Goal: Task Accomplishment & Management: Manage account settings

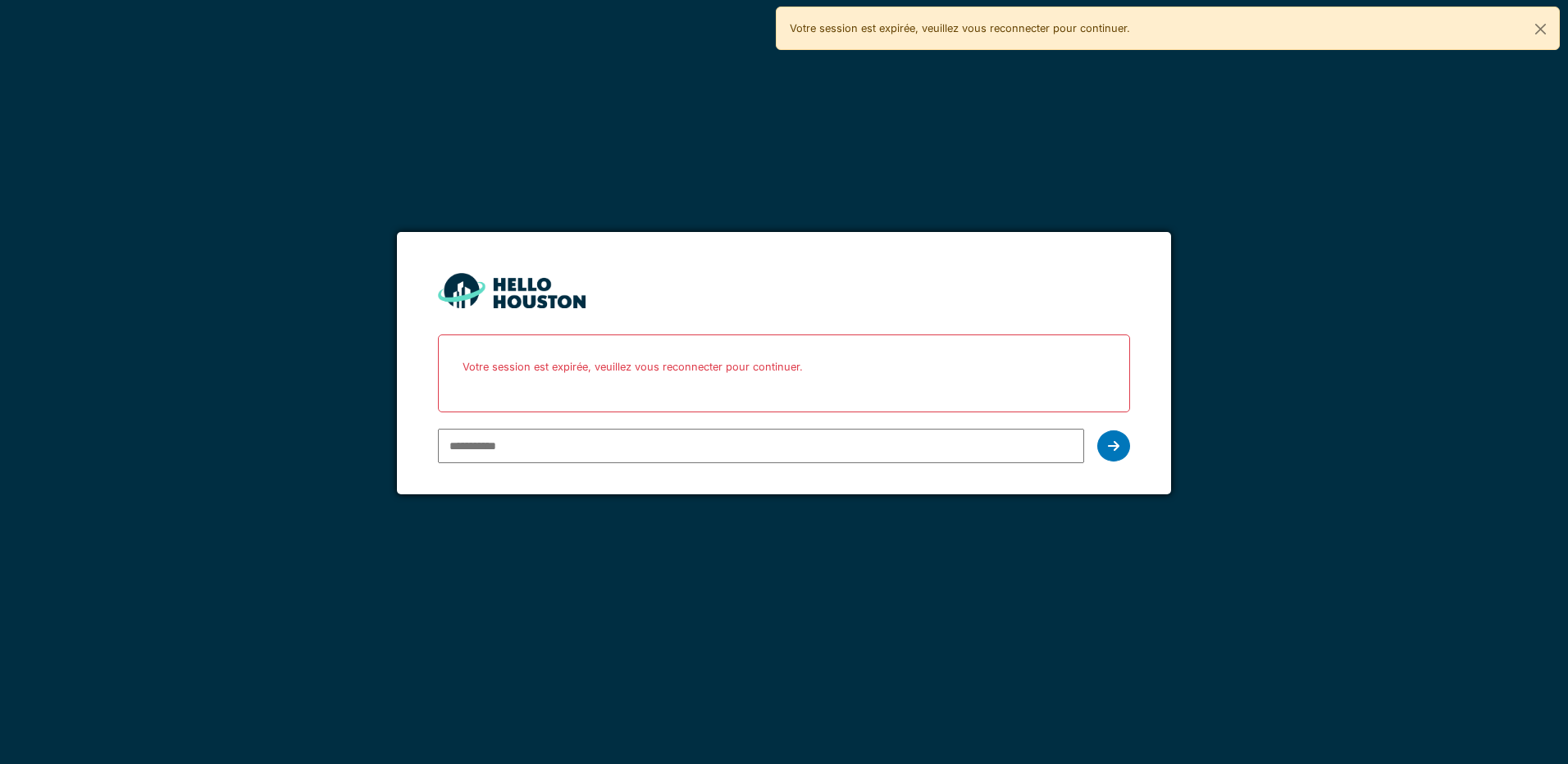
click at [562, 443] on input "email" at bounding box center [760, 446] width 645 height 34
type input "**********"
click at [1122, 439] on div at bounding box center [1113, 446] width 33 height 31
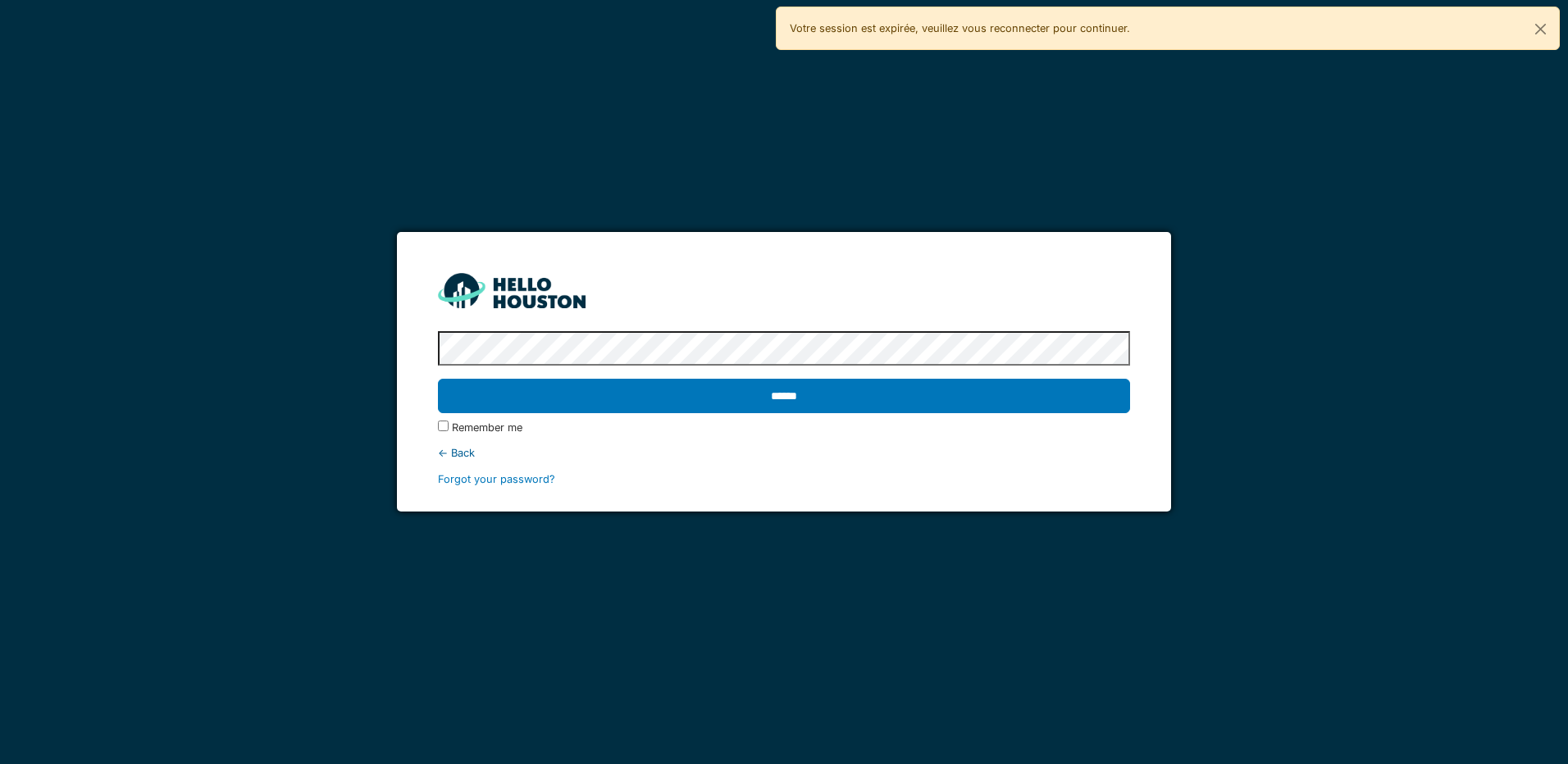
click at [438, 379] on input "******" at bounding box center [783, 396] width 692 height 34
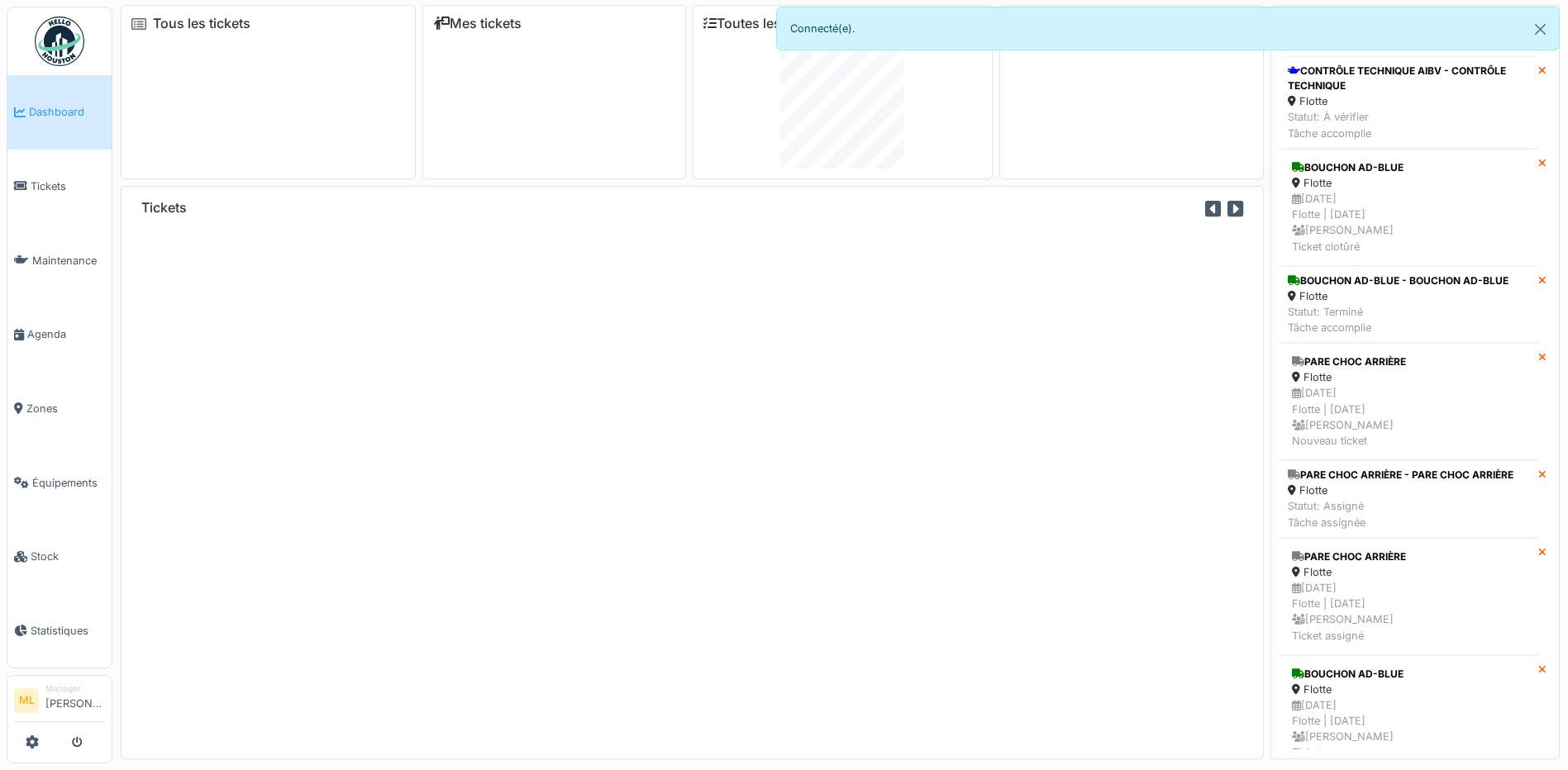
scroll to position [18, 0]
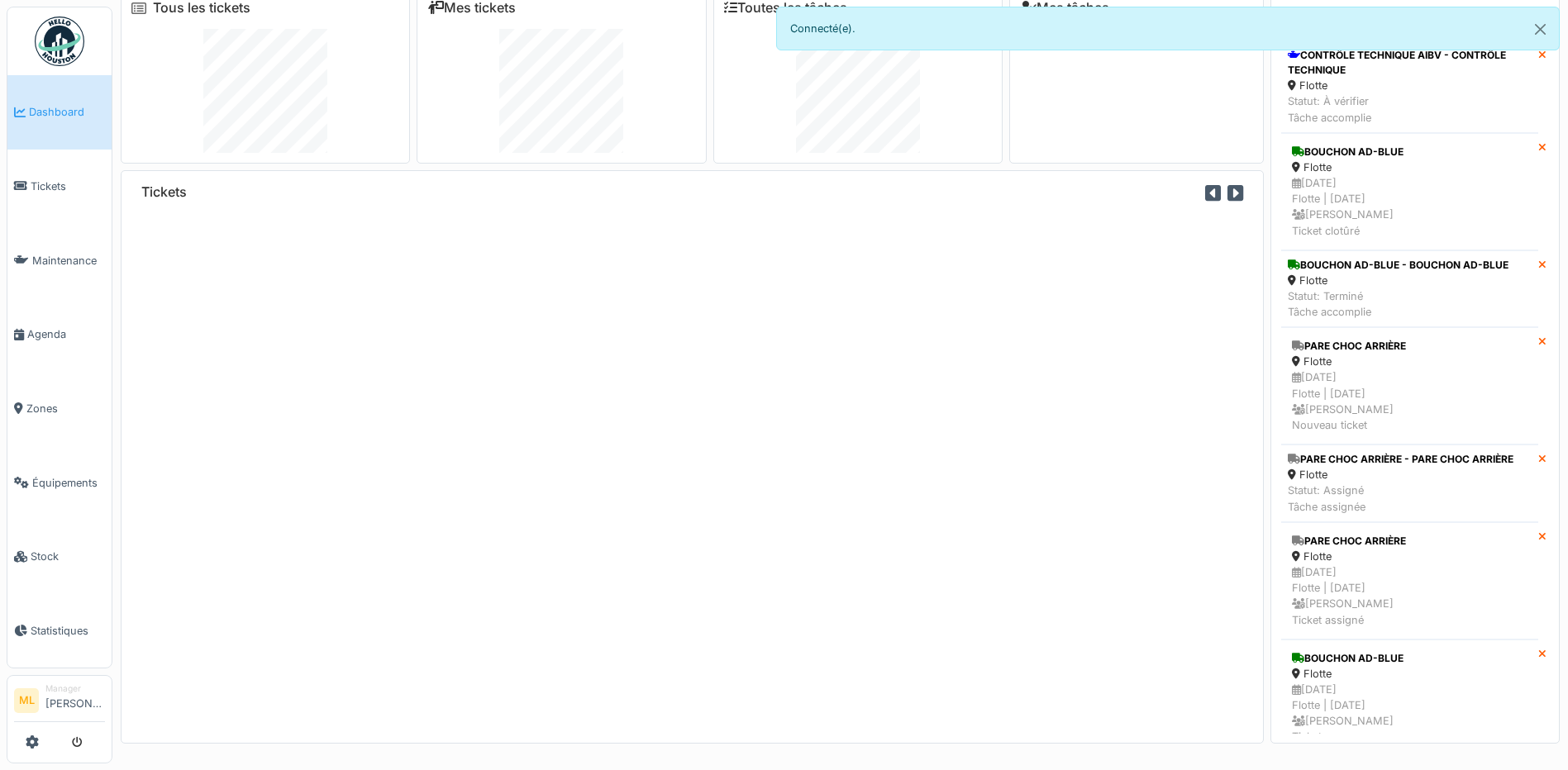
click at [42, 747] on div at bounding box center [59, 742] width 91 height 28
click at [28, 744] on icon at bounding box center [32, 742] width 13 height 13
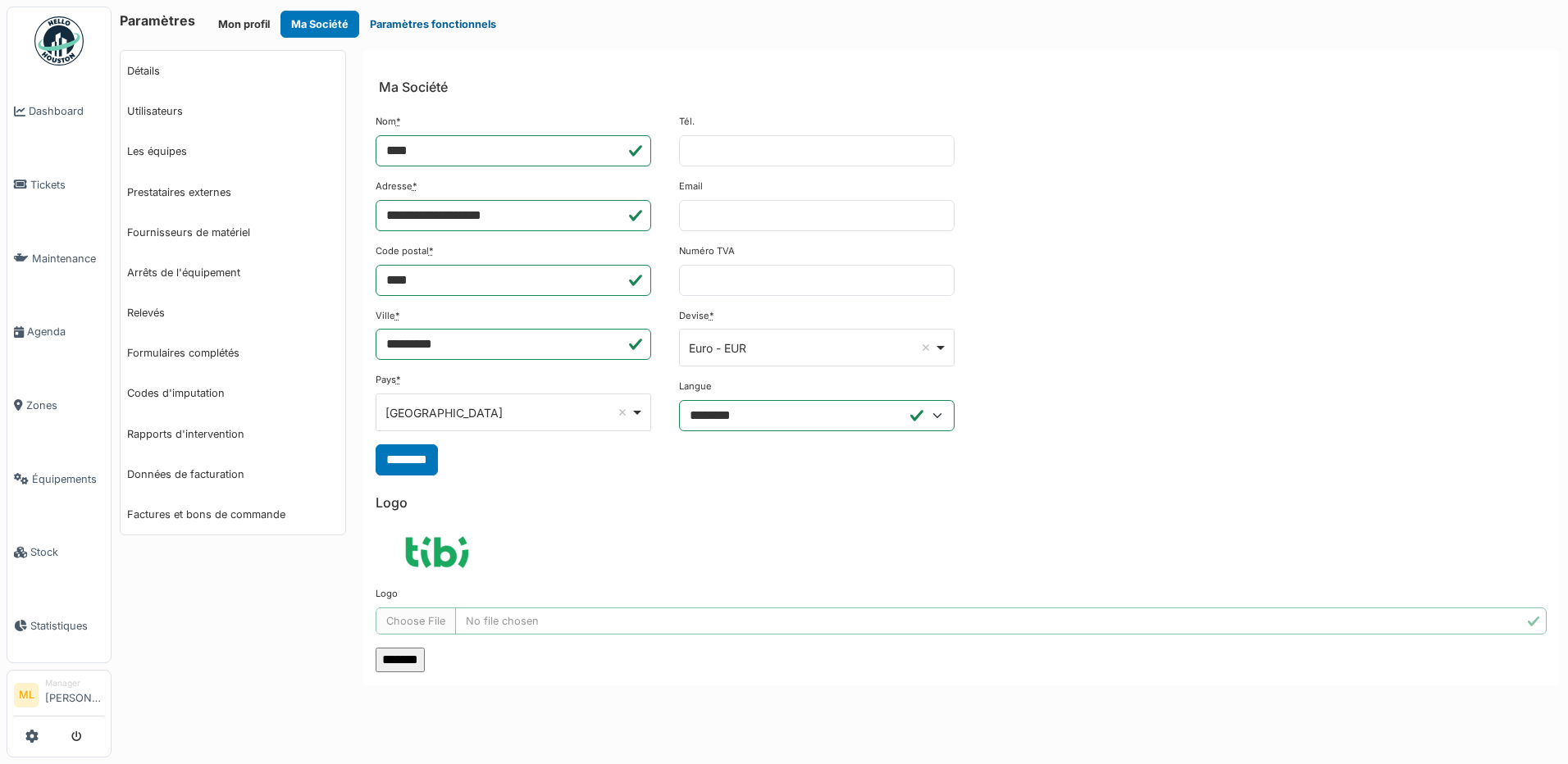
click at [416, 14] on button "Paramètres fonctionnels" at bounding box center [433, 24] width 148 height 27
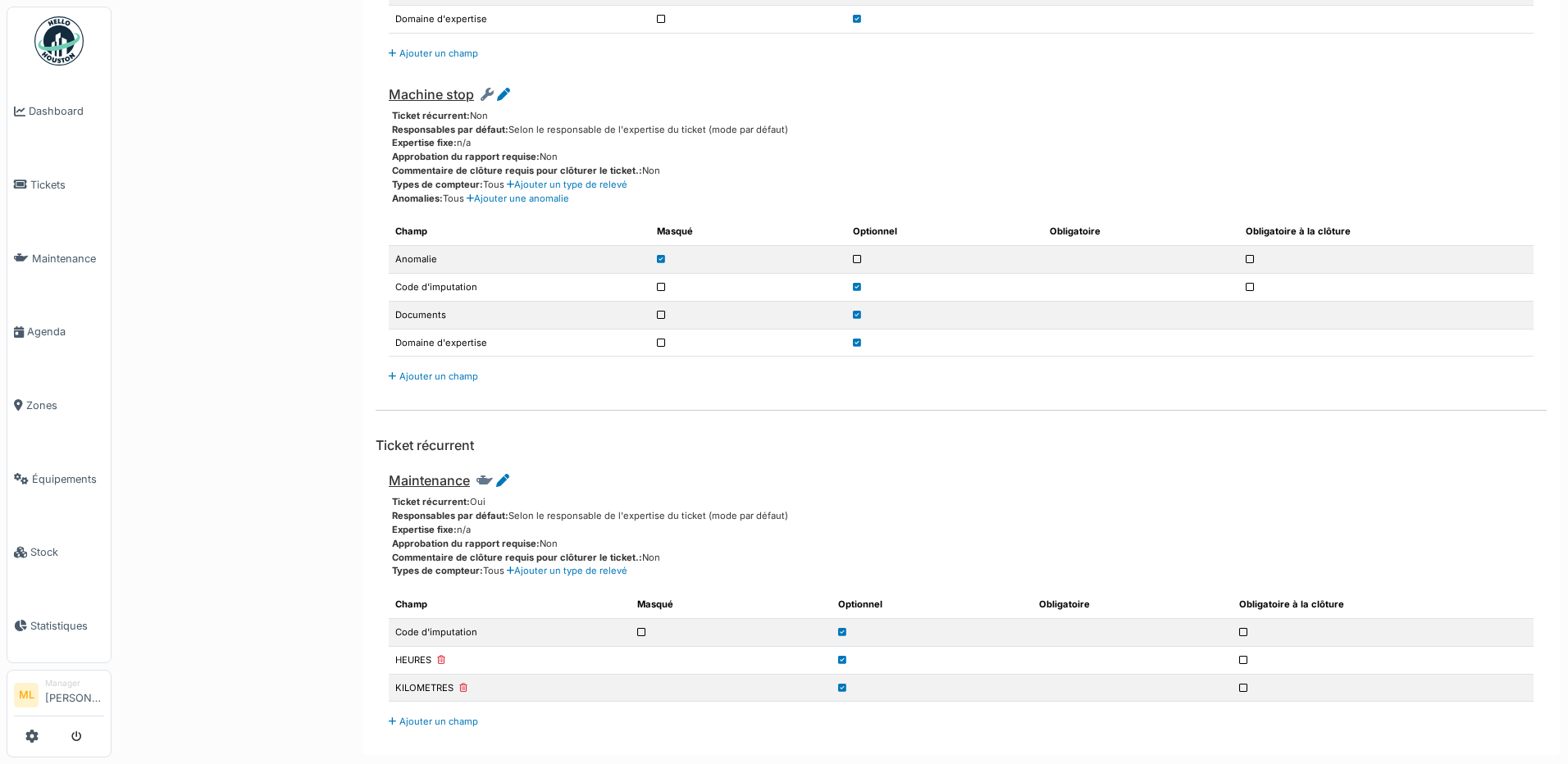
scroll to position [3386, 0]
click at [499, 478] on icon at bounding box center [502, 478] width 13 height 13
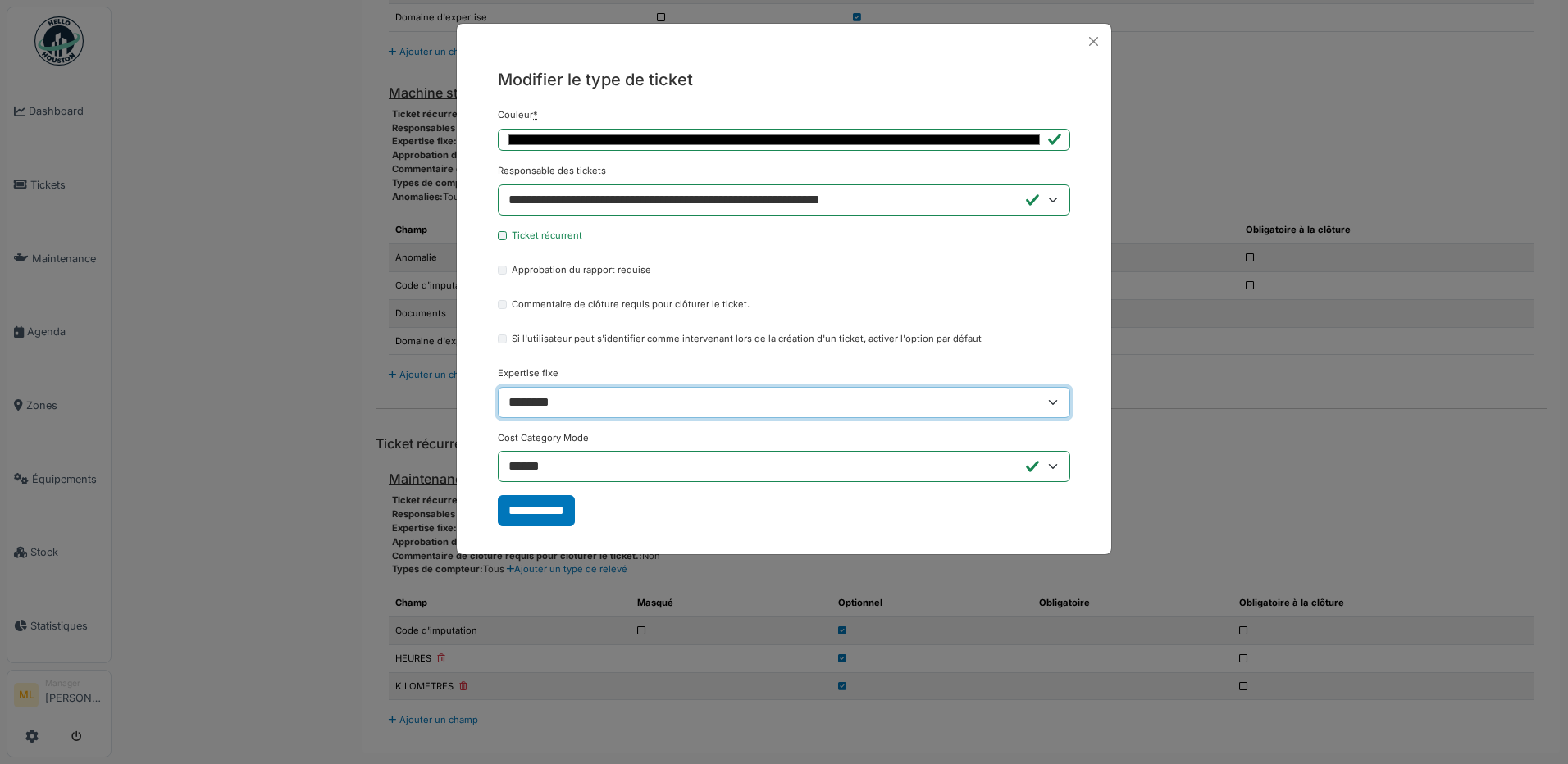
click at [1056, 403] on select "**********" at bounding box center [784, 402] width 573 height 31
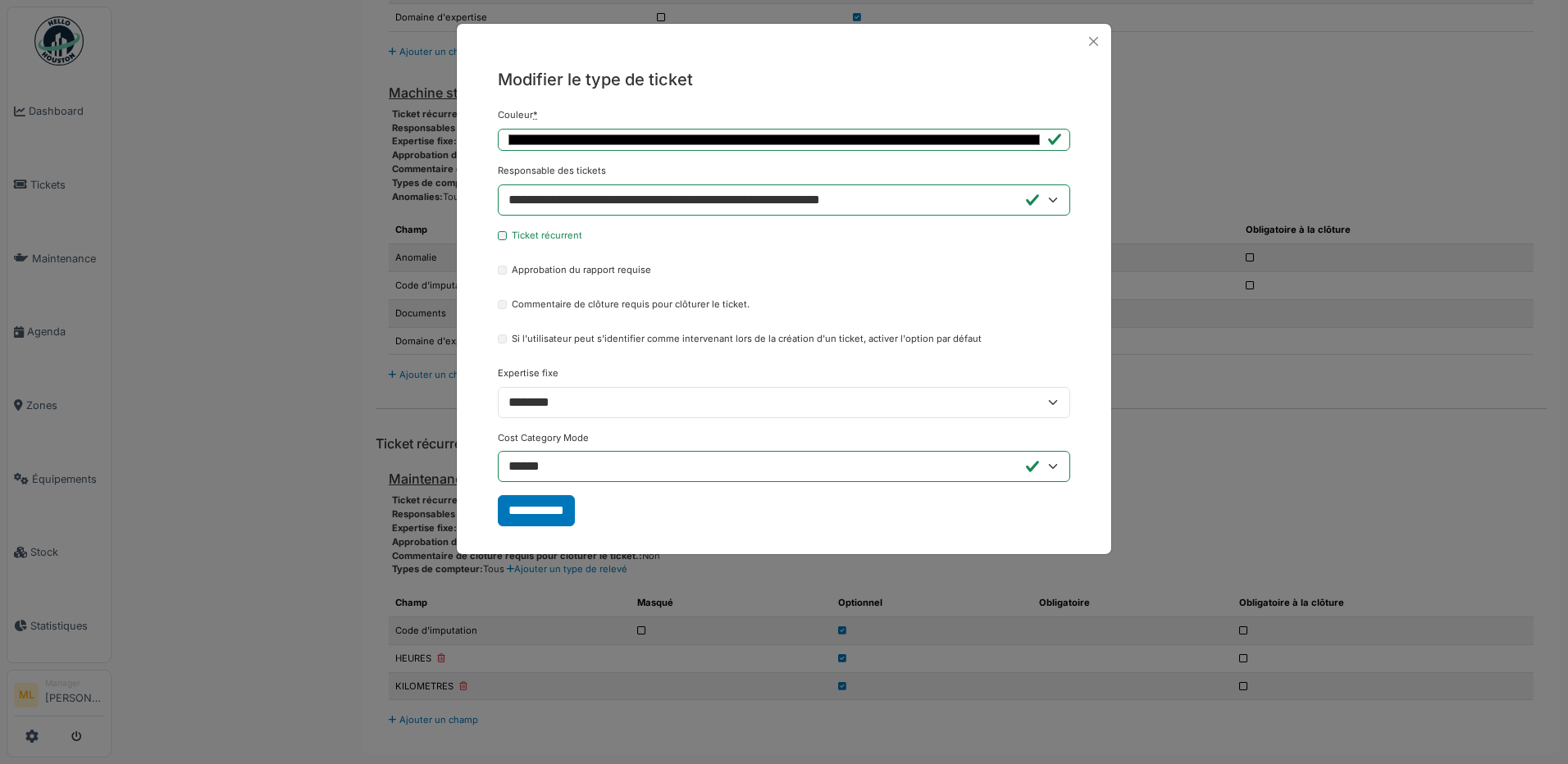
click at [1037, 311] on div "Commentaire de clôture requis pour clôturer le ticket." at bounding box center [784, 308] width 573 height 19
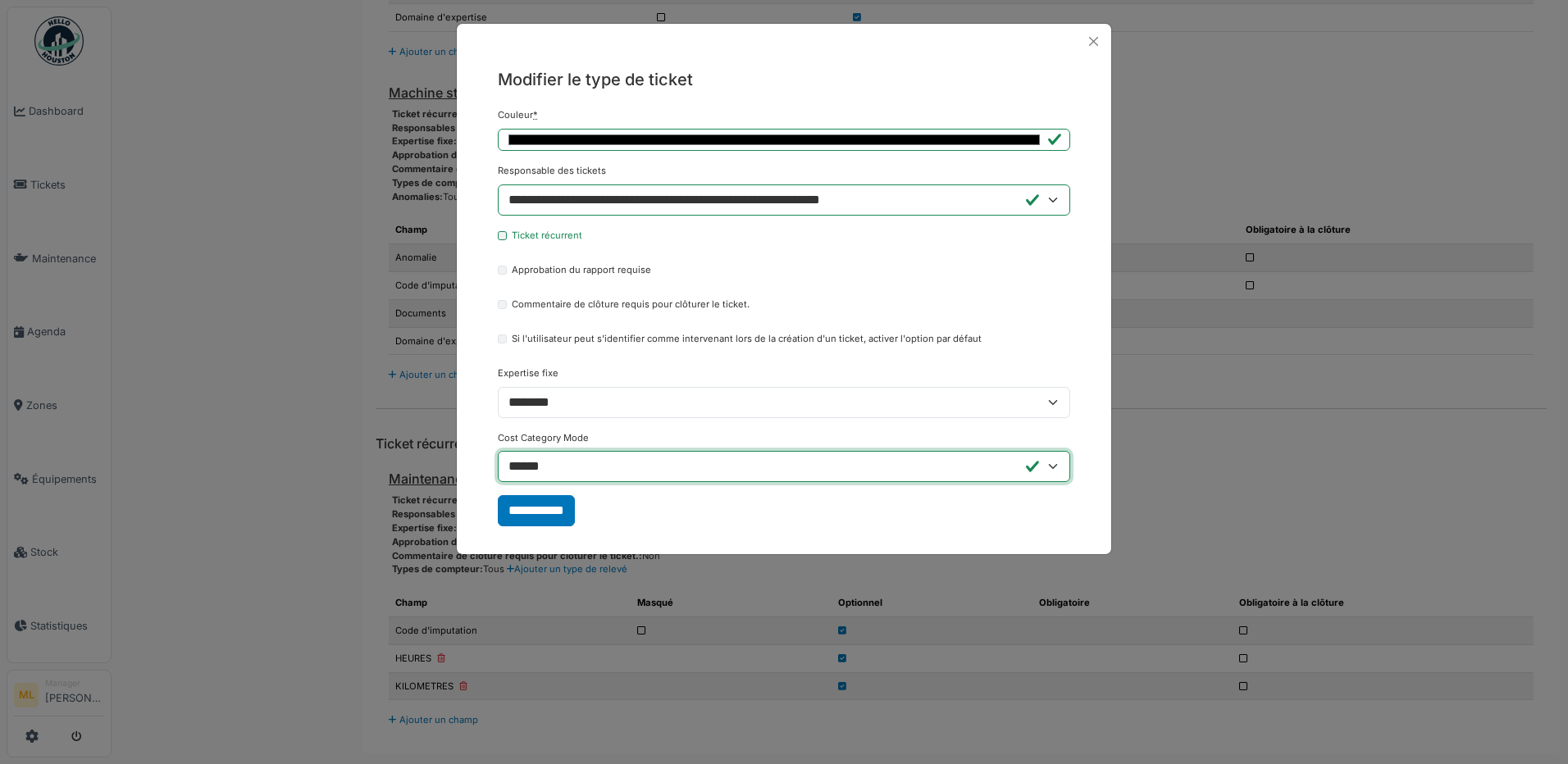
click at [1054, 464] on select "**********" at bounding box center [784, 466] width 573 height 31
select select "*********"
click at [498, 451] on select "**********" at bounding box center [784, 466] width 573 height 31
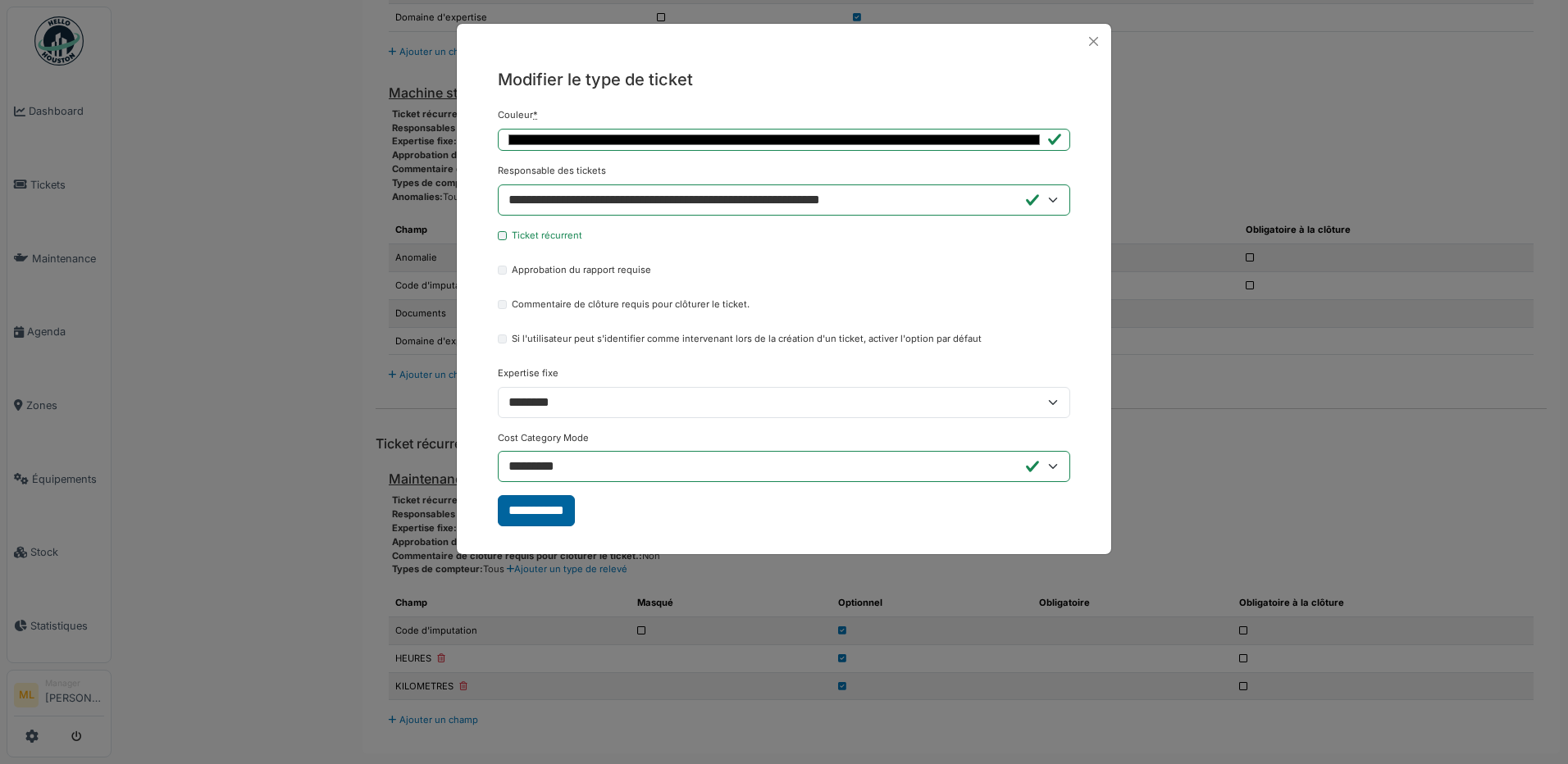
click at [545, 509] on input "**********" at bounding box center [536, 510] width 77 height 31
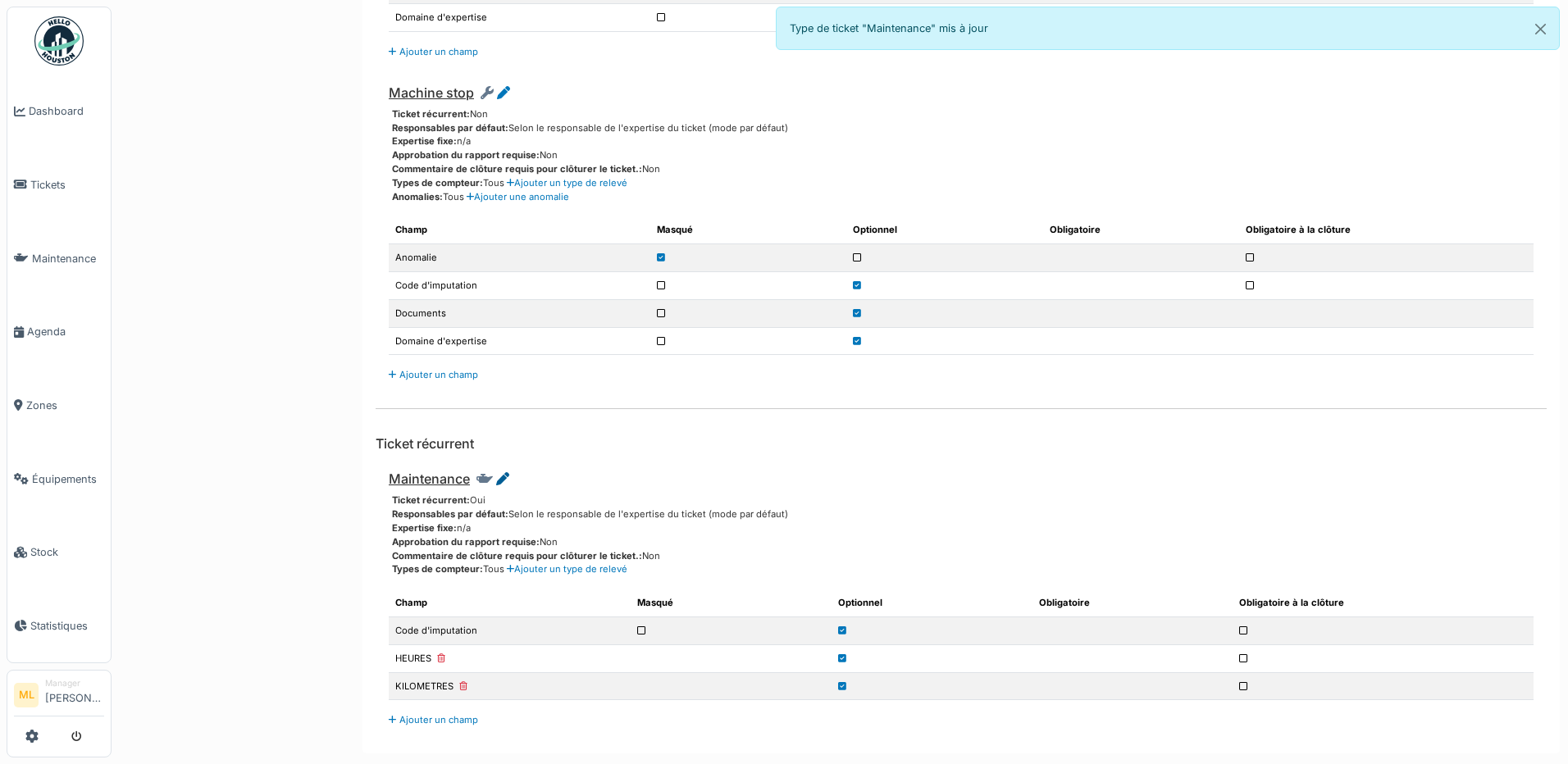
click at [501, 480] on icon at bounding box center [502, 478] width 13 height 13
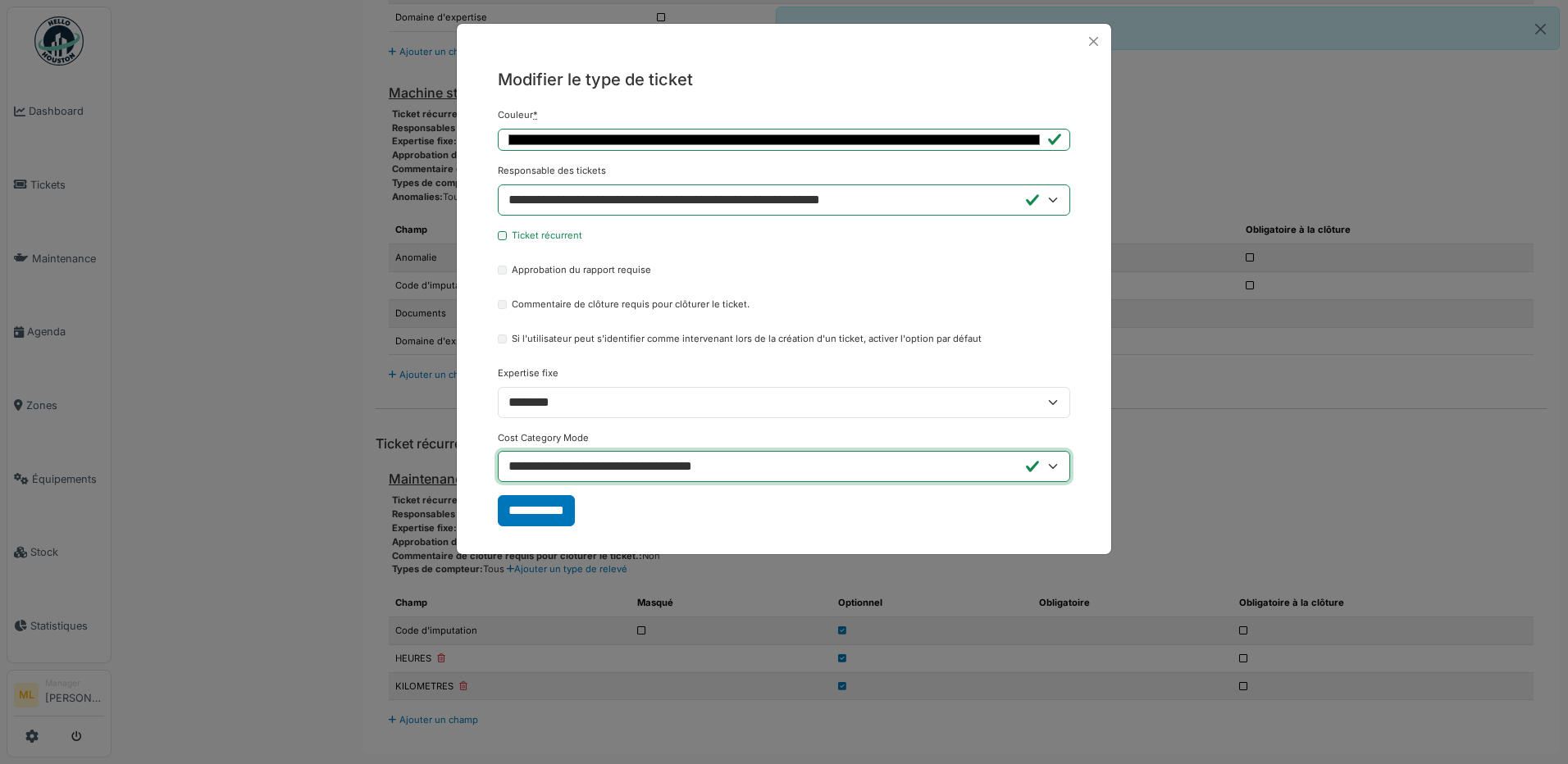
click at [1054, 464] on select "**********" at bounding box center [784, 466] width 573 height 31
select select "******"
click at [498, 451] on select "**********" at bounding box center [784, 466] width 573 height 31
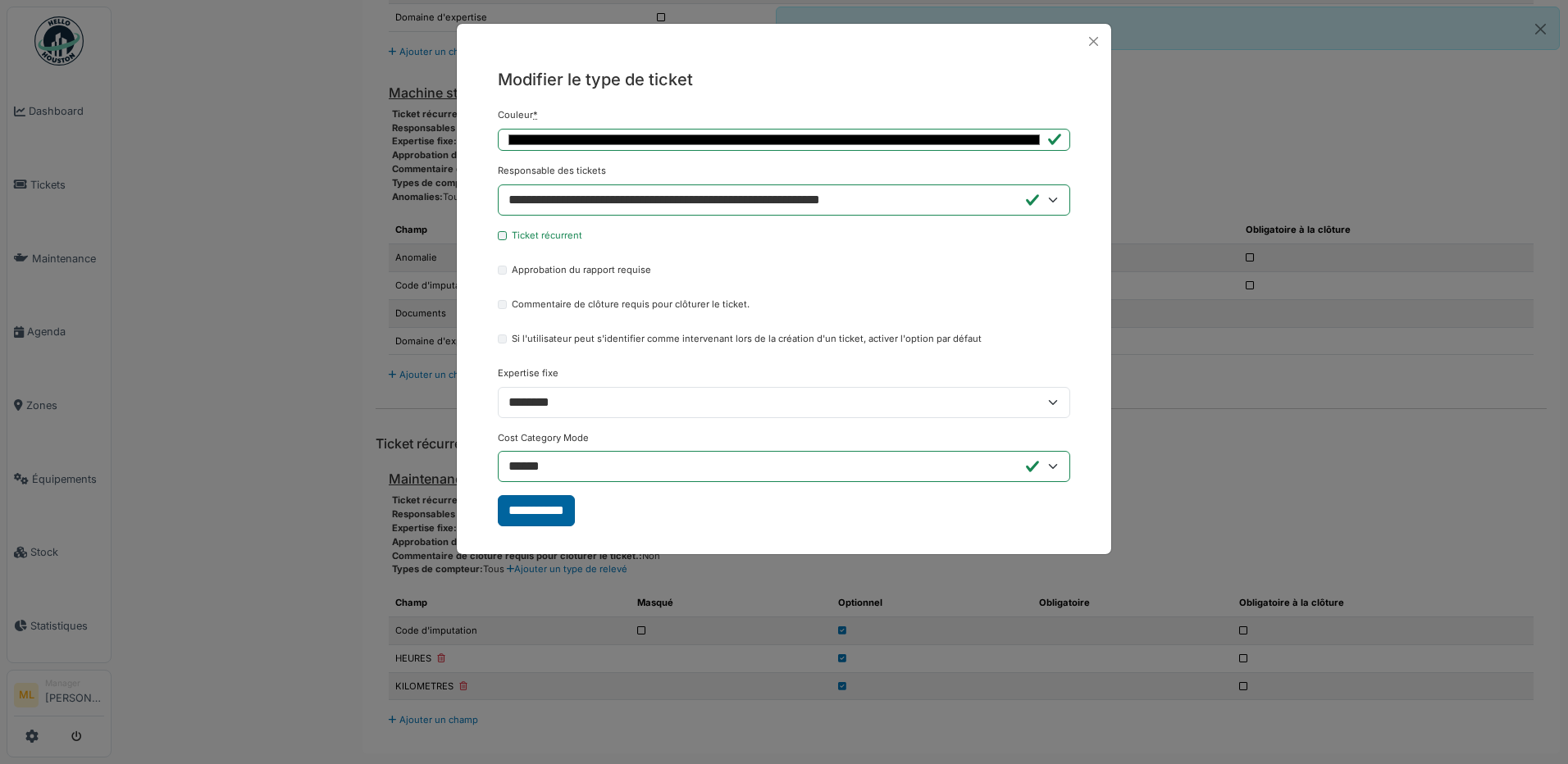
click at [557, 501] on input "**********" at bounding box center [536, 510] width 77 height 31
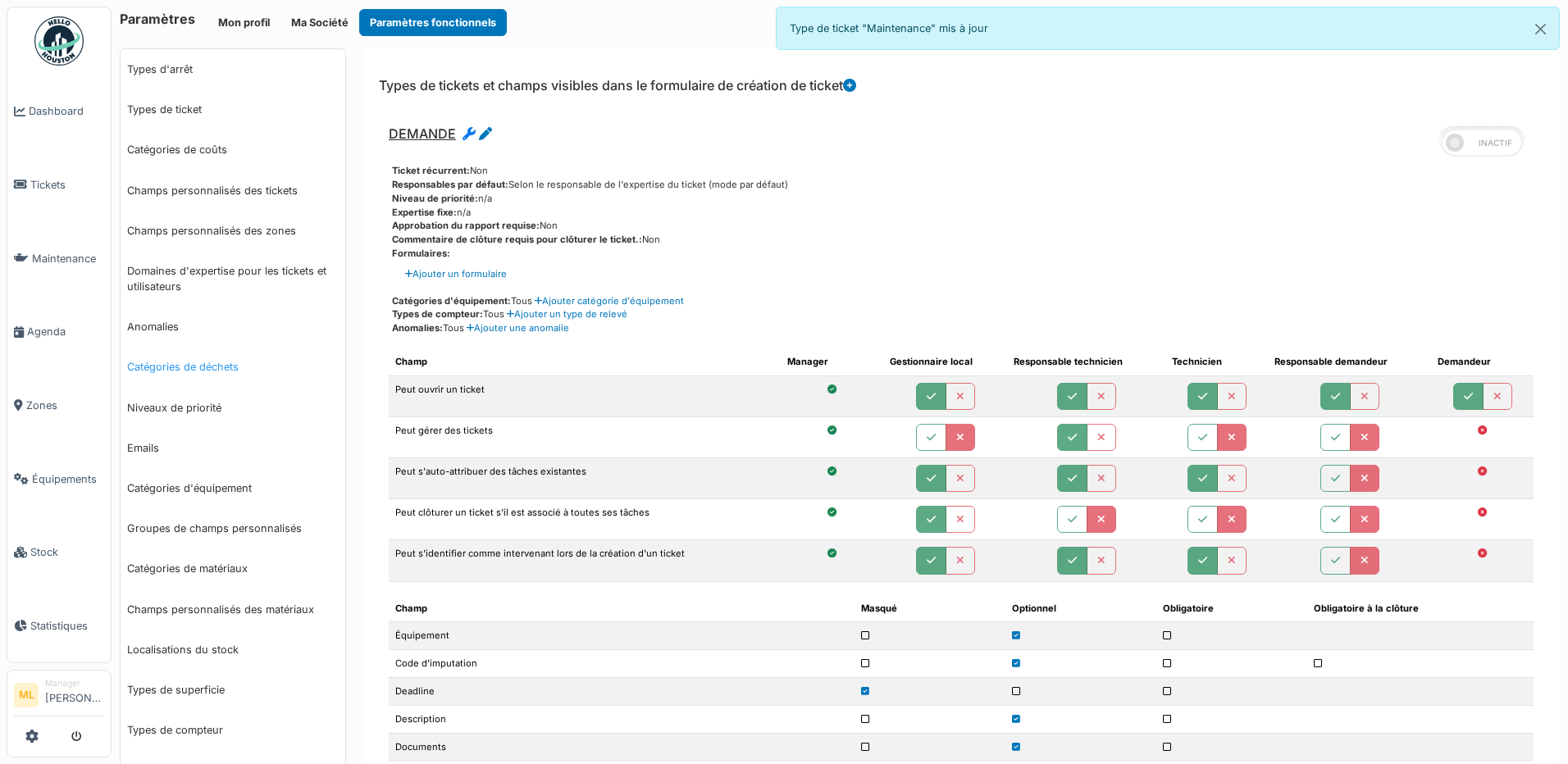
scroll to position [0, 0]
click at [194, 69] on link "Types d'arrêt" at bounding box center [233, 71] width 225 height 41
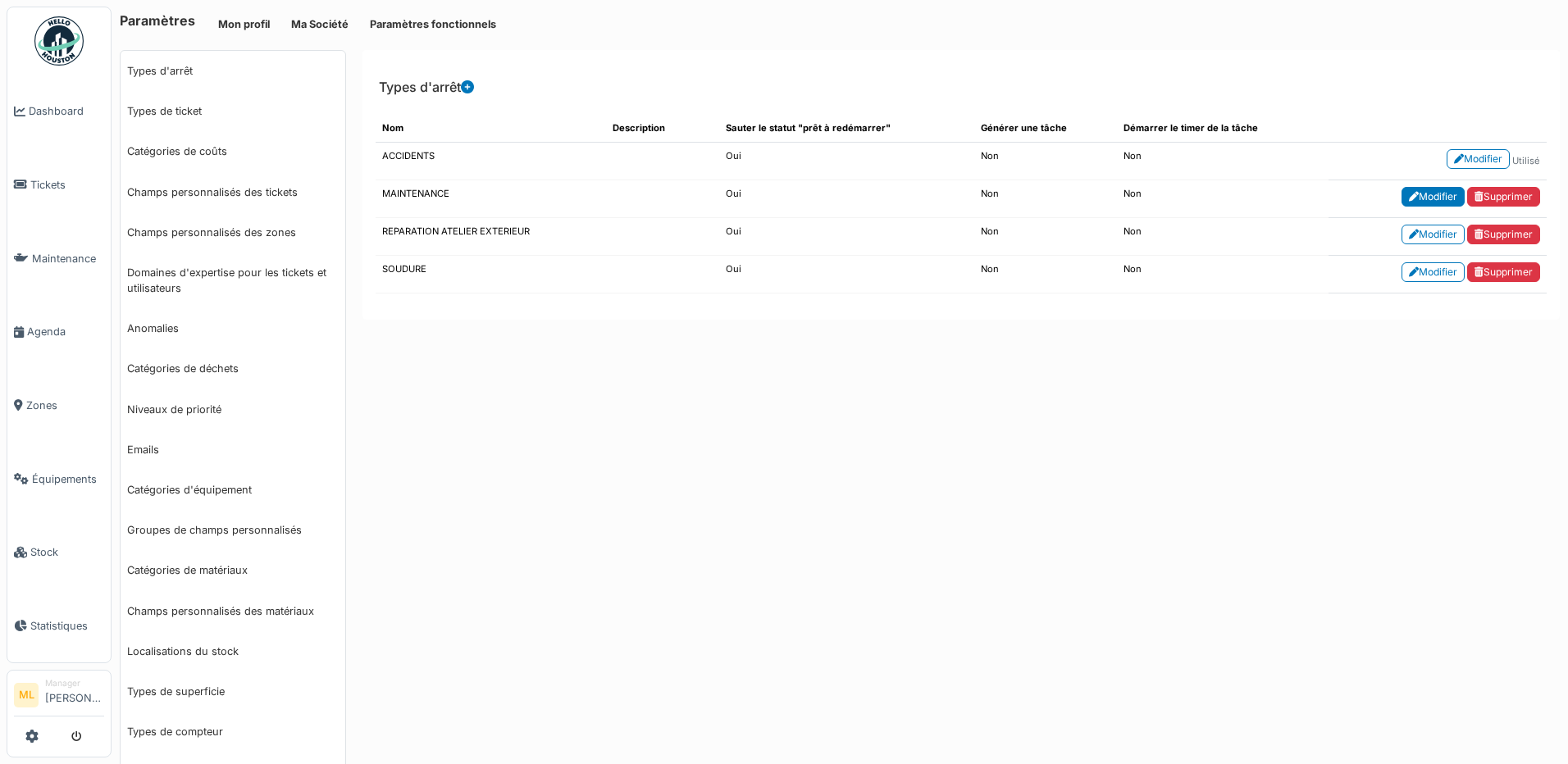
click at [1410, 197] on link "Modifier" at bounding box center [1433, 197] width 63 height 19
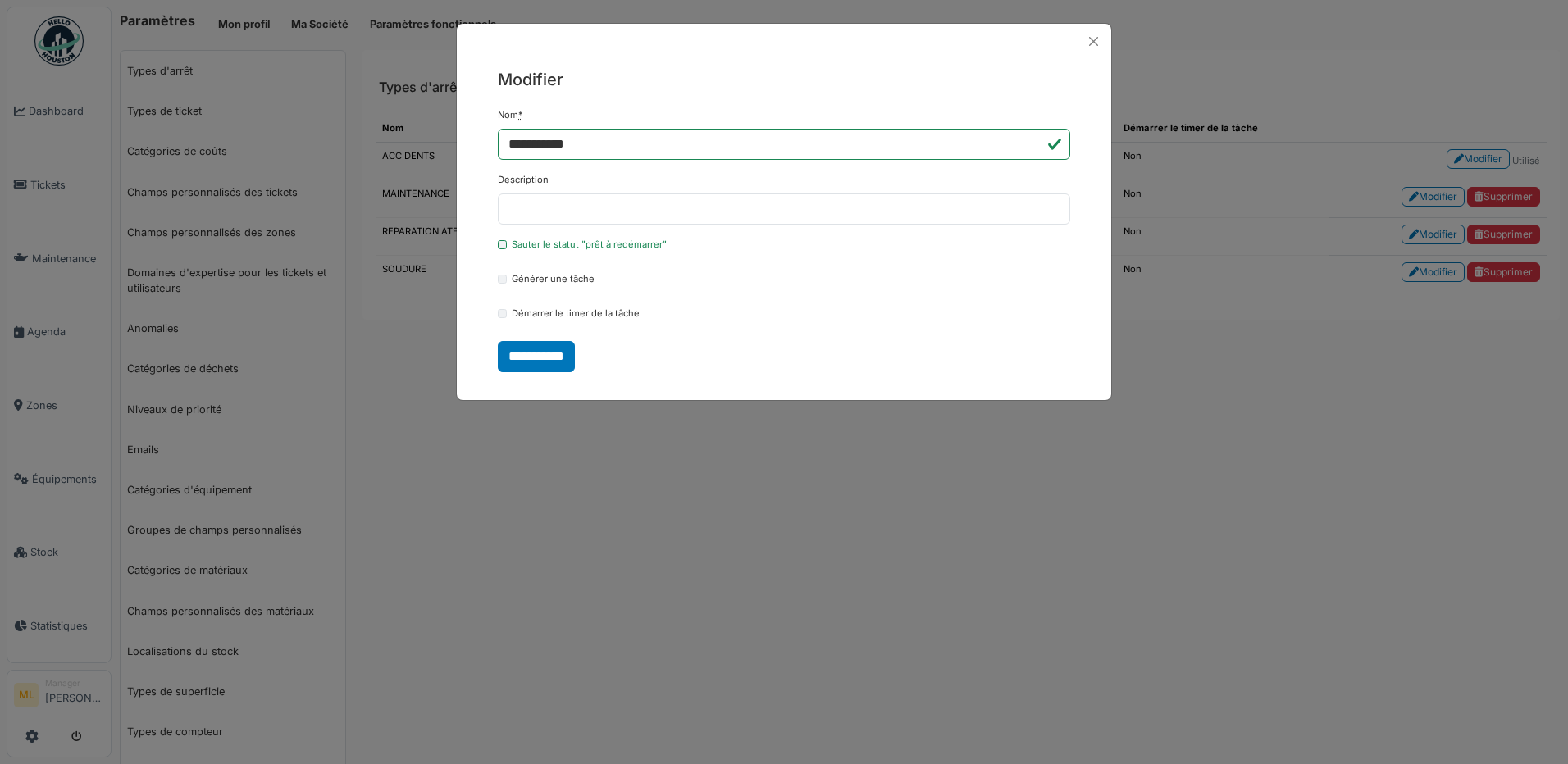
click at [533, 279] on label "Générer une tâche" at bounding box center [553, 279] width 83 height 14
click at [545, 352] on input "**********" at bounding box center [536, 356] width 77 height 31
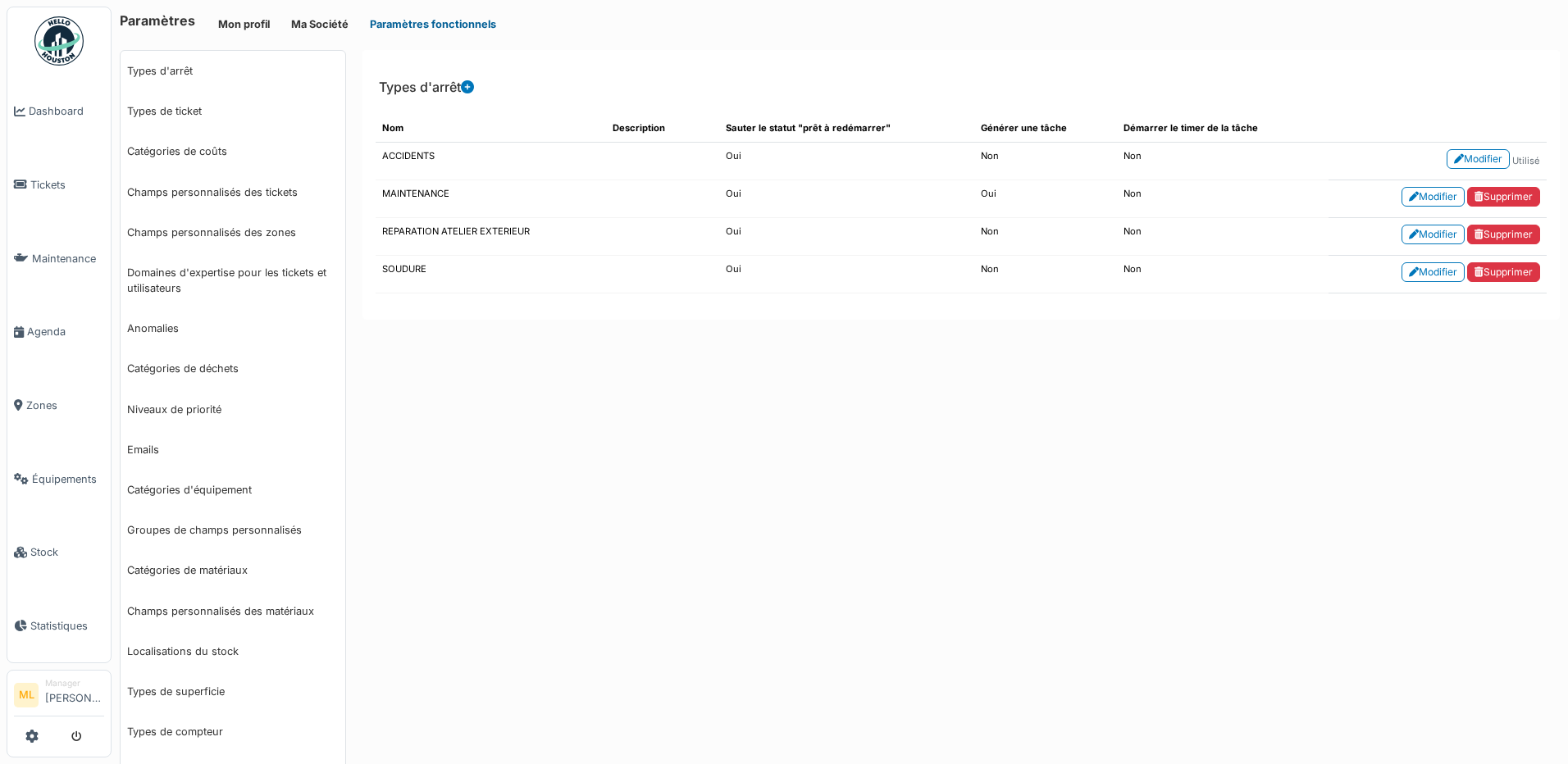
click at [404, 21] on button "Paramètres fonctionnels" at bounding box center [433, 24] width 148 height 27
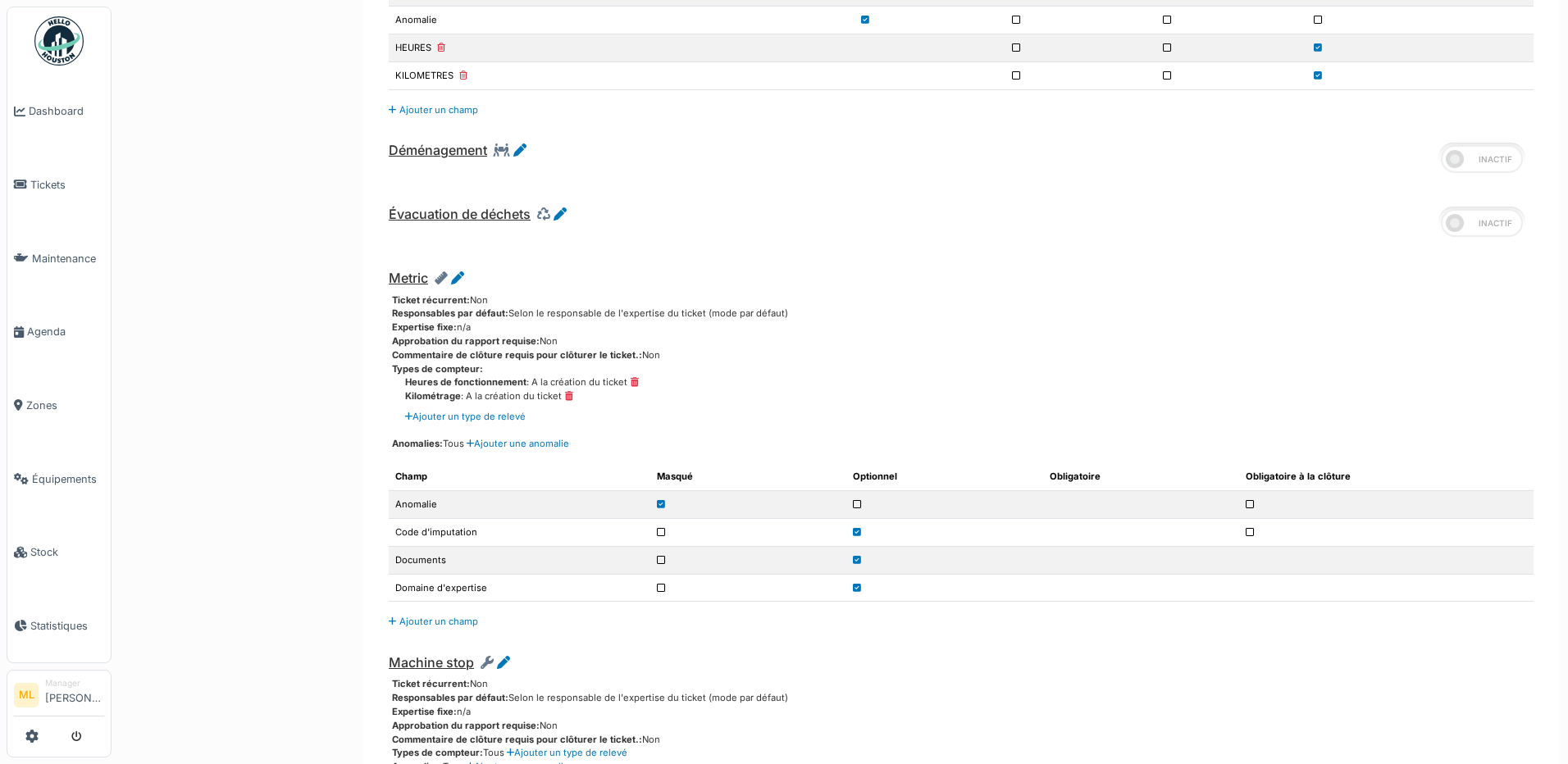
scroll to position [3441, 0]
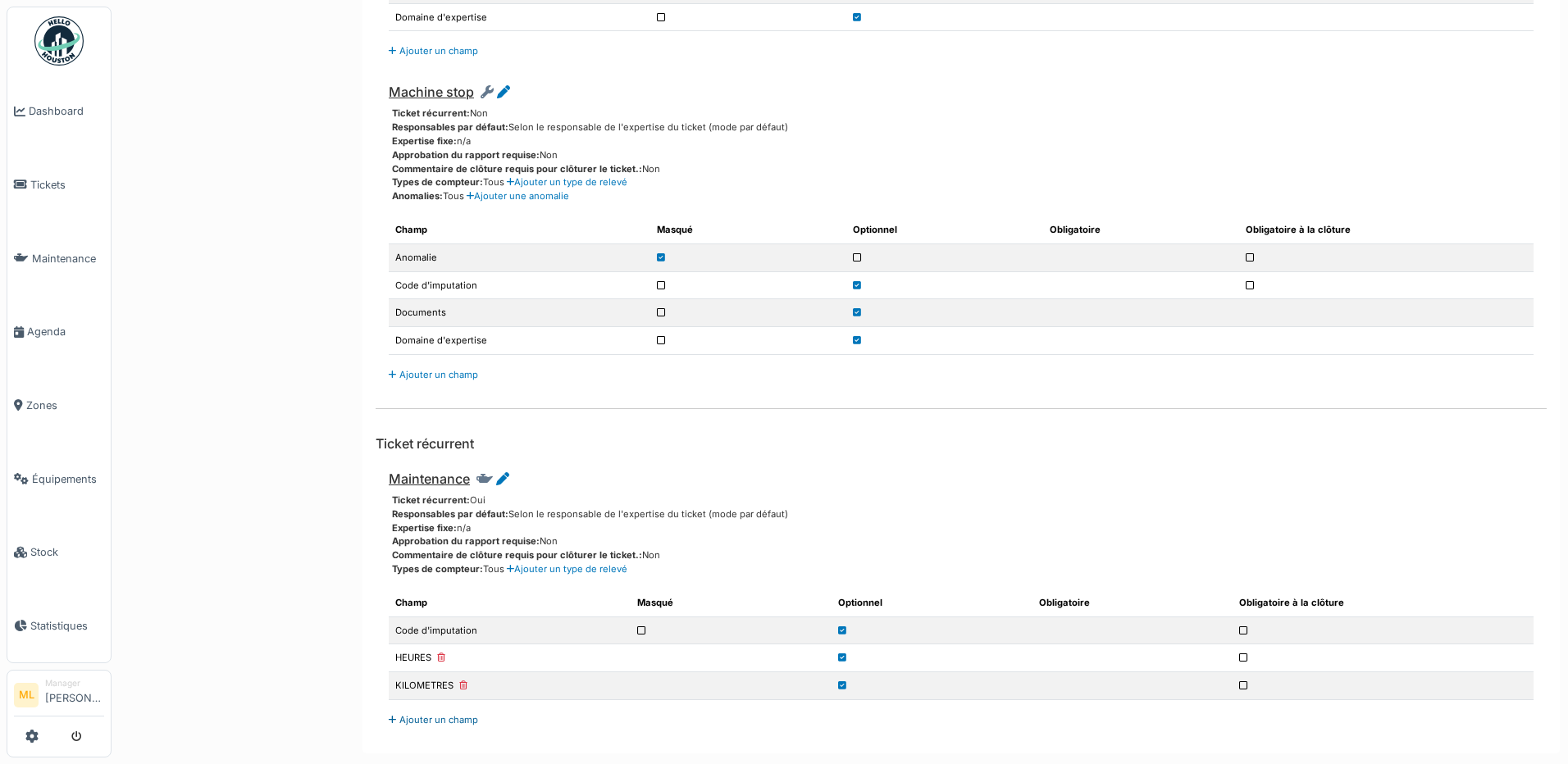
click at [463, 721] on link "Ajouter un champ" at bounding box center [433, 720] width 89 height 11
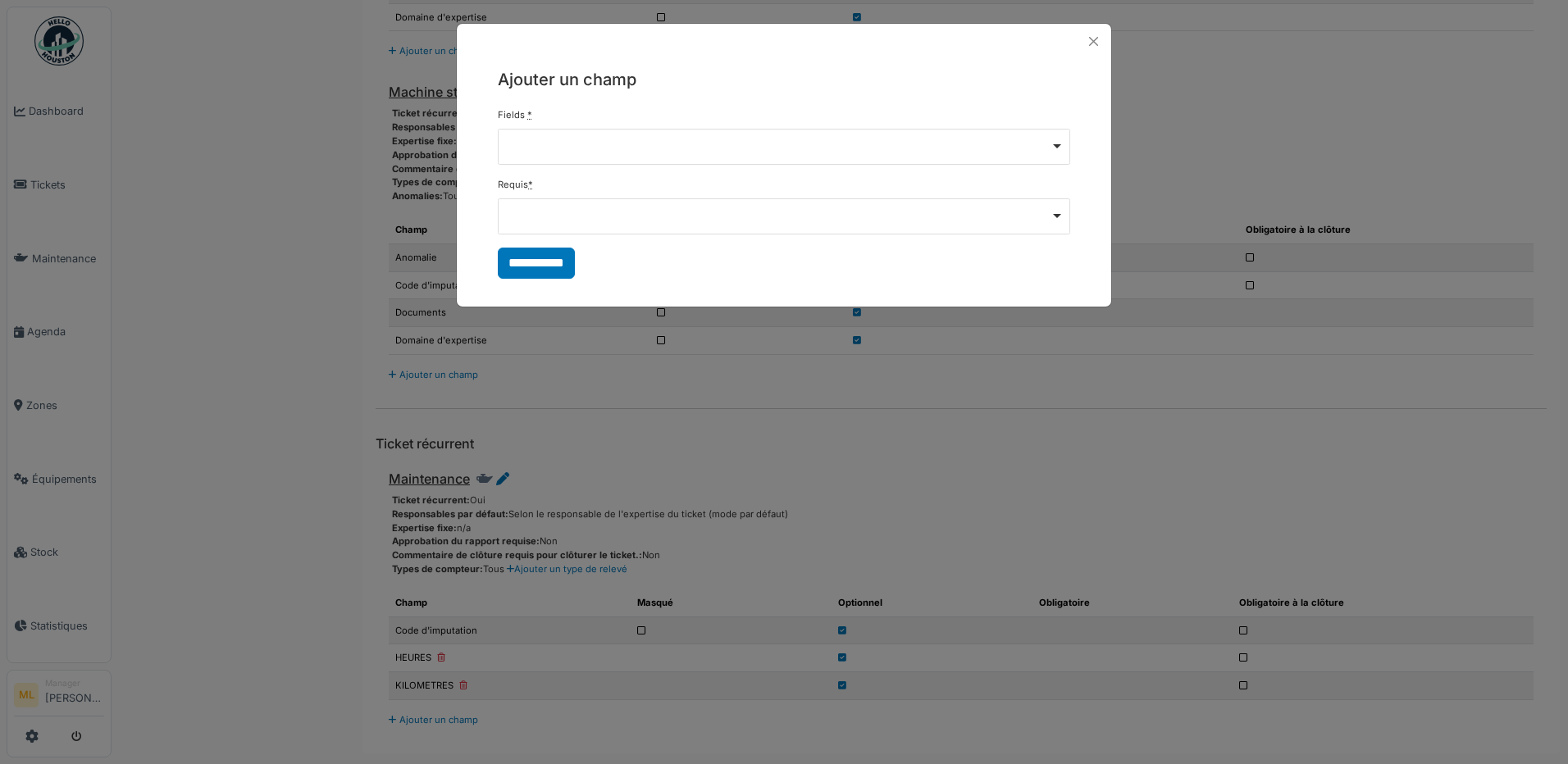
click at [1054, 145] on div "Remove item" at bounding box center [784, 145] width 558 height 6
click at [988, 100] on div "**********" at bounding box center [783, 173] width 655 height 228
click at [1054, 218] on div "Remove item" at bounding box center [784, 214] width 558 height 6
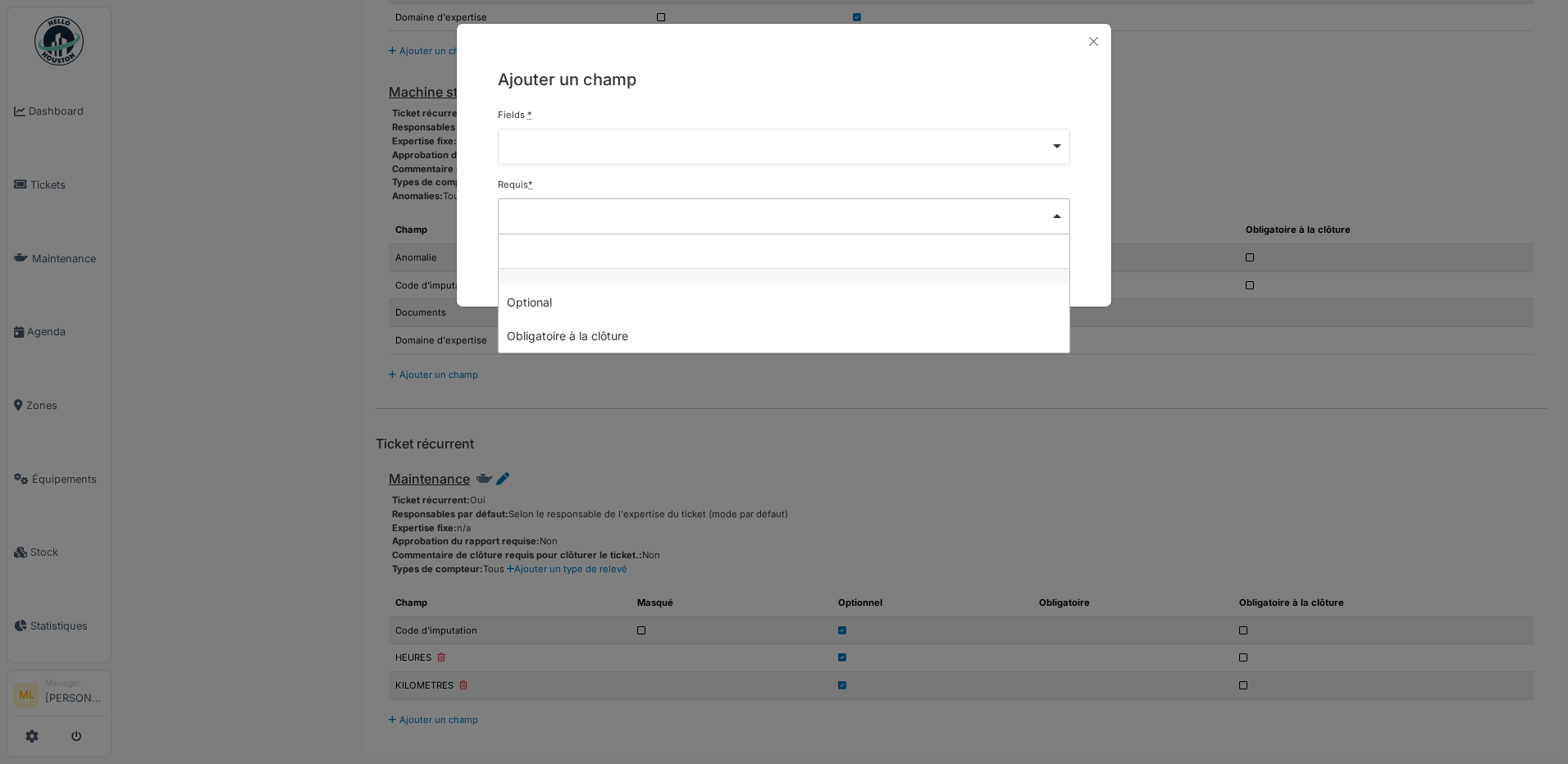
click at [803, 74] on h5 "Ajouter un champ" at bounding box center [784, 79] width 573 height 25
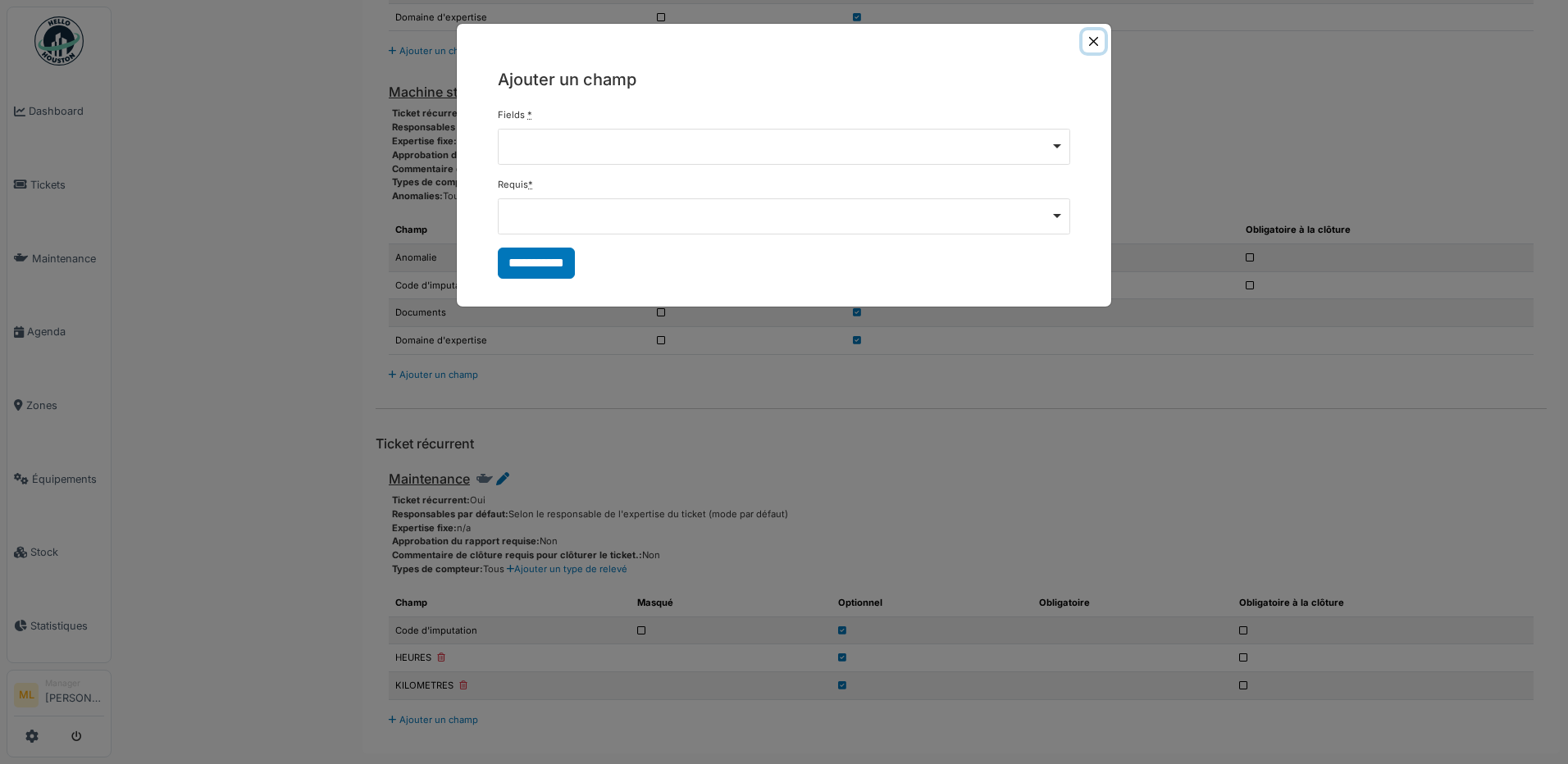
click at [1093, 39] on button "Close" at bounding box center [1093, 41] width 22 height 22
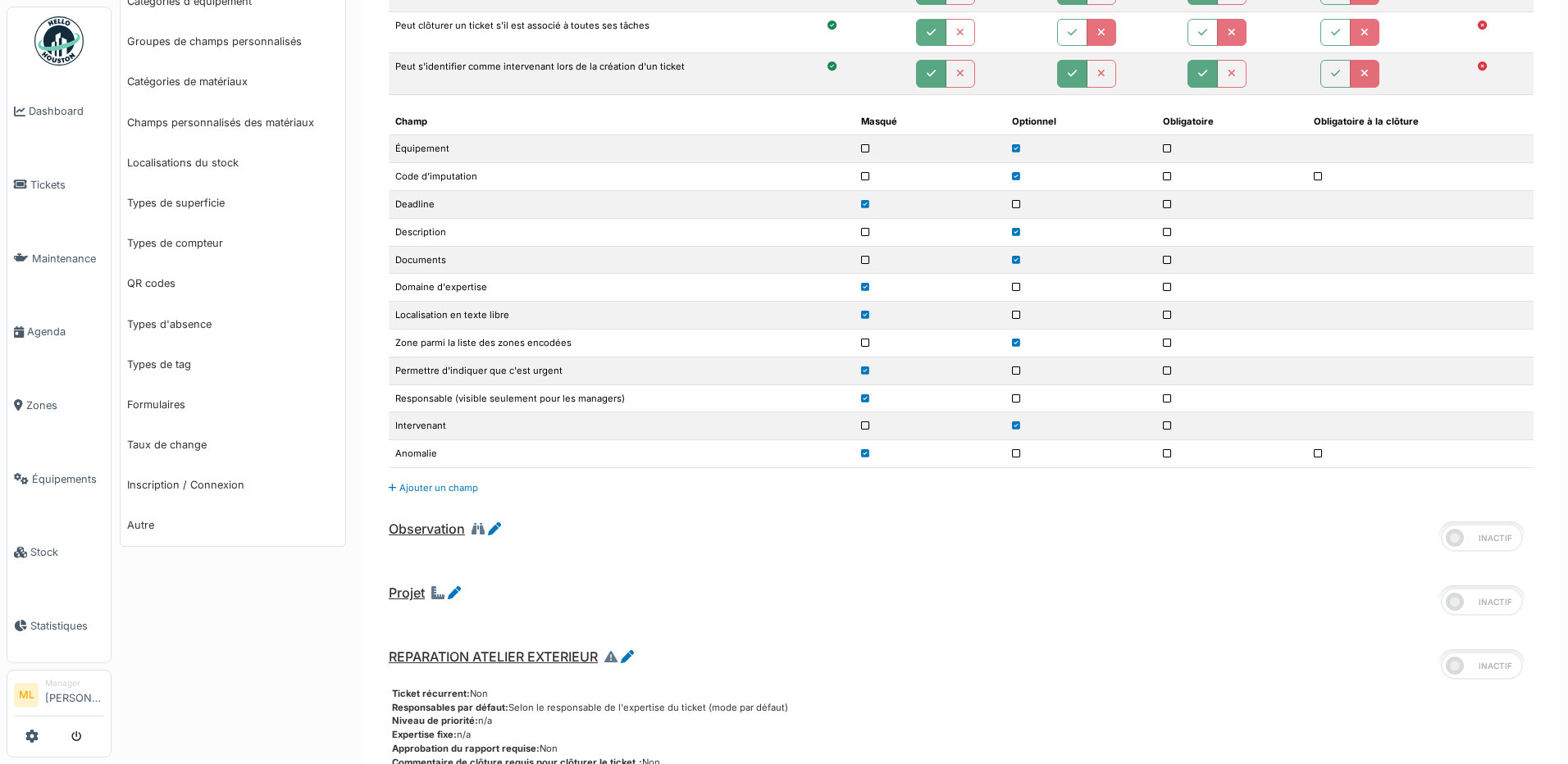
scroll to position [0, 0]
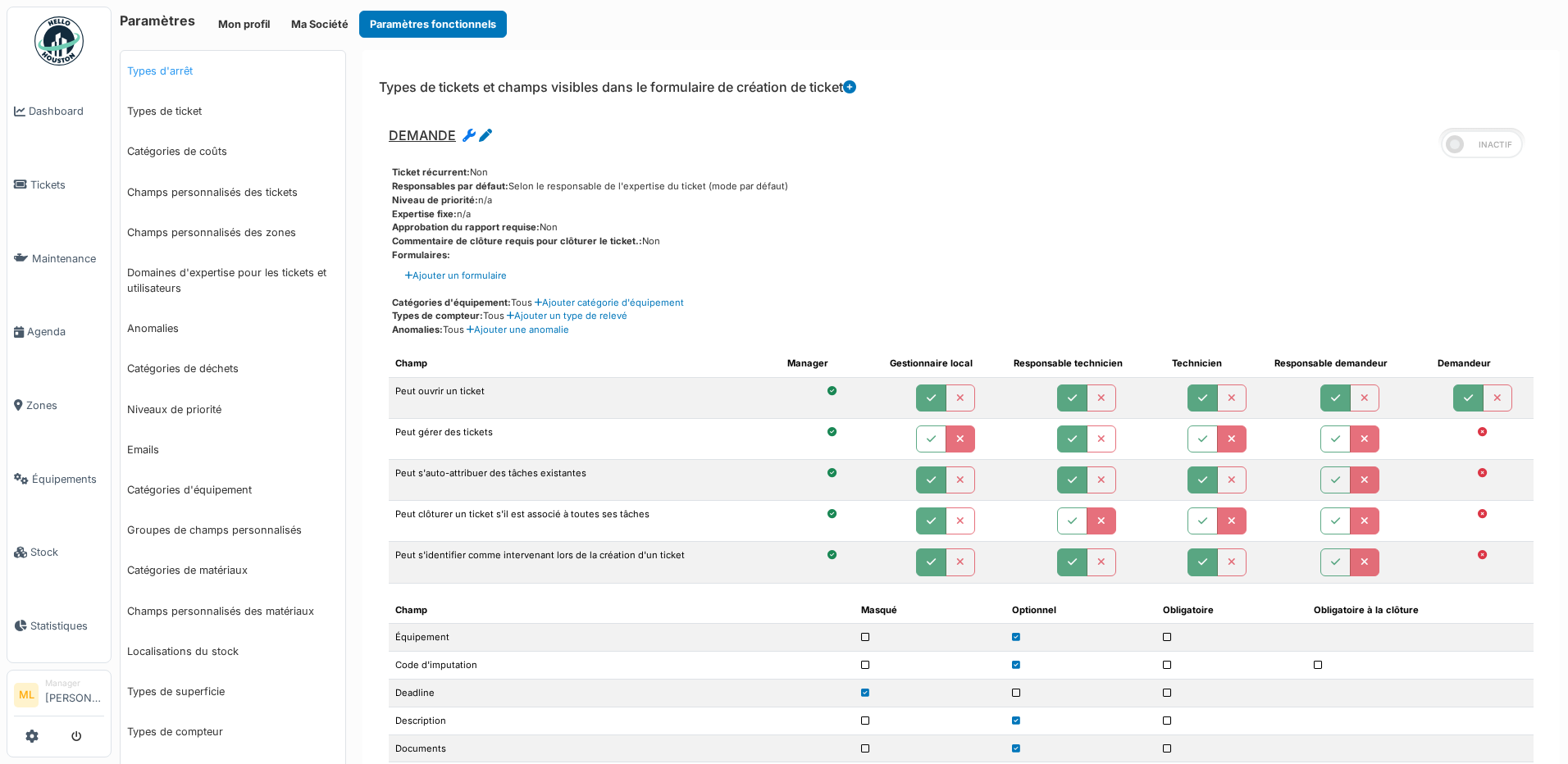
click at [174, 72] on link "Types d'arrêt" at bounding box center [233, 71] width 225 height 41
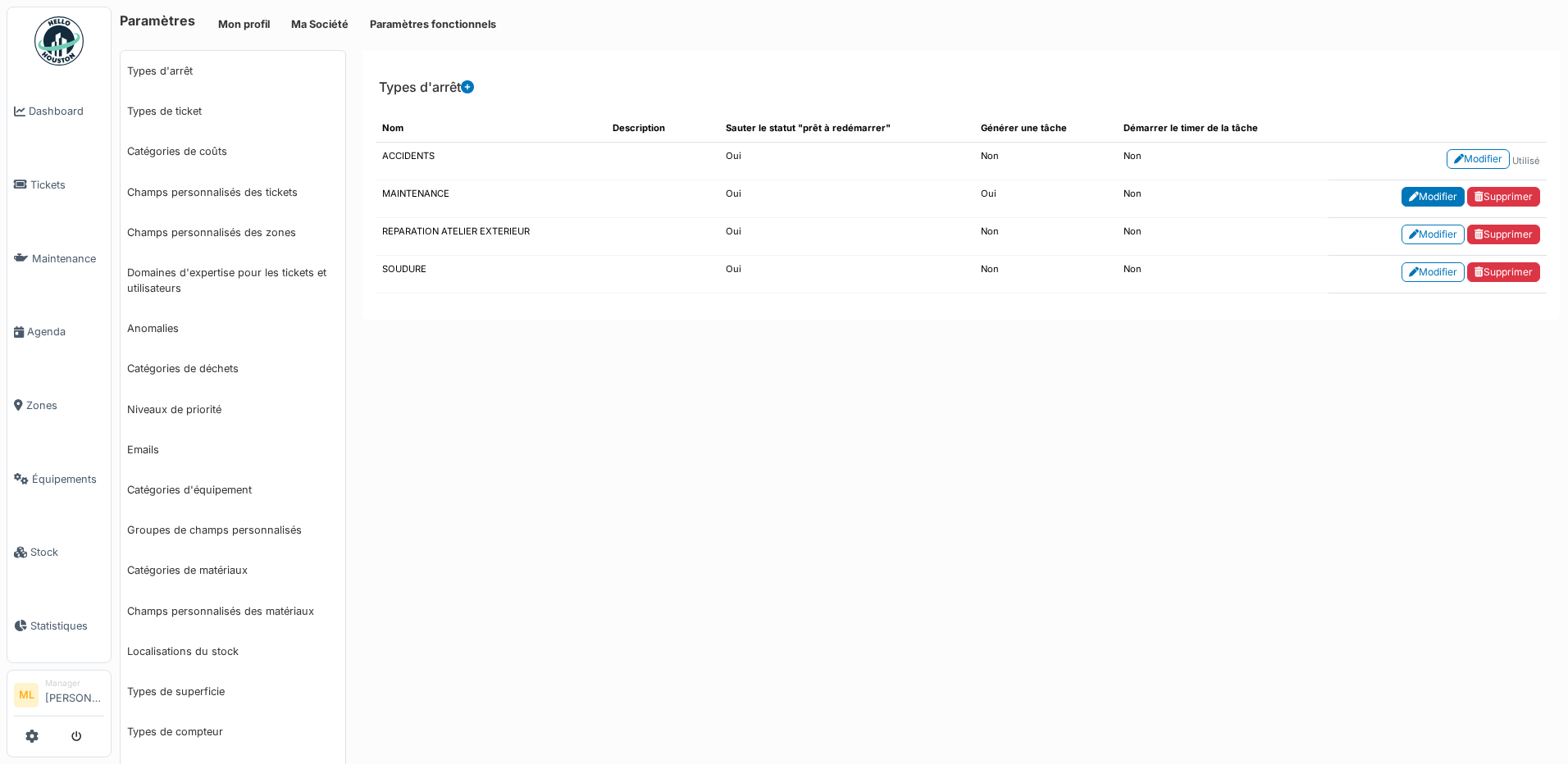
click at [1402, 196] on link "Modifier" at bounding box center [1433, 197] width 63 height 19
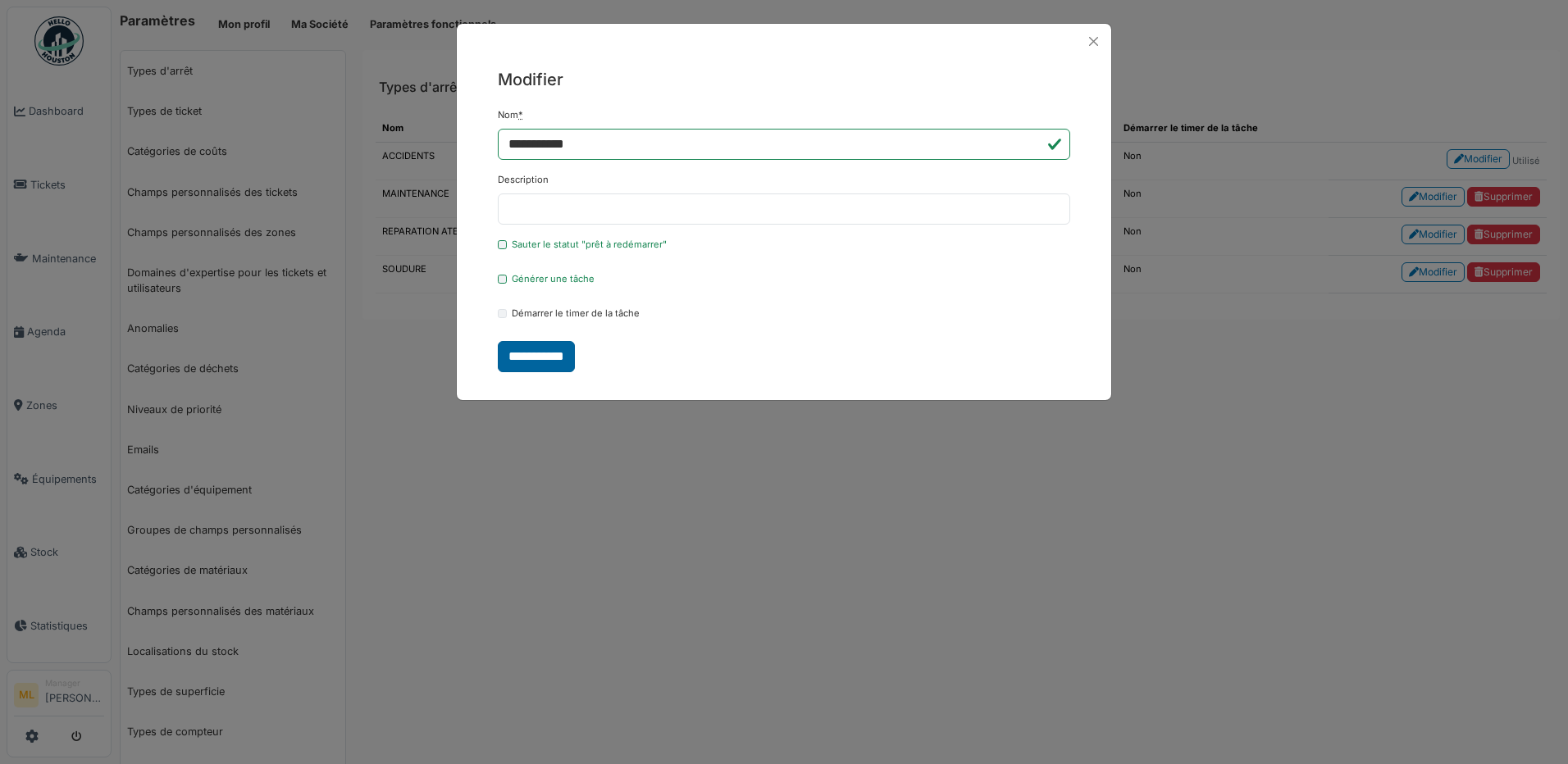
click at [536, 360] on input "**********" at bounding box center [536, 356] width 77 height 31
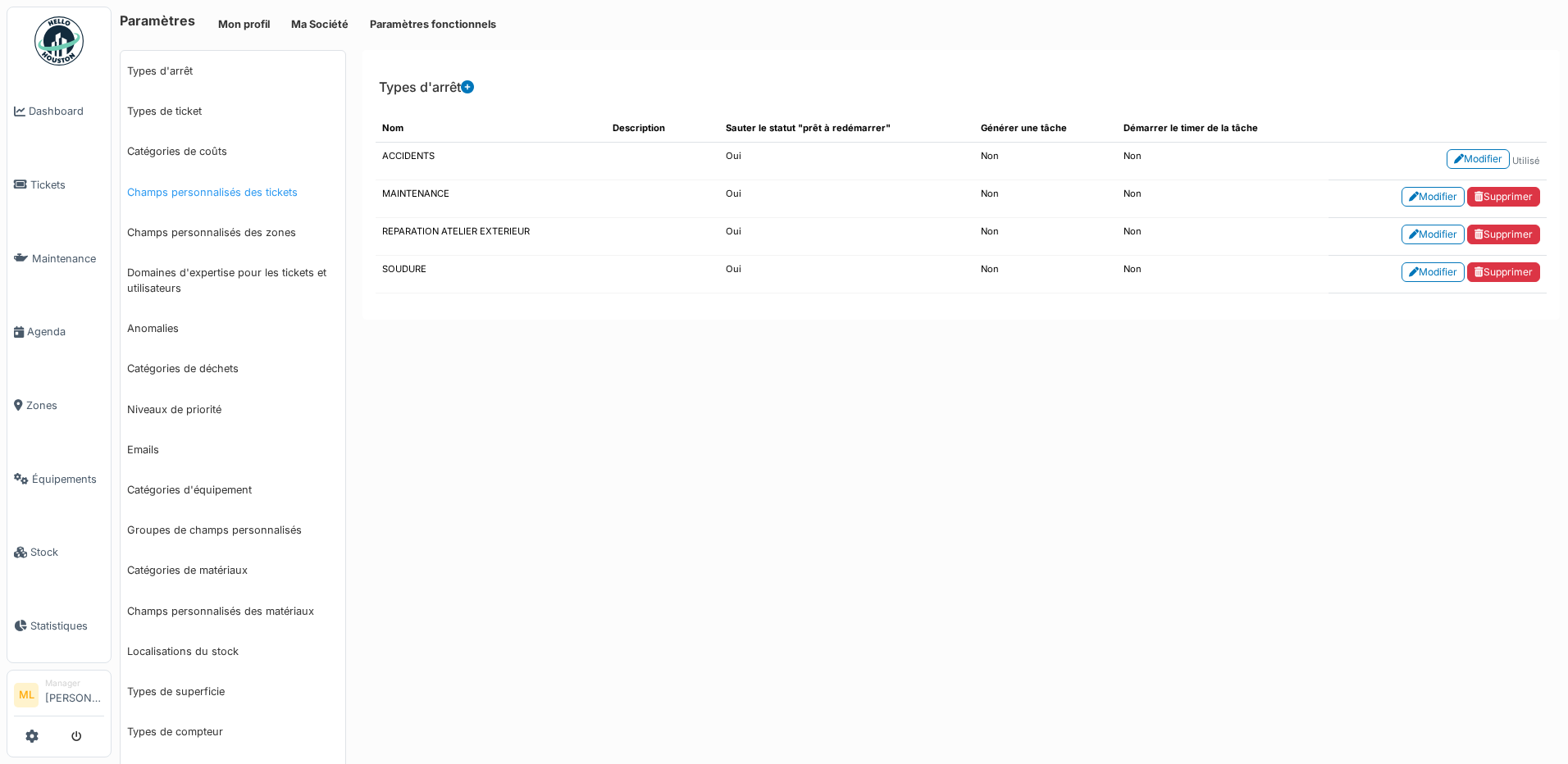
click at [180, 196] on link "Champs personnalisés des tickets" at bounding box center [233, 192] width 225 height 41
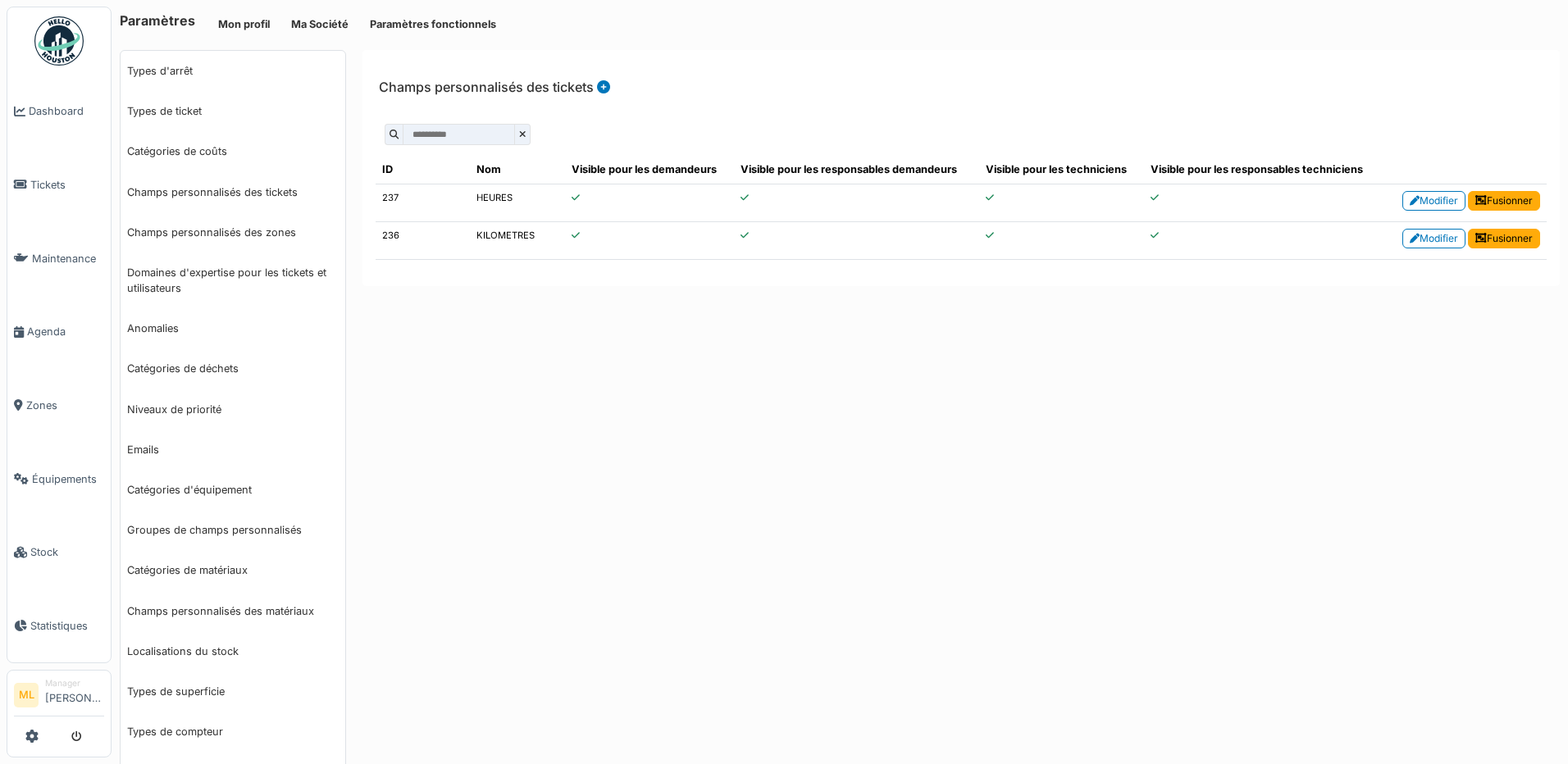
click at [601, 84] on icon at bounding box center [603, 86] width 13 height 13
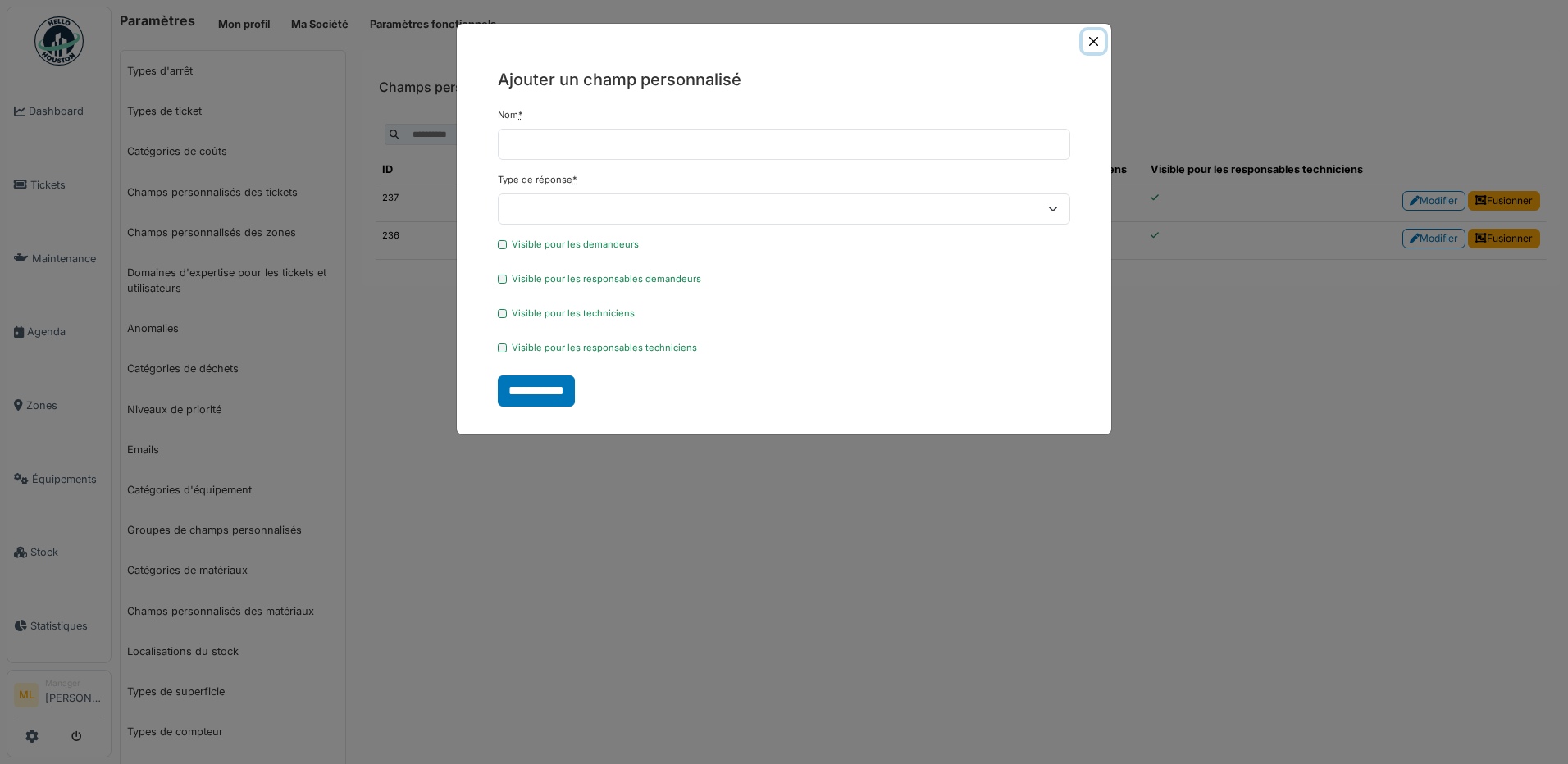
click at [1091, 40] on button "Close" at bounding box center [1093, 41] width 22 height 22
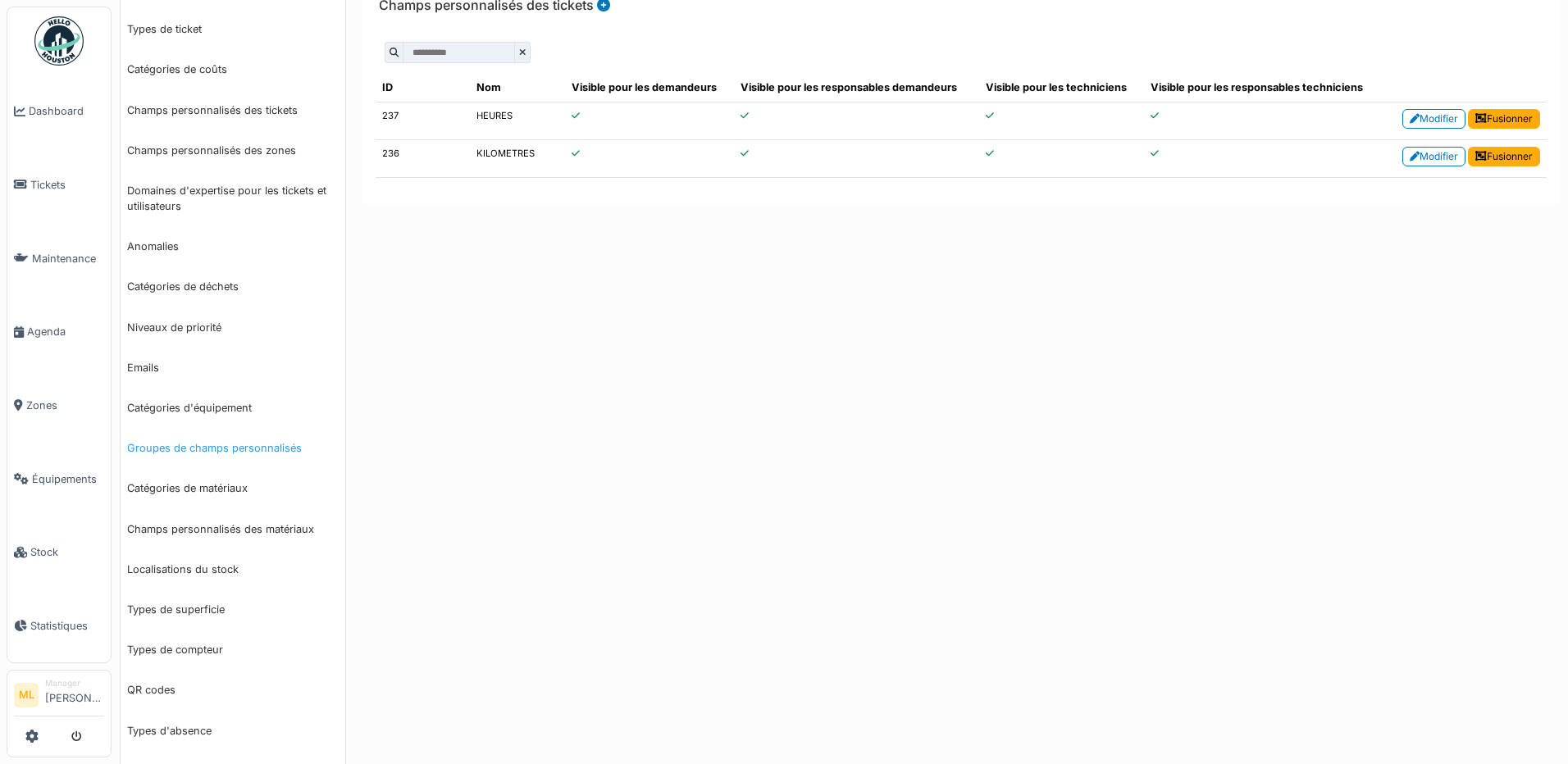
scroll to position [164, 0]
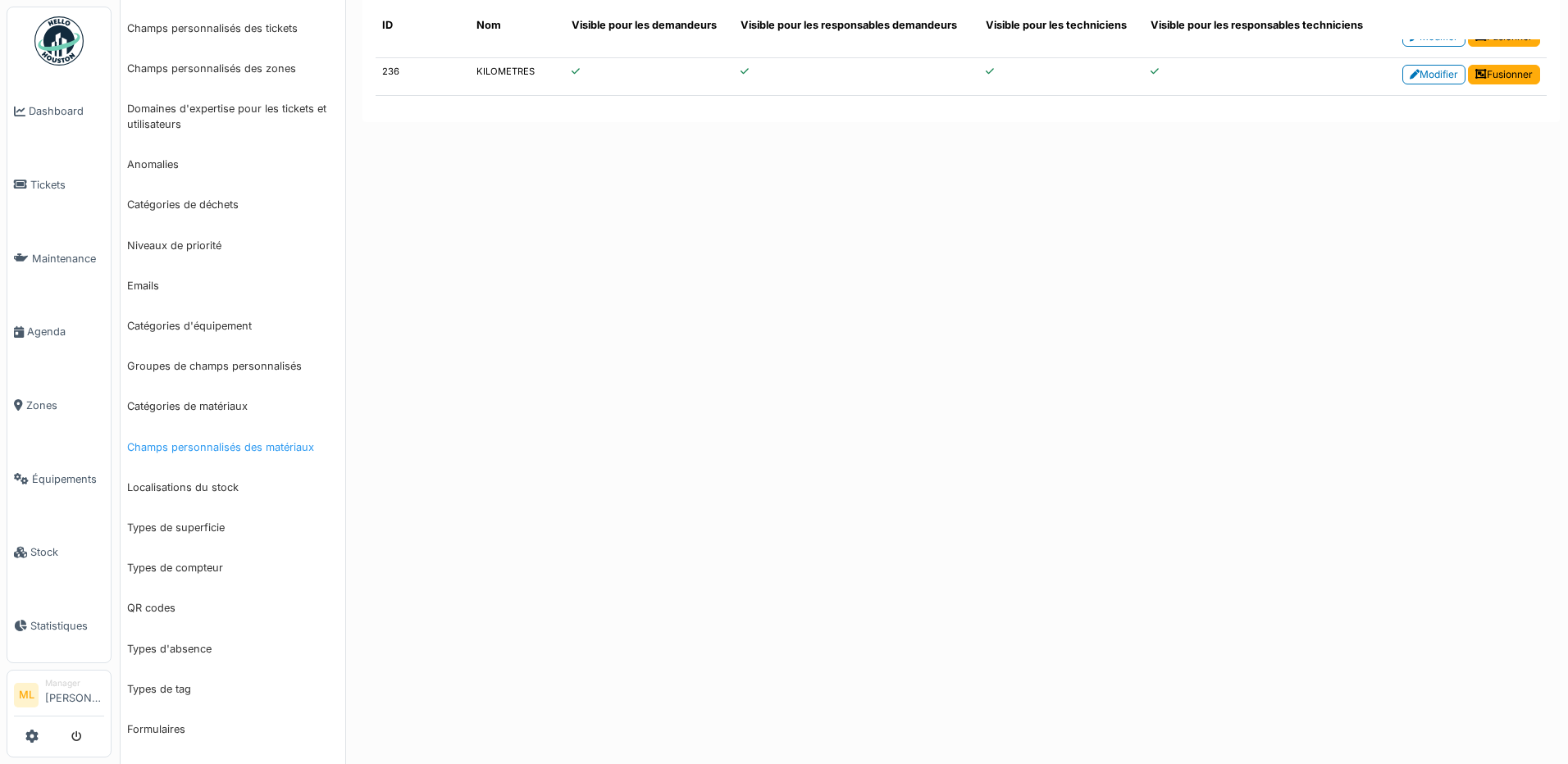
click at [205, 445] on link "Champs personnalisés des matériaux" at bounding box center [233, 448] width 225 height 41
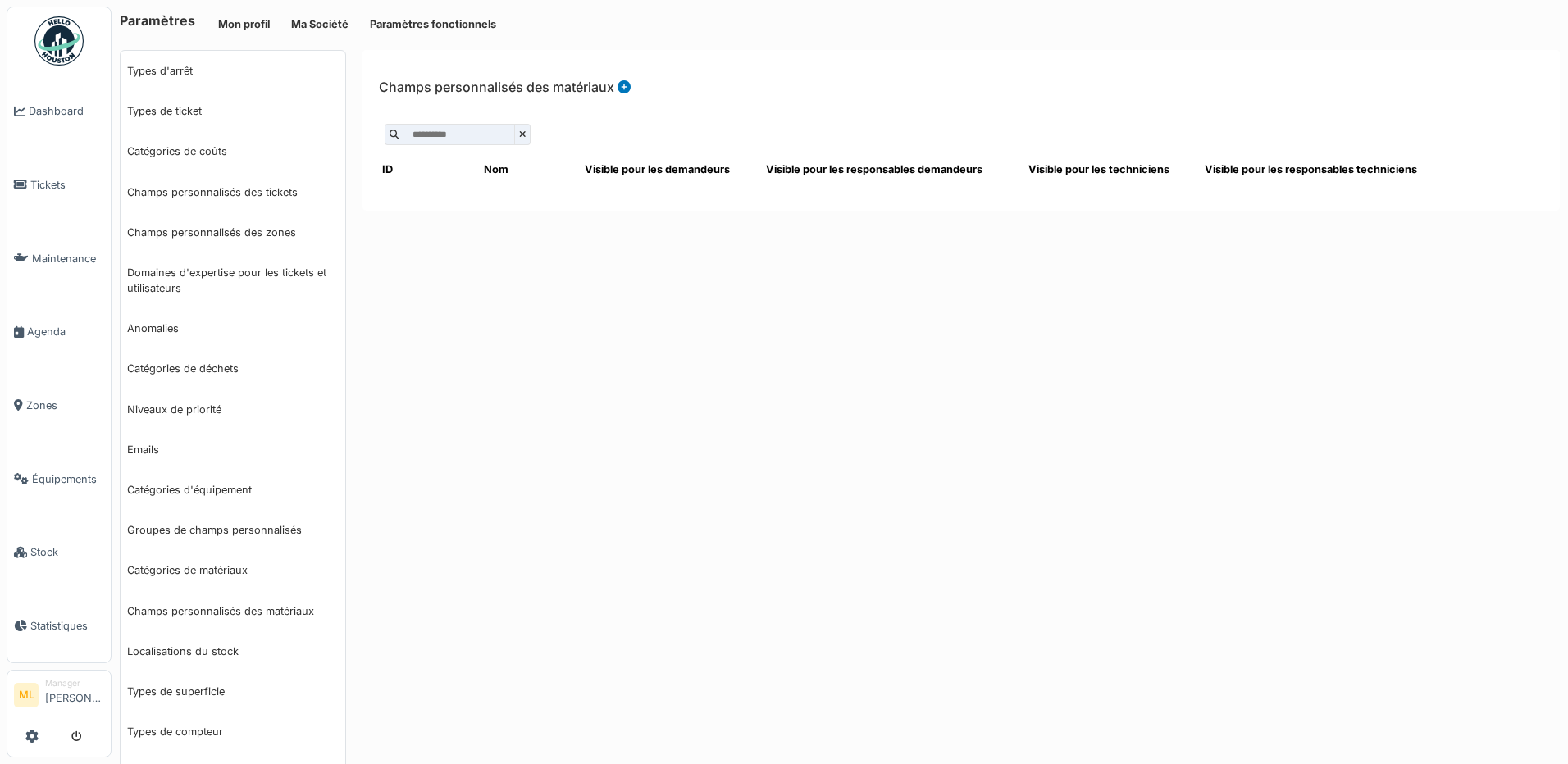
click at [492, 125] on input "text" at bounding box center [458, 135] width 112 height 21
click at [488, 128] on input "text" at bounding box center [458, 135] width 112 height 21
click at [618, 84] on icon at bounding box center [624, 86] width 13 height 13
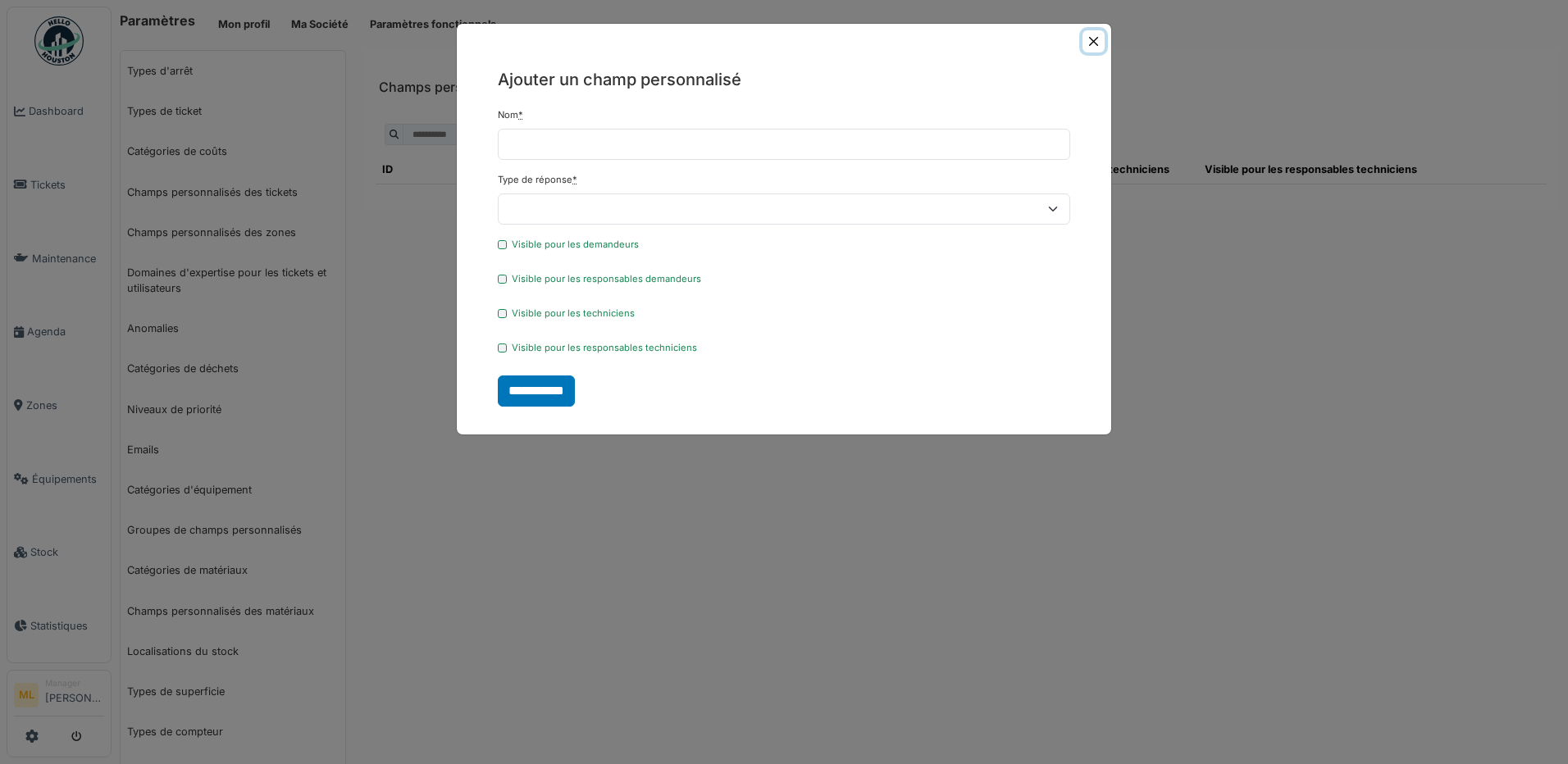
click at [1094, 43] on button "Close" at bounding box center [1093, 41] width 22 height 22
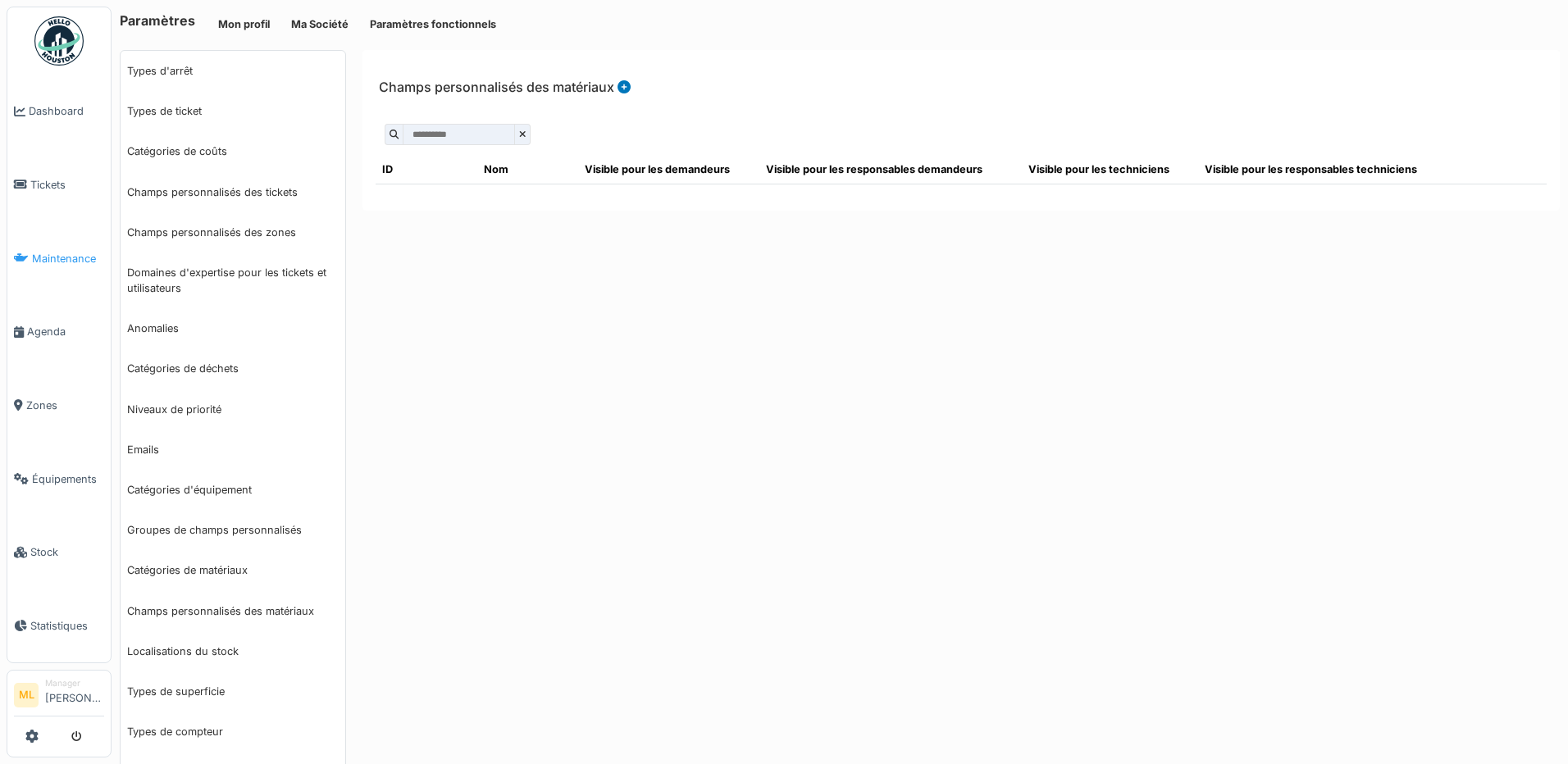
click at [52, 258] on span "Maintenance" at bounding box center [68, 259] width 72 height 16
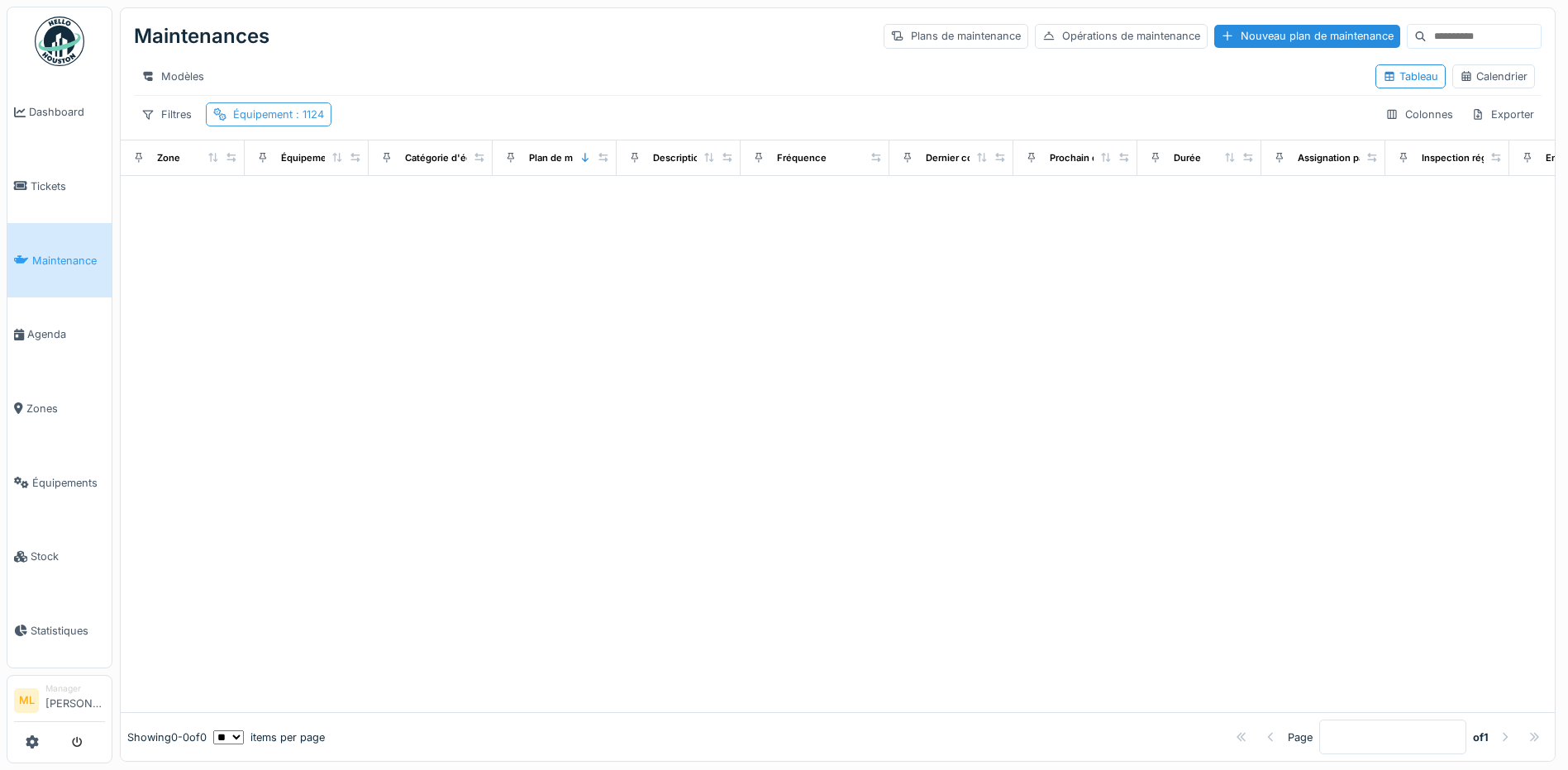
click at [267, 123] on div "Équipement : 1124" at bounding box center [278, 115] width 91 height 16
click at [253, 197] on icon at bounding box center [253, 199] width 13 height 11
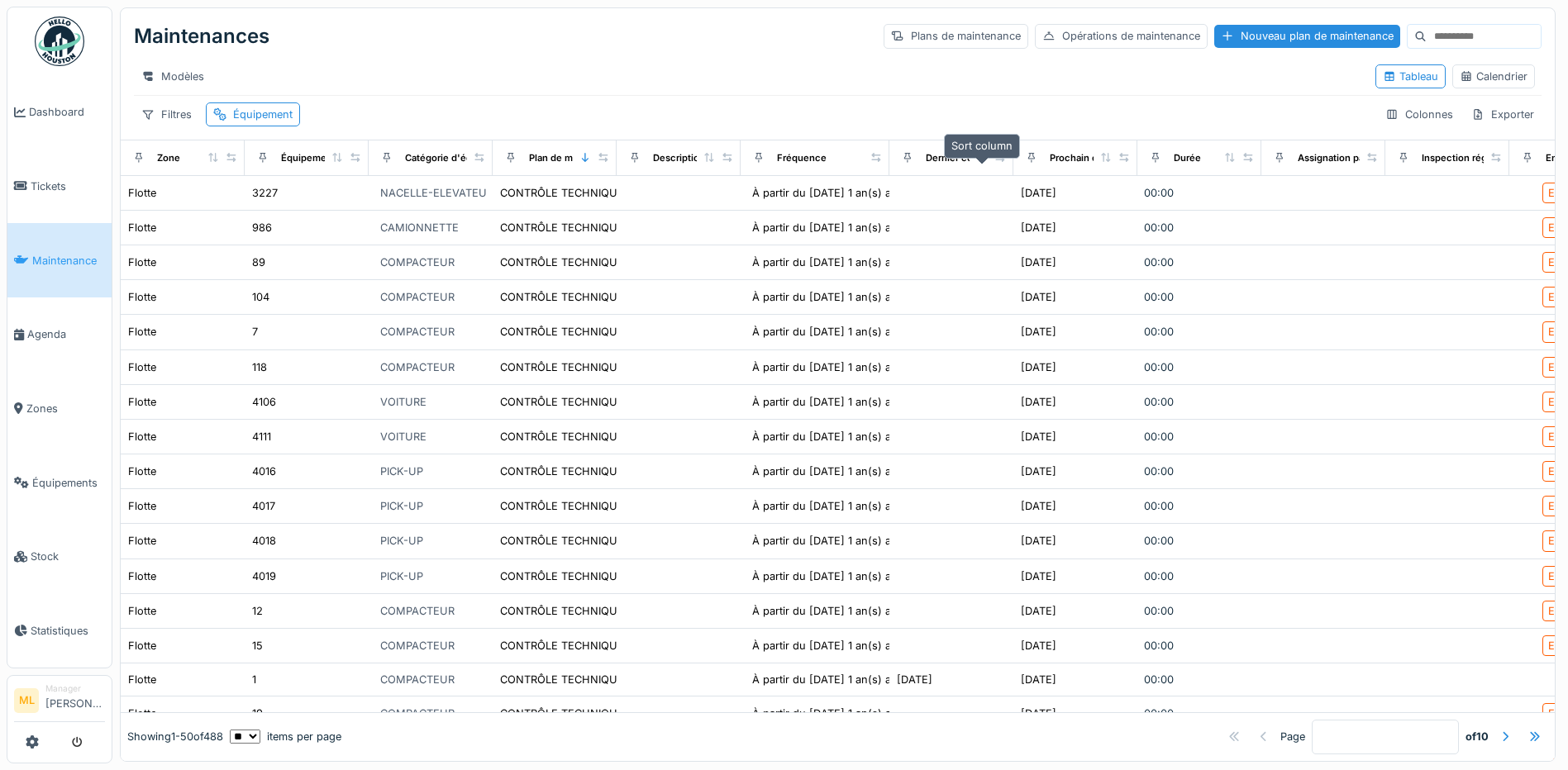
click at [979, 162] on icon at bounding box center [981, 157] width 9 height 9
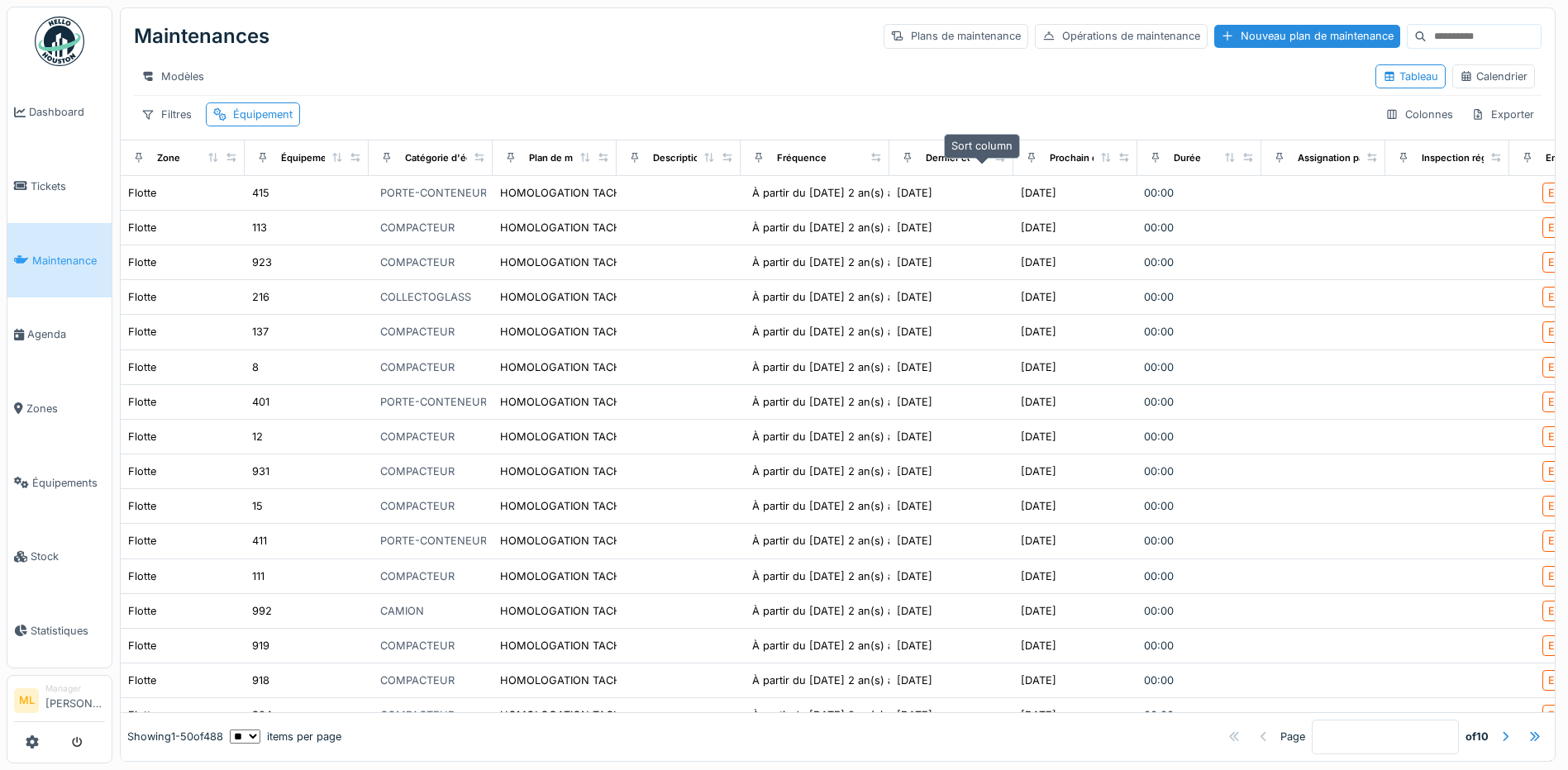
click at [979, 162] on icon at bounding box center [981, 157] width 12 height 9
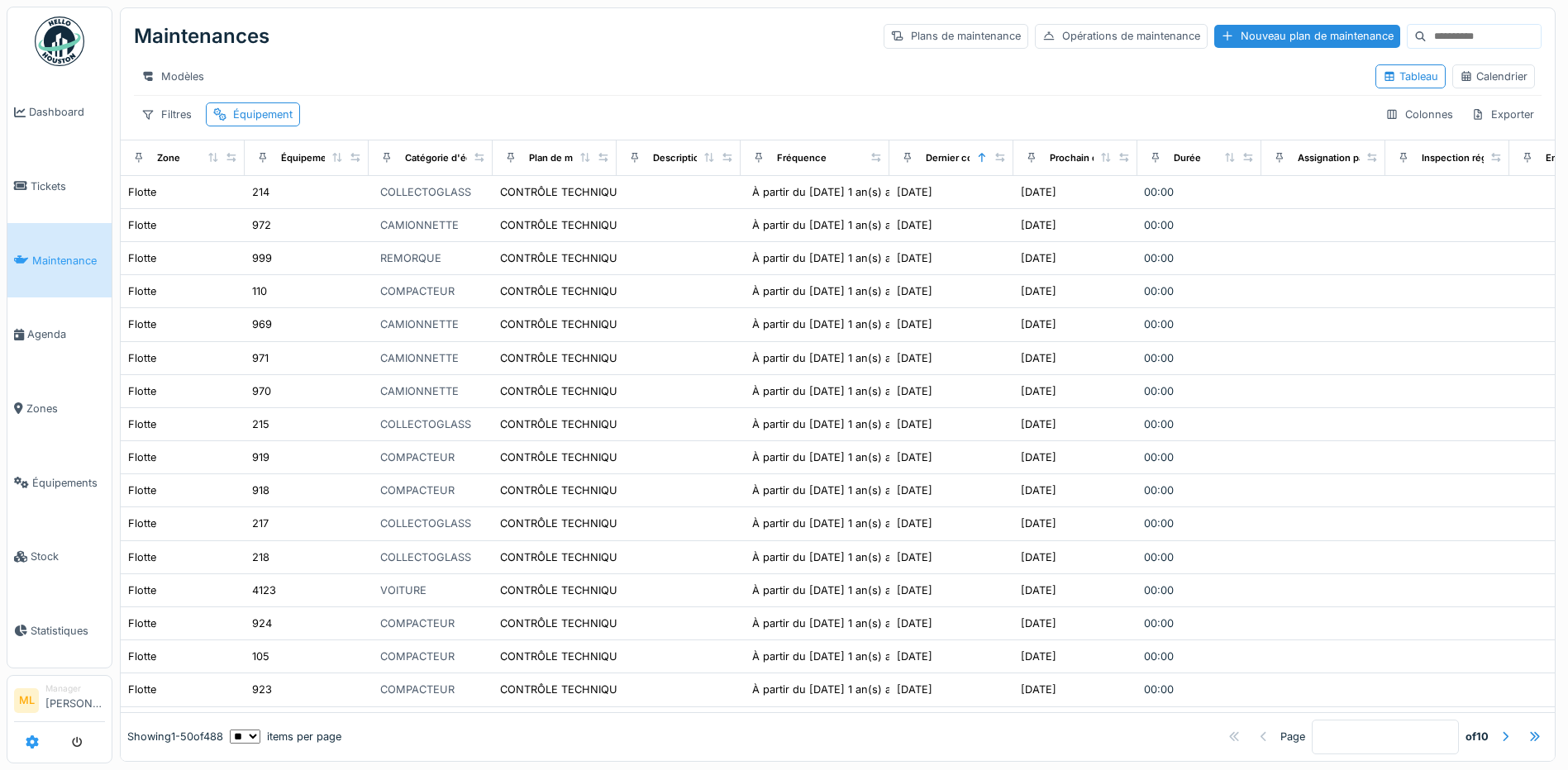
click at [26, 742] on icon at bounding box center [32, 742] width 13 height 13
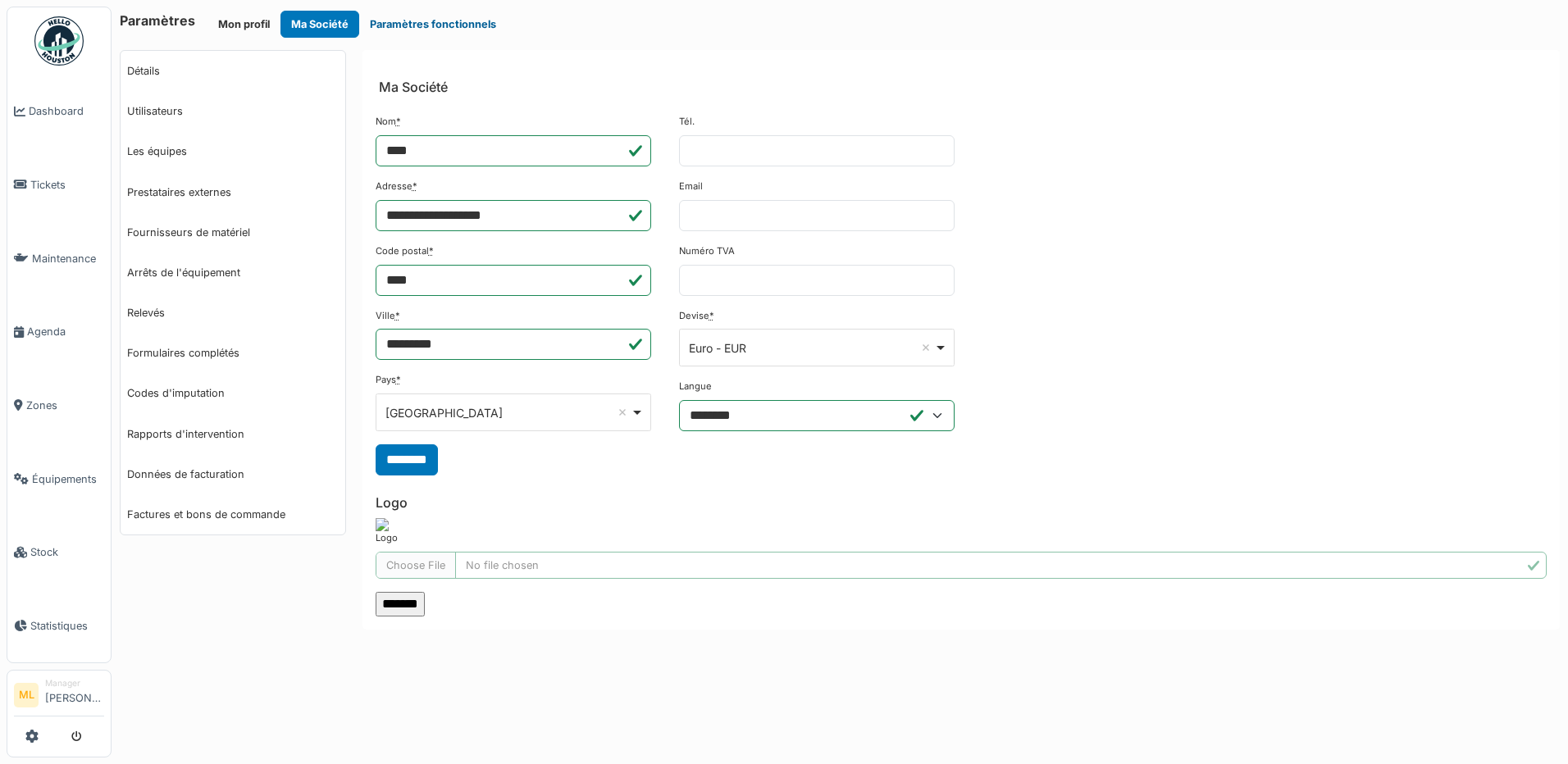
click at [409, 19] on button "Paramètres fonctionnels" at bounding box center [433, 24] width 148 height 27
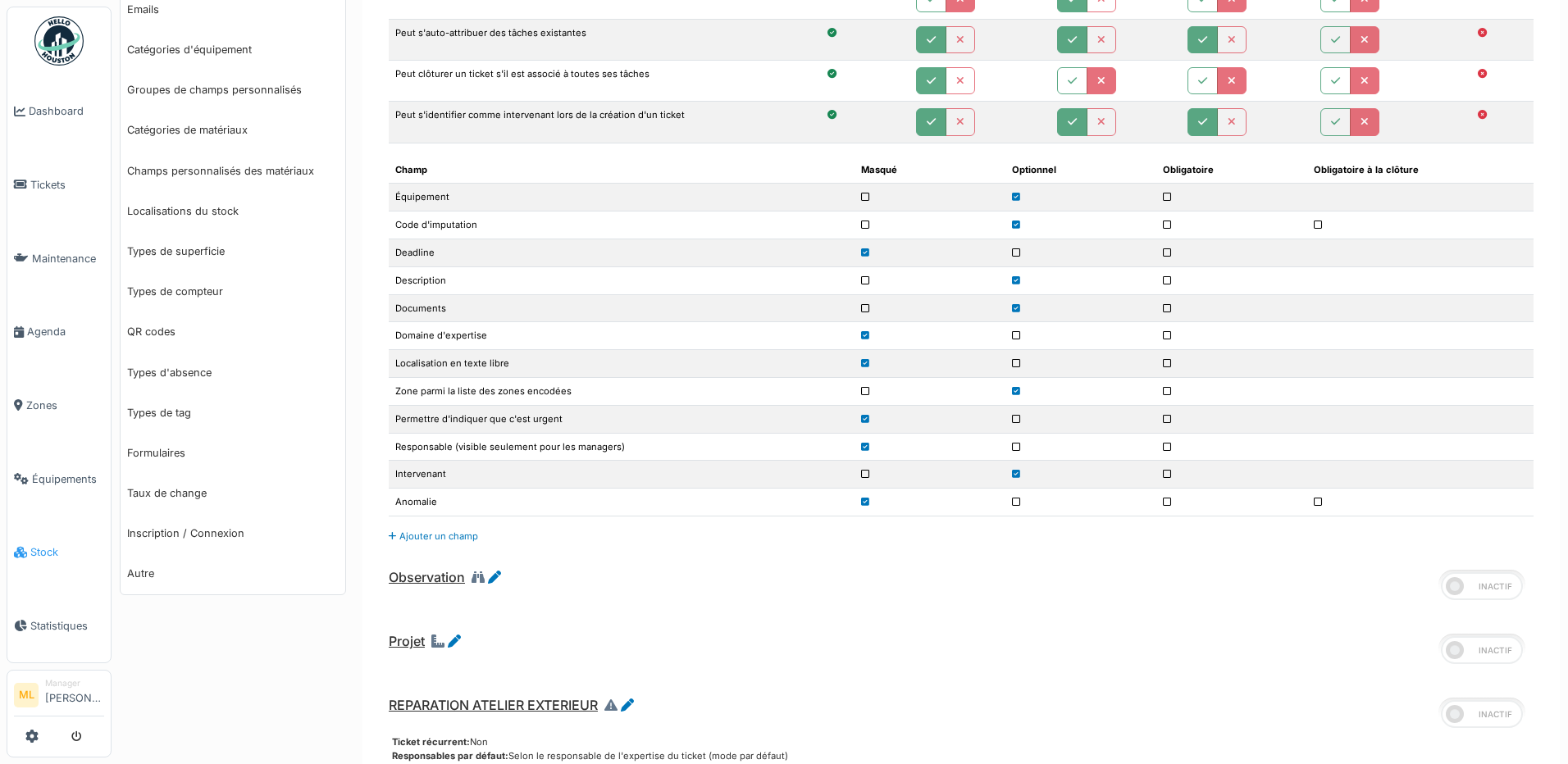
scroll to position [410, 0]
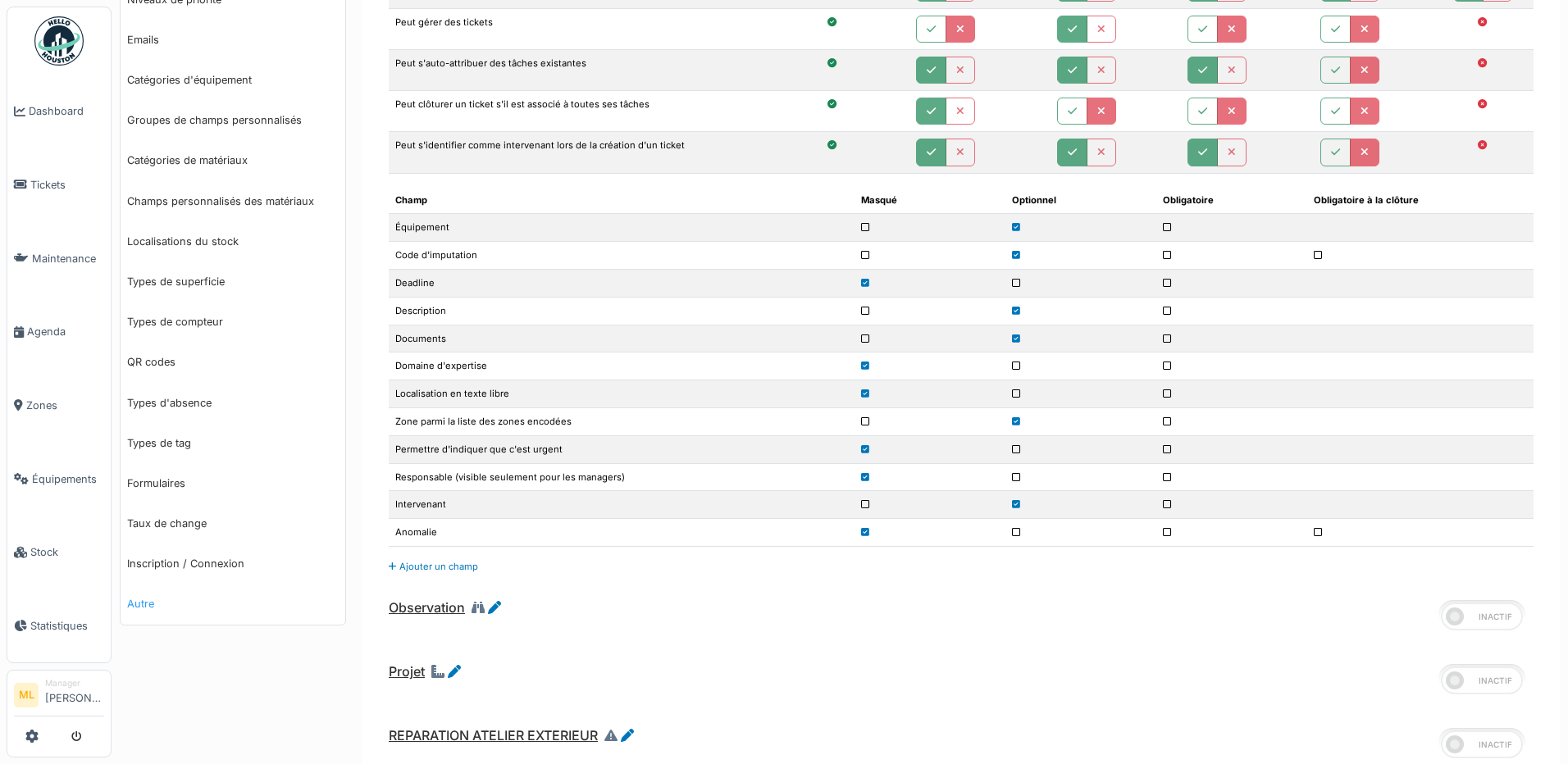
click at [137, 603] on link "Autre" at bounding box center [233, 605] width 225 height 41
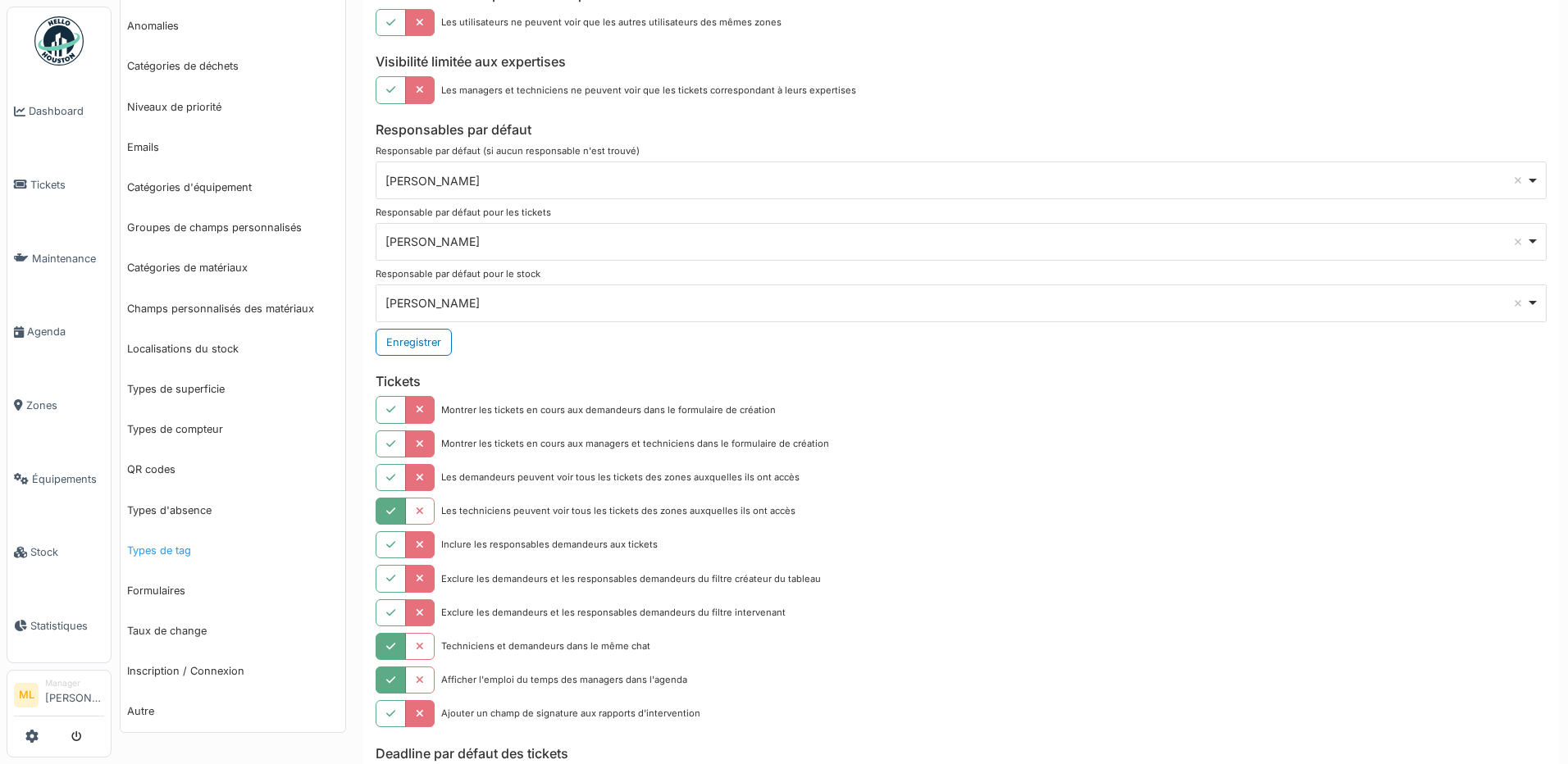
scroll to position [328, 0]
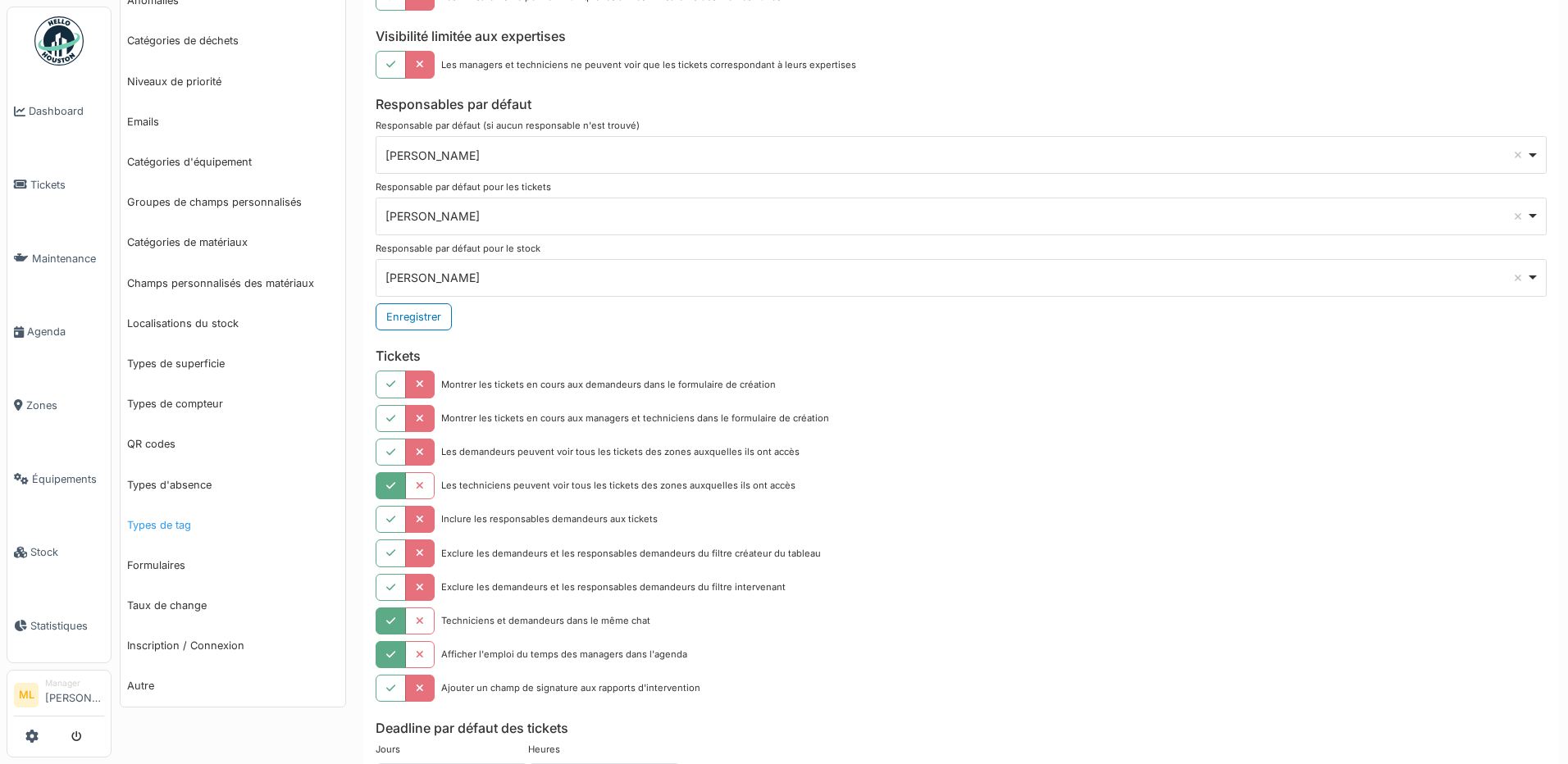
click at [159, 525] on link "Types de tag" at bounding box center [233, 525] width 225 height 41
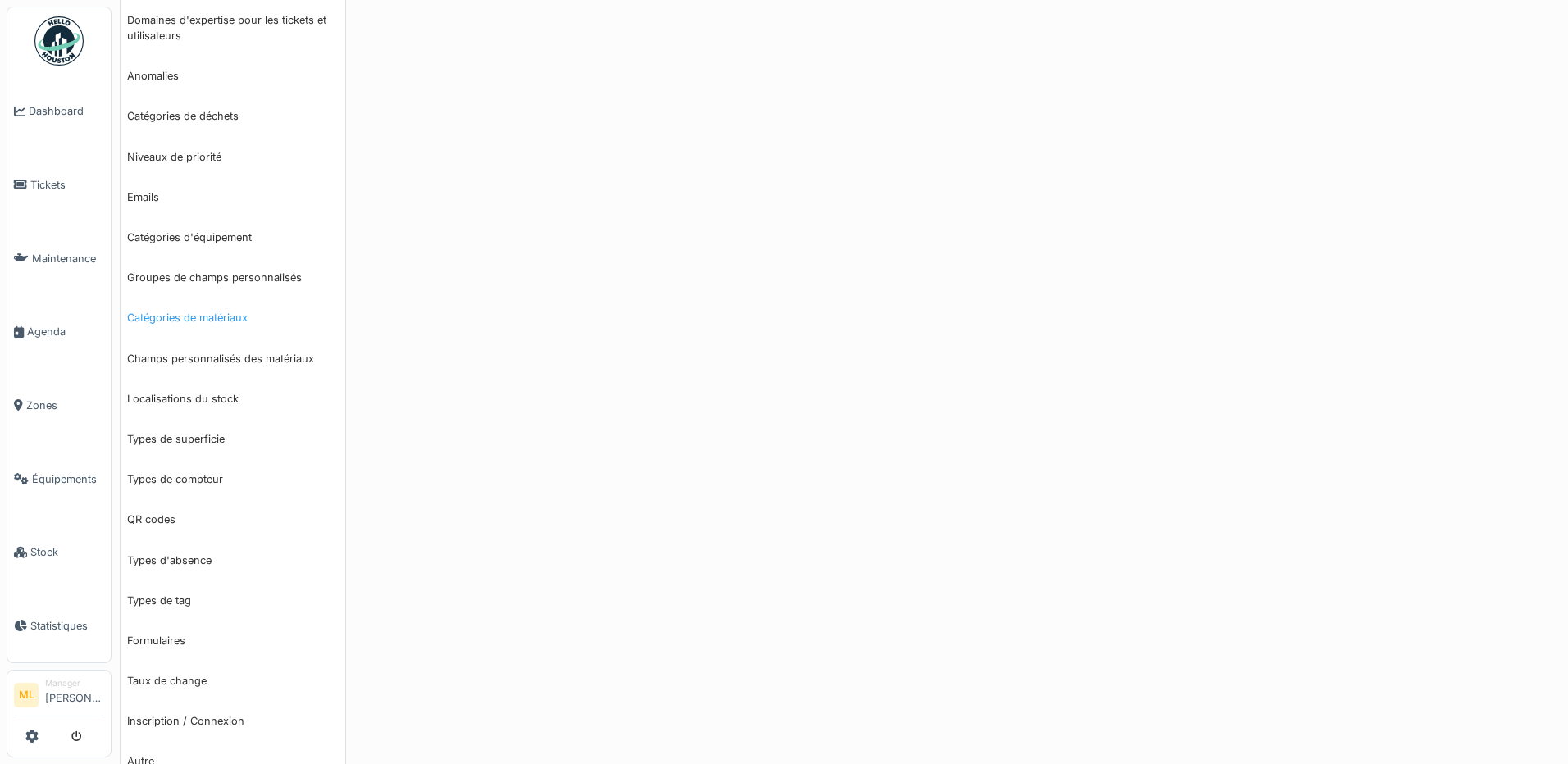
scroll to position [294, 0]
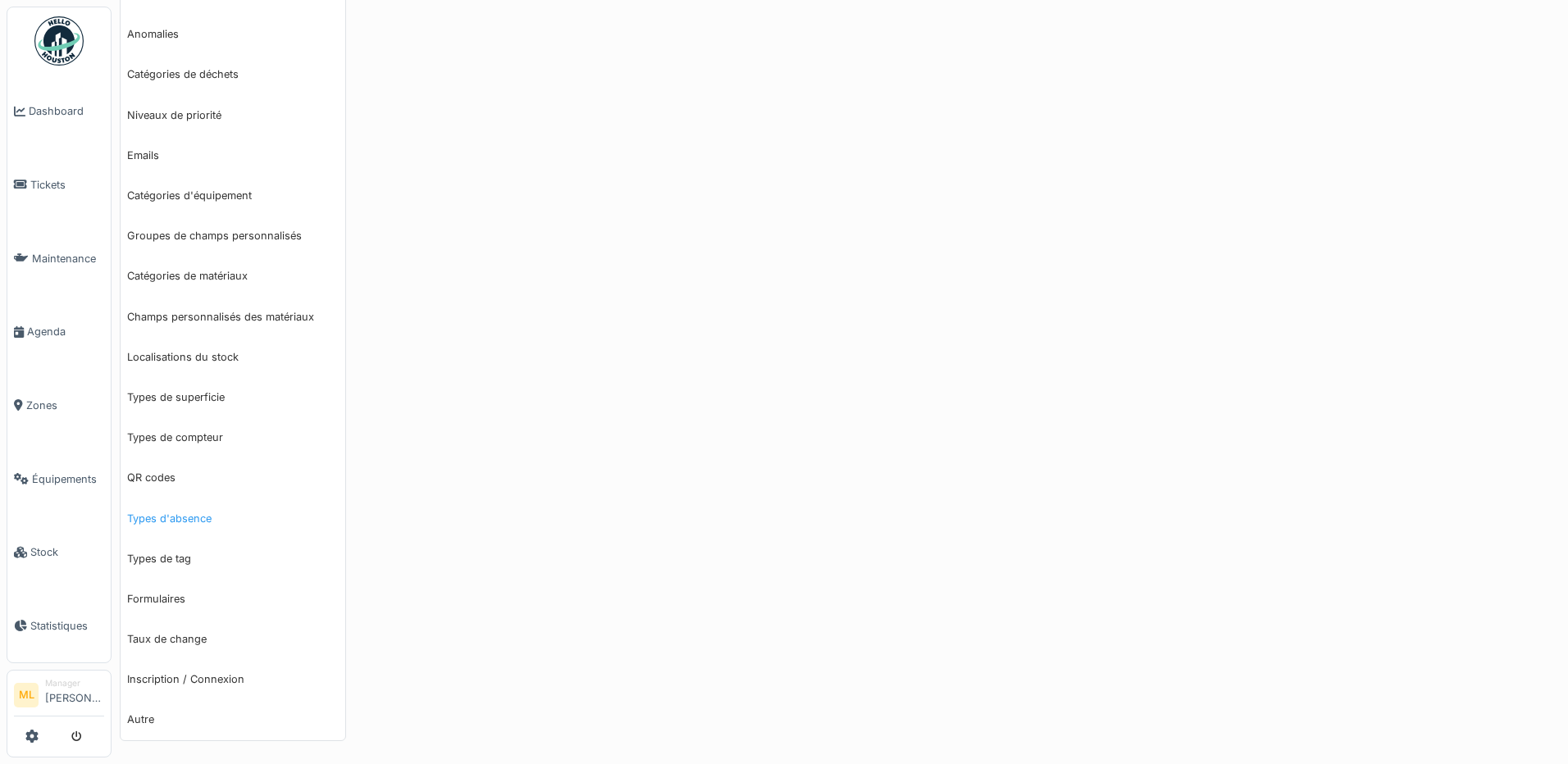
click at [196, 518] on link "Types d'absence" at bounding box center [233, 519] width 225 height 41
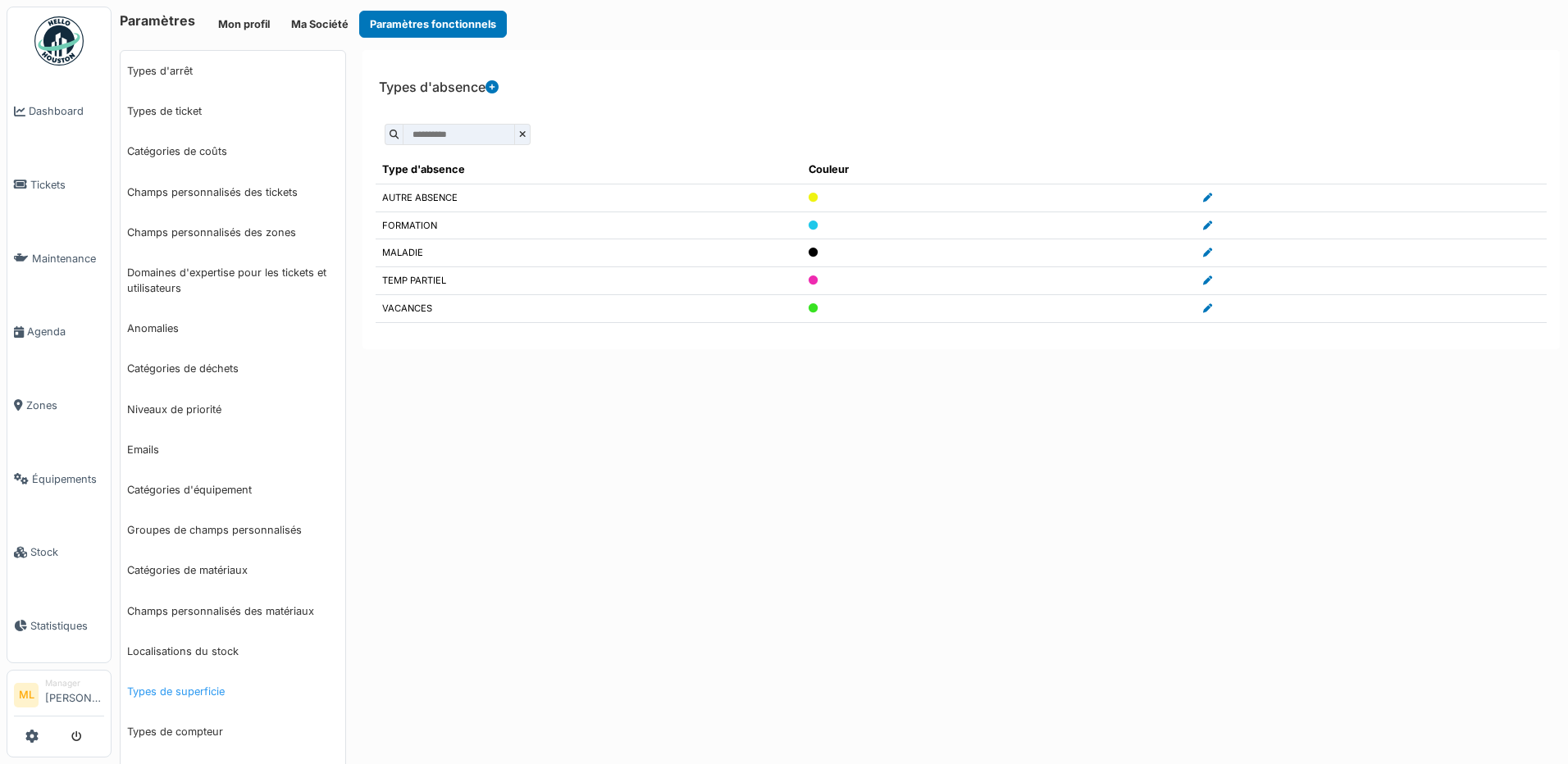
scroll to position [82, 0]
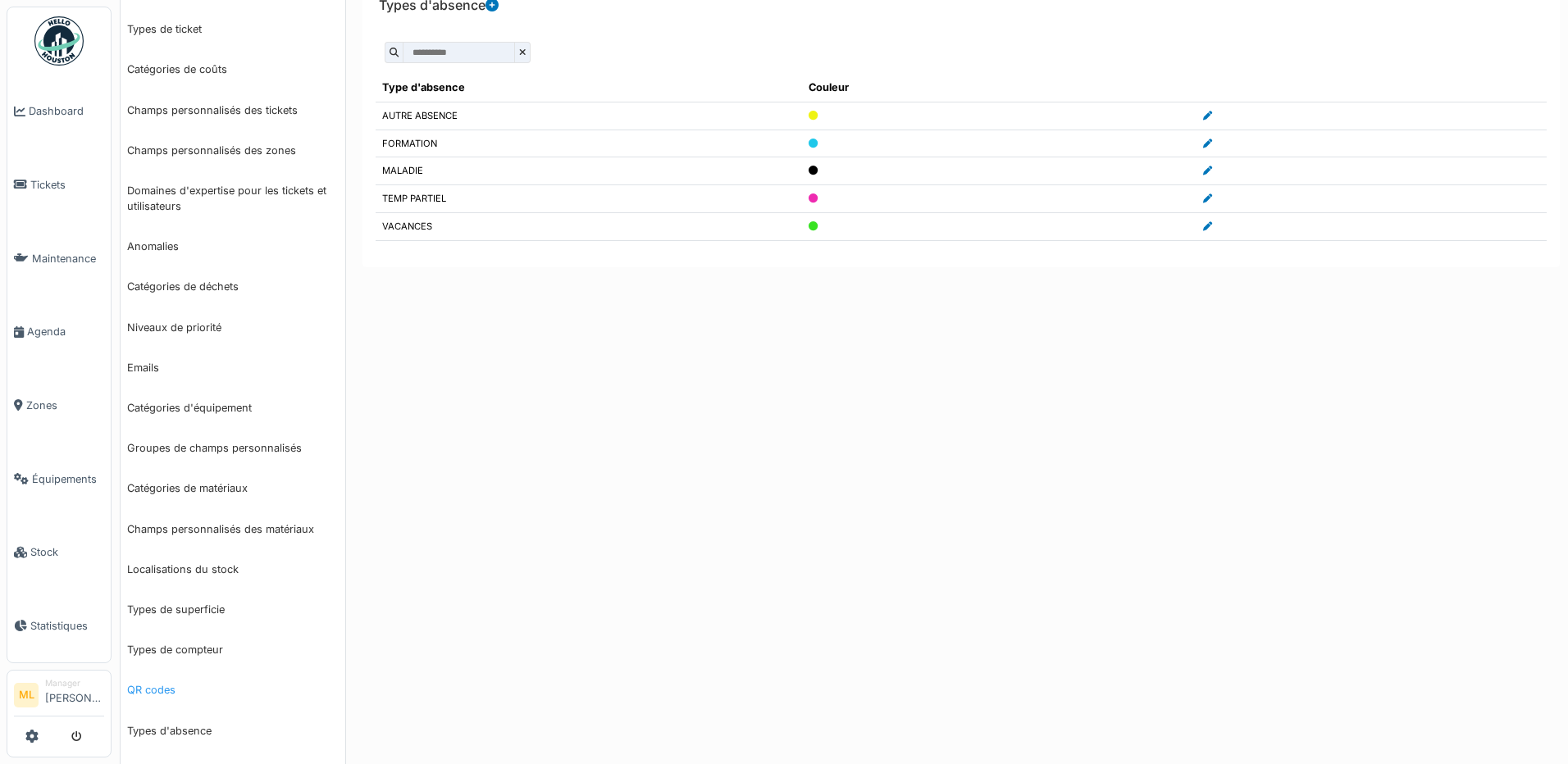
click at [155, 688] on link "QR codes" at bounding box center [233, 690] width 225 height 41
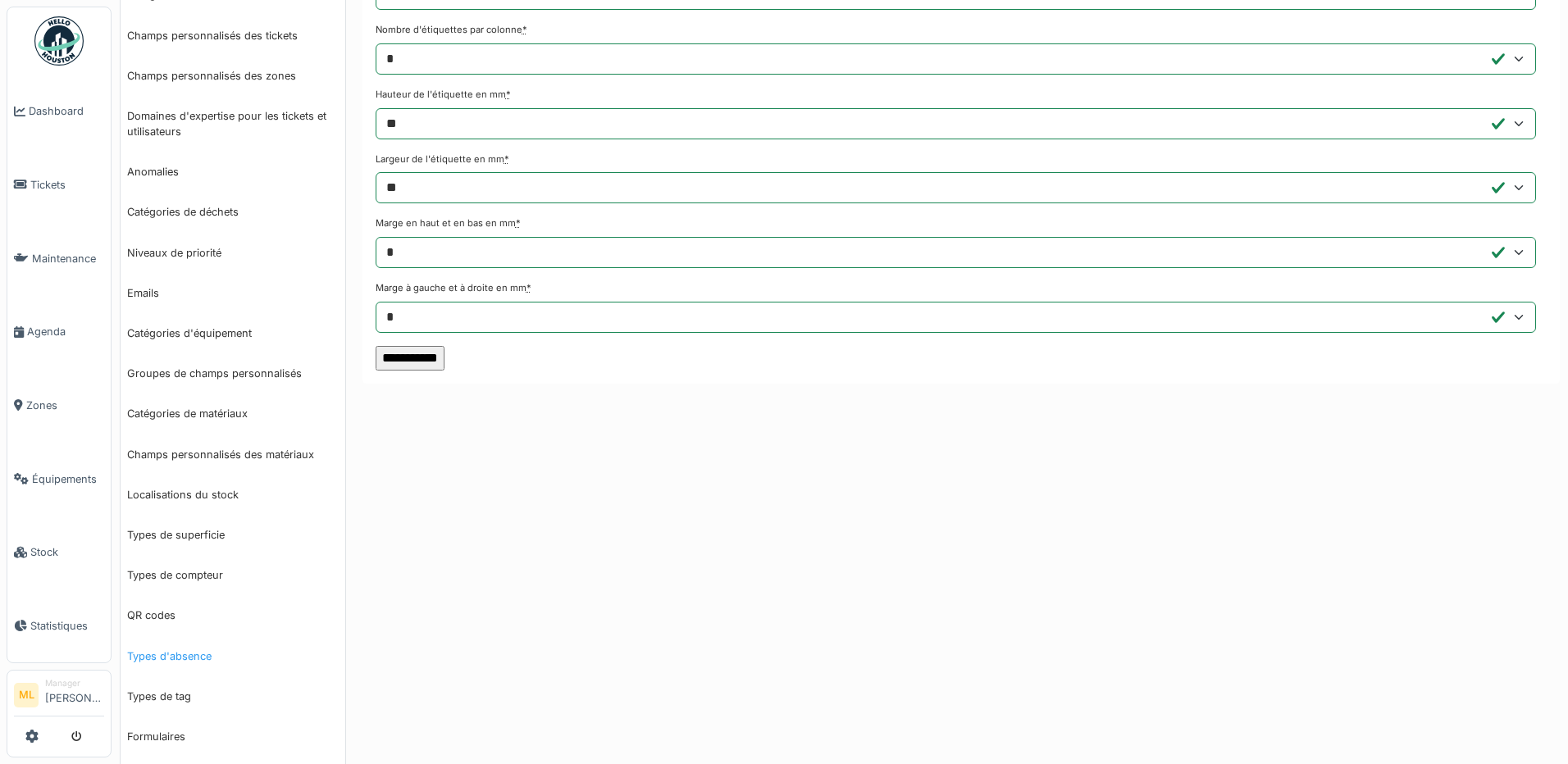
scroll to position [164, 0]
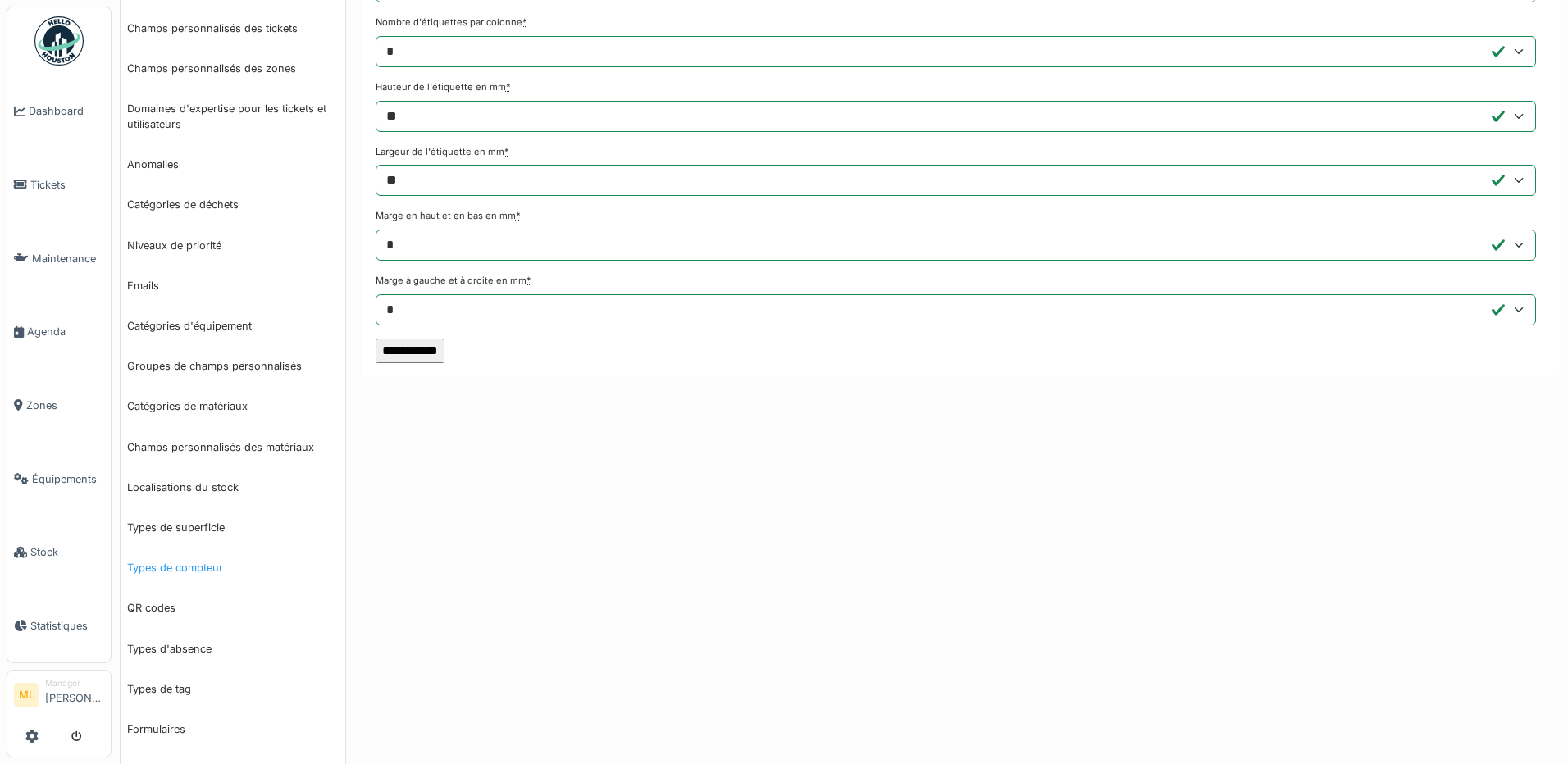
click at [166, 567] on link "Types de compteur" at bounding box center [233, 568] width 225 height 41
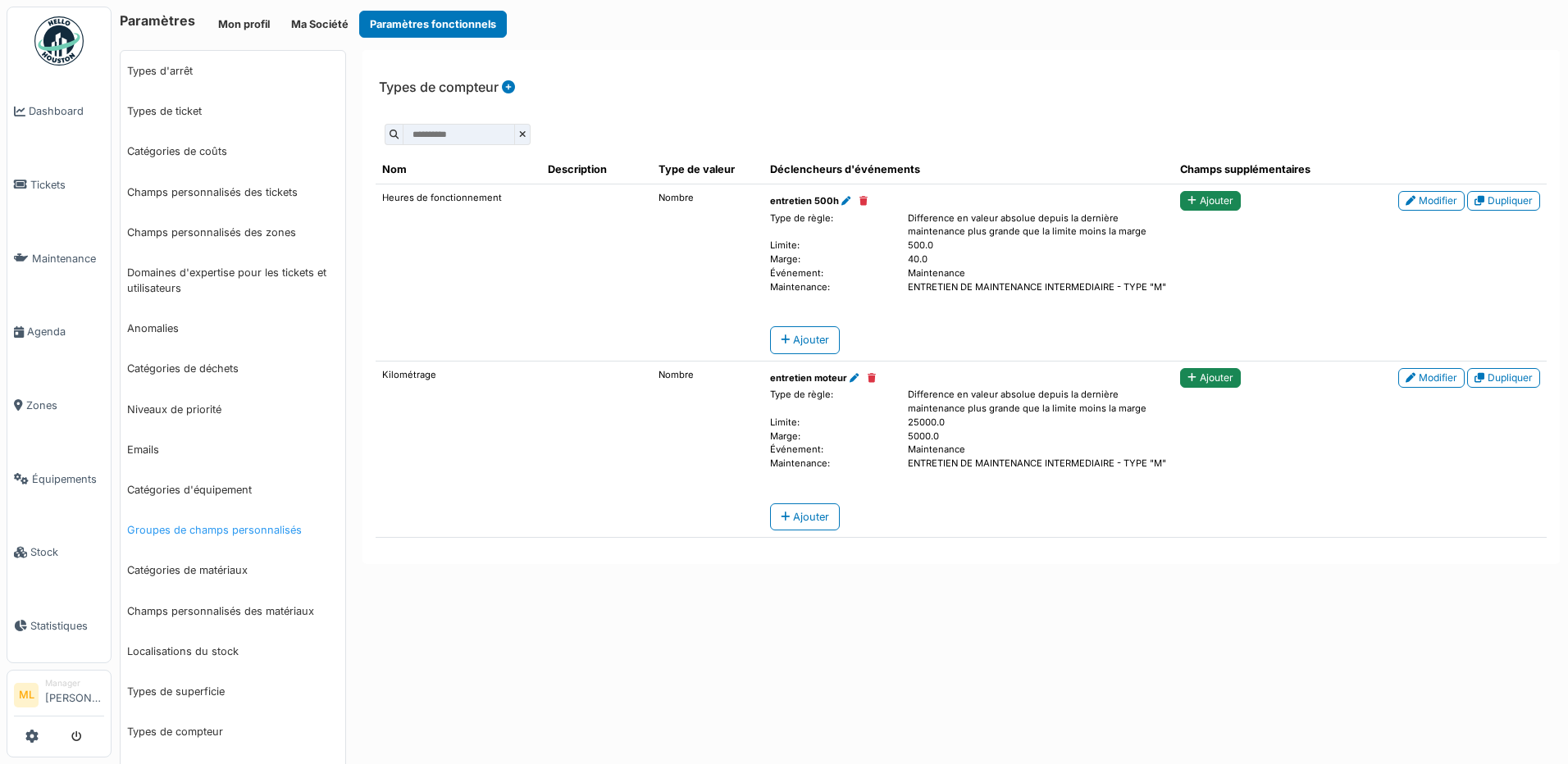
click at [220, 533] on link "Groupes de champs personnalisés" at bounding box center [233, 530] width 225 height 41
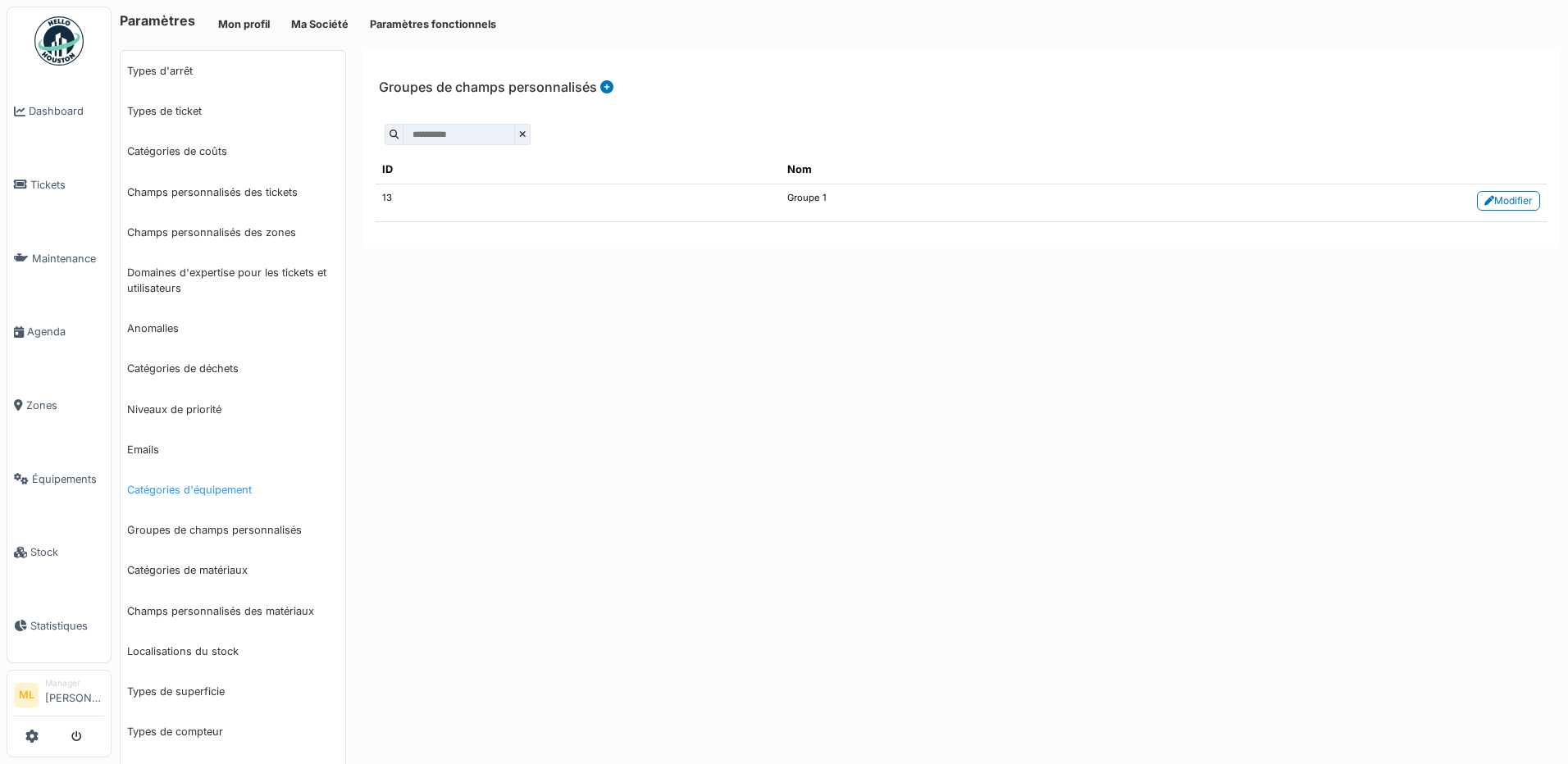
click at [208, 487] on link "Catégories d'équipement" at bounding box center [233, 490] width 225 height 41
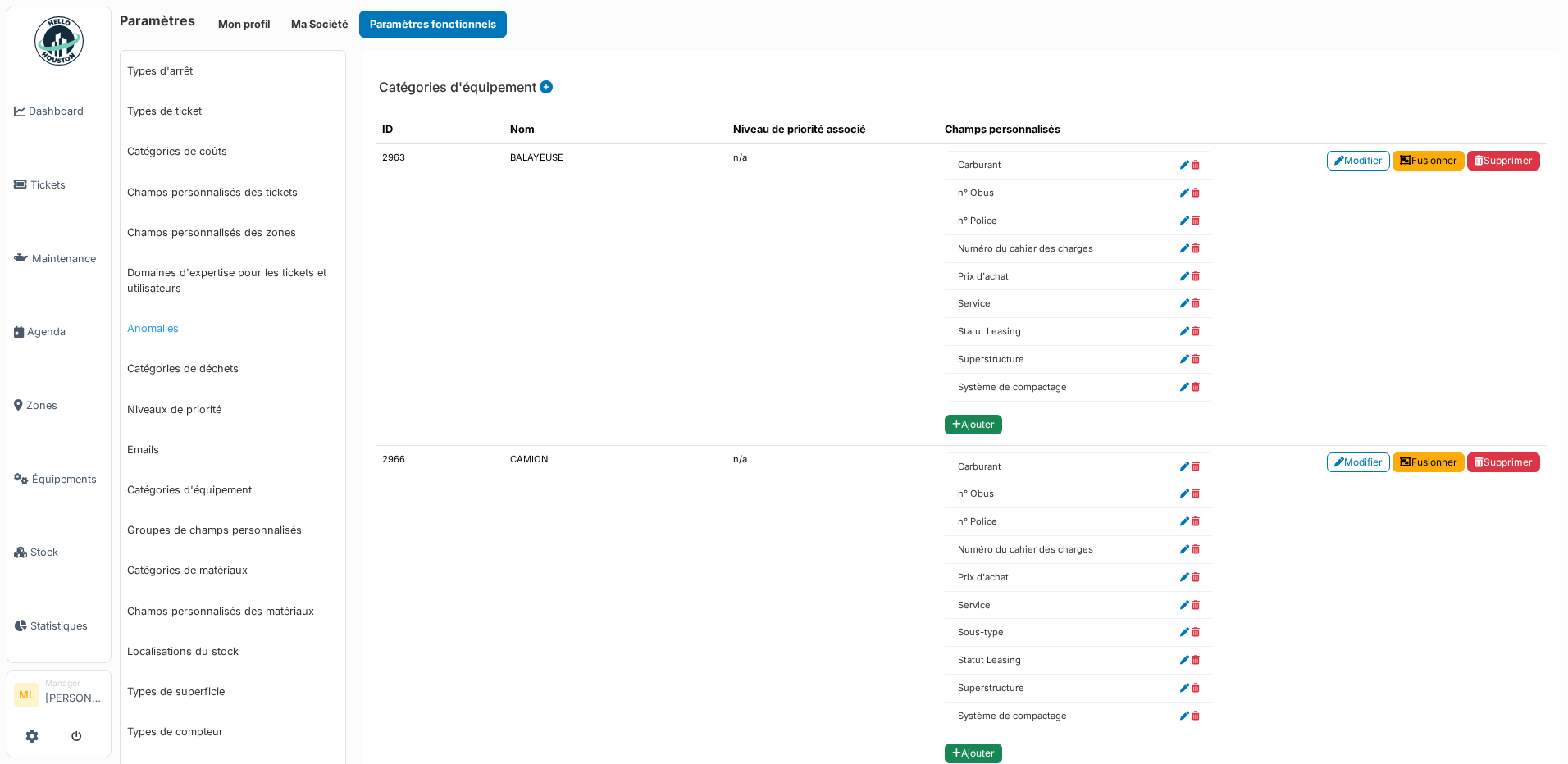
click at [158, 330] on link "Anomalies" at bounding box center [233, 329] width 225 height 41
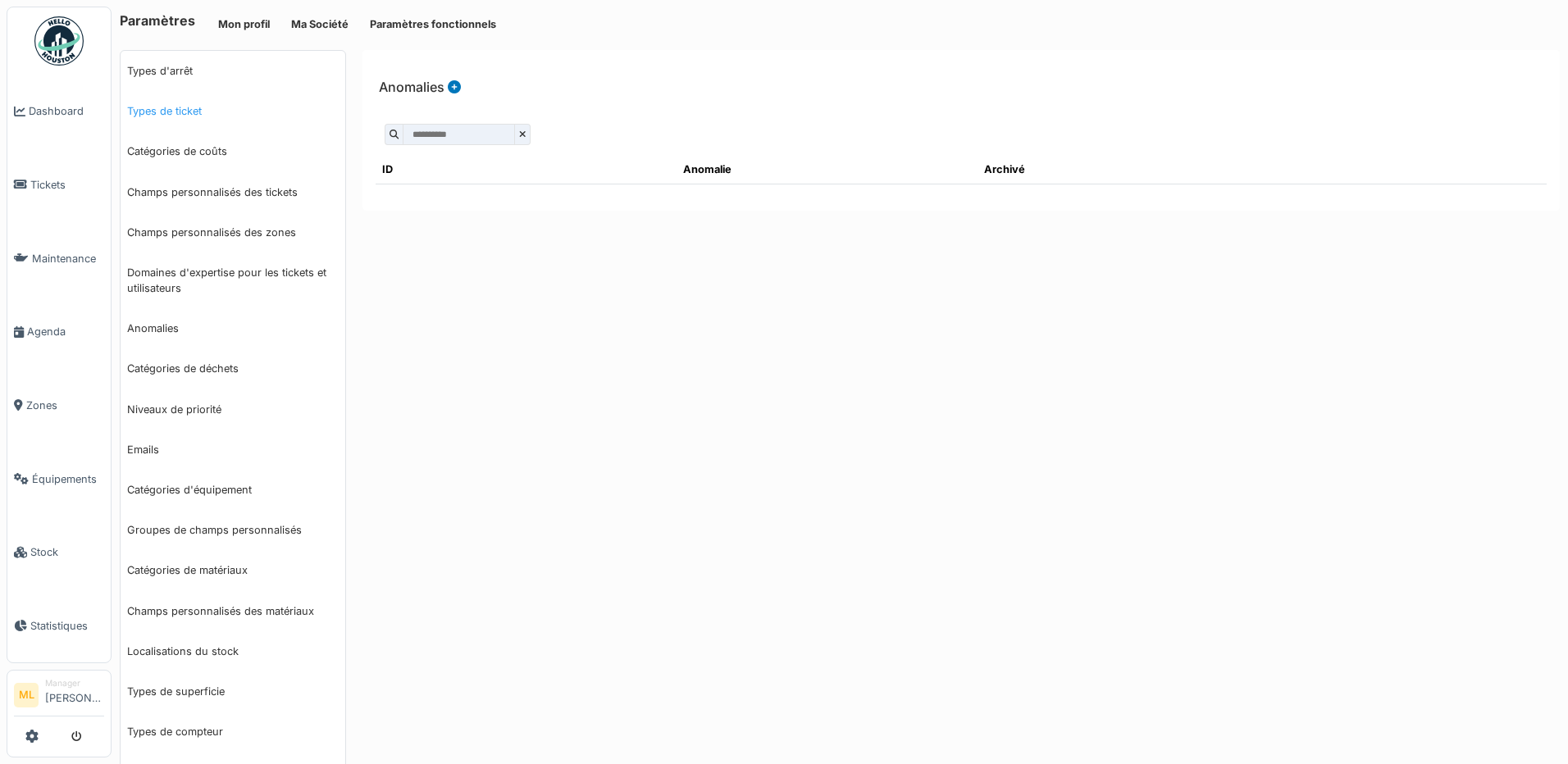
click at [169, 118] on link "Types de ticket" at bounding box center [233, 111] width 225 height 41
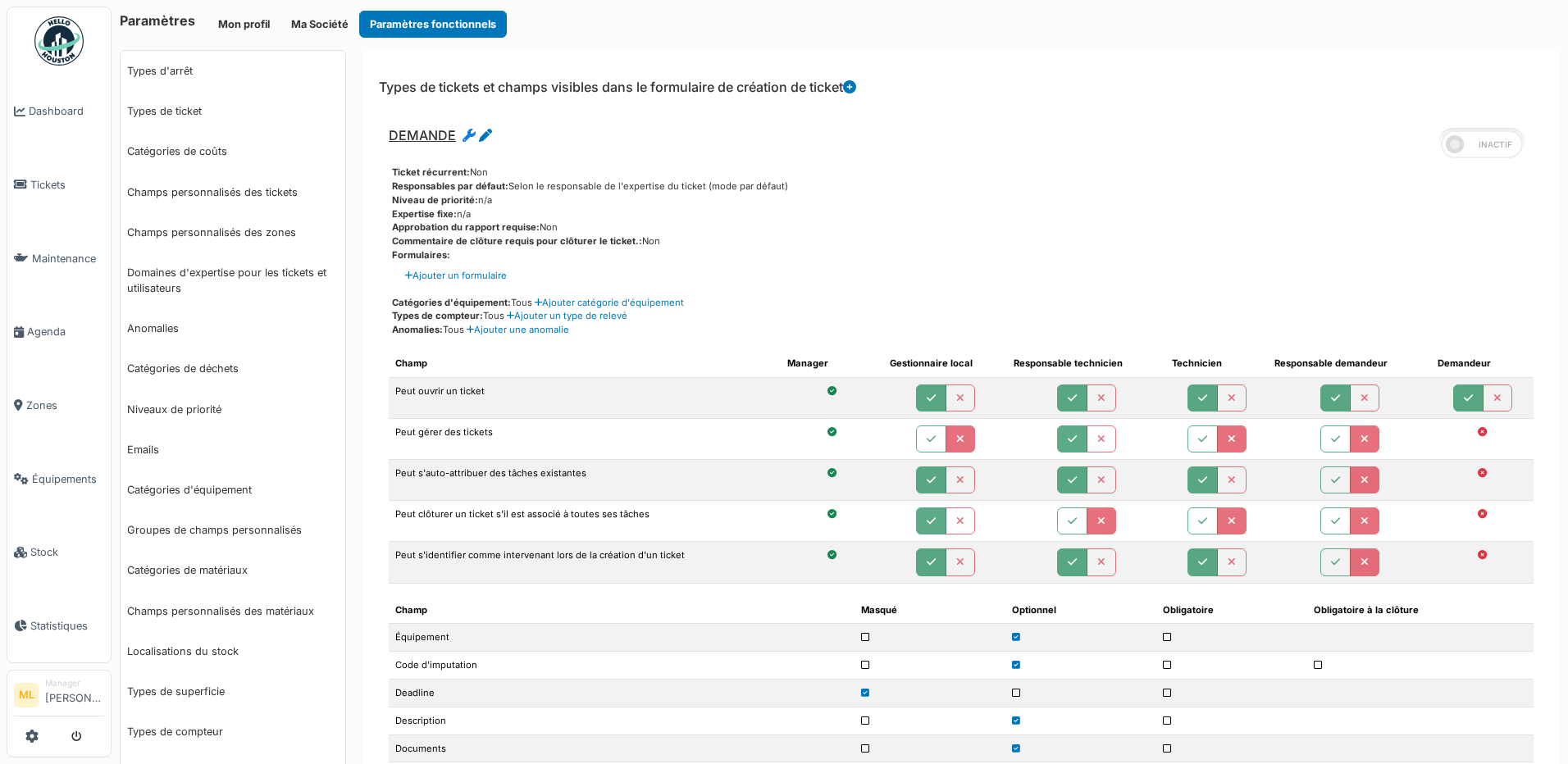
drag, startPoint x: 61, startPoint y: 14, endPoint x: 63, endPoint y: 29, distance: 15.1
click at [61, 14] on link at bounding box center [59, 41] width 61 height 61
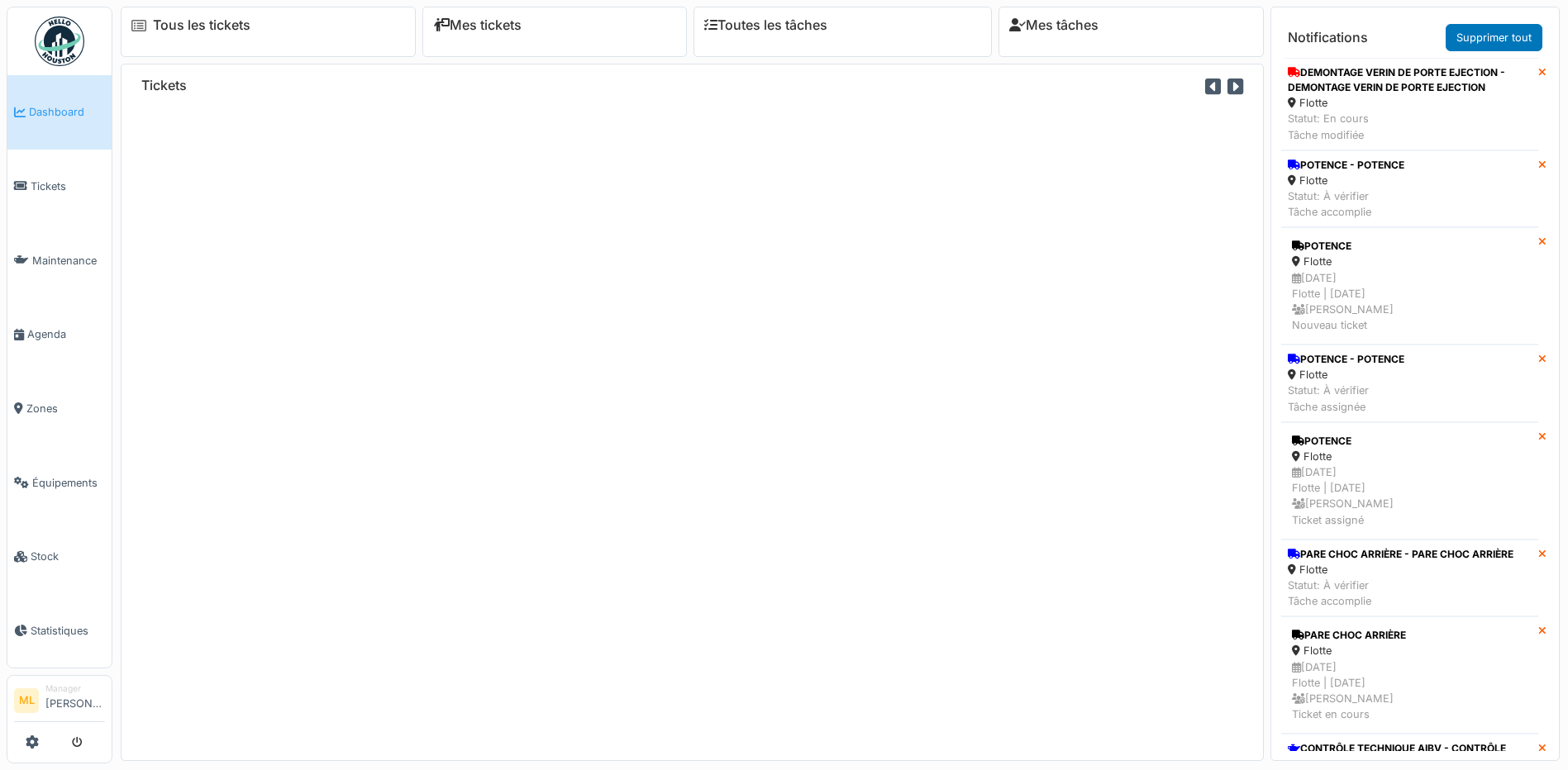
click at [55, 179] on span "Tickets" at bounding box center [67, 187] width 75 height 16
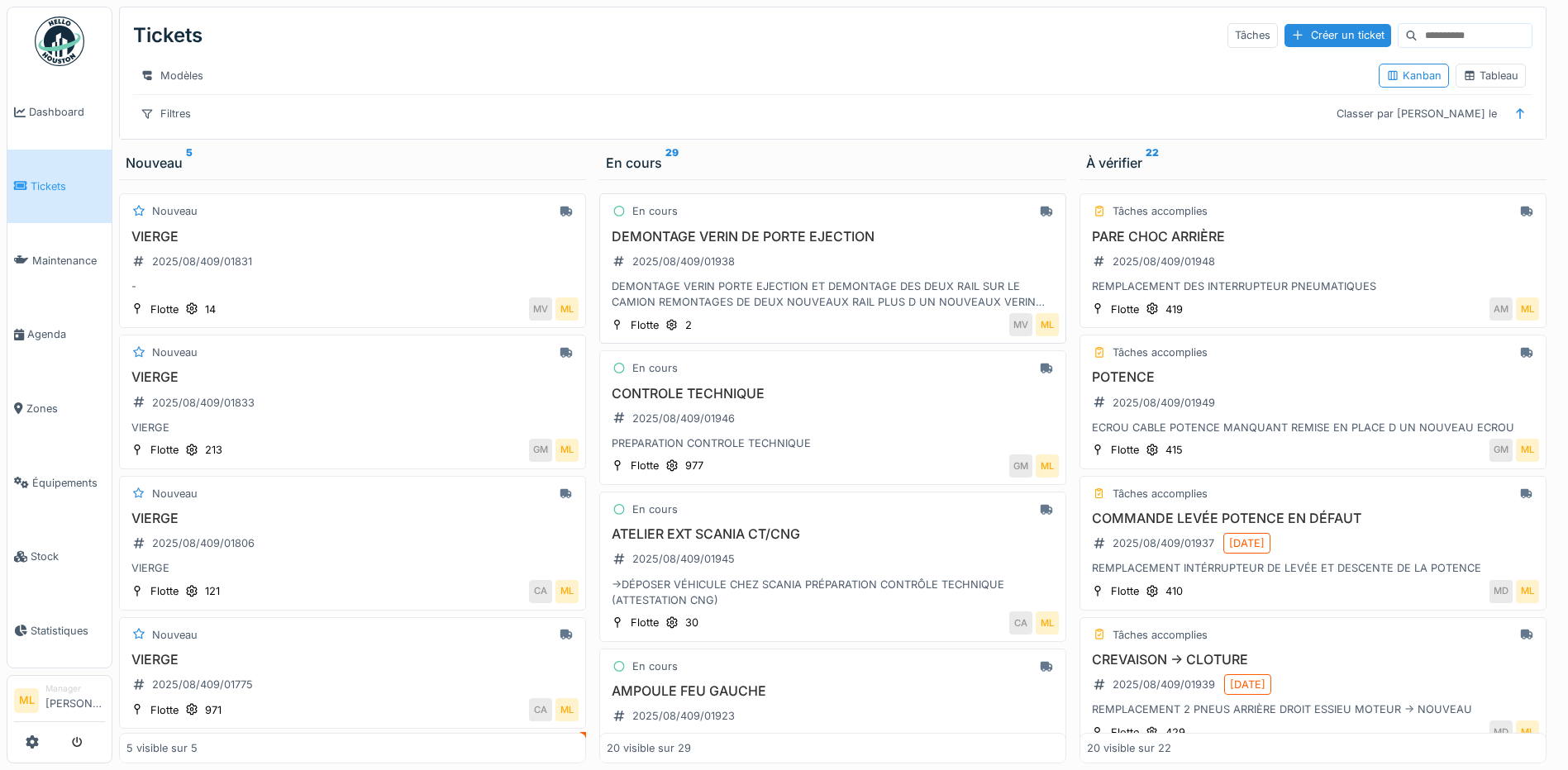
click at [702, 300] on div "DEMONTAGE VERIN PORTE EJECTION ET DEMONTAGE DES DEUX RAIL SUR LE CAMION REMONTA…" at bounding box center [832, 294] width 452 height 31
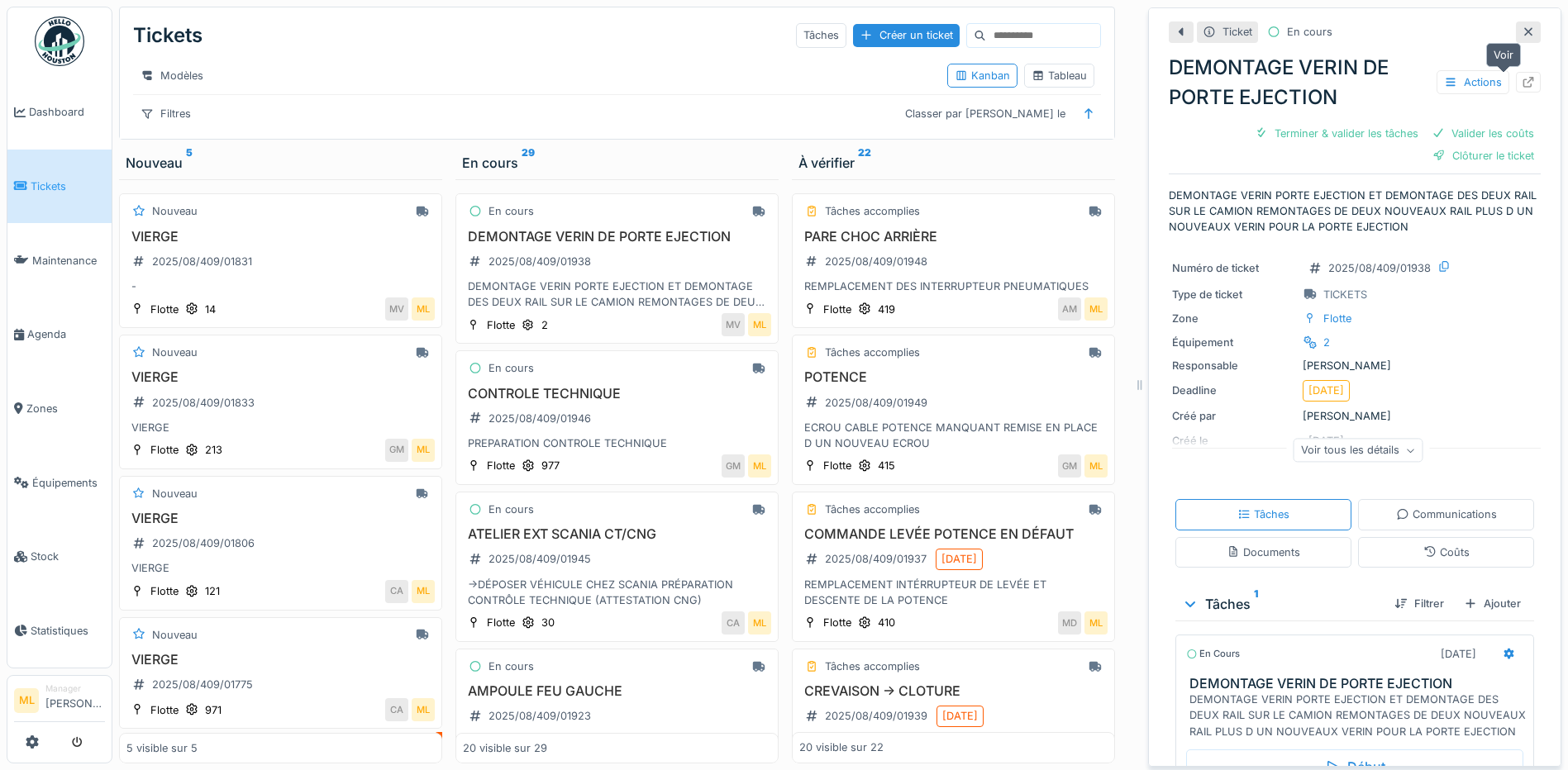
click at [1522, 85] on icon at bounding box center [1528, 83] width 13 height 11
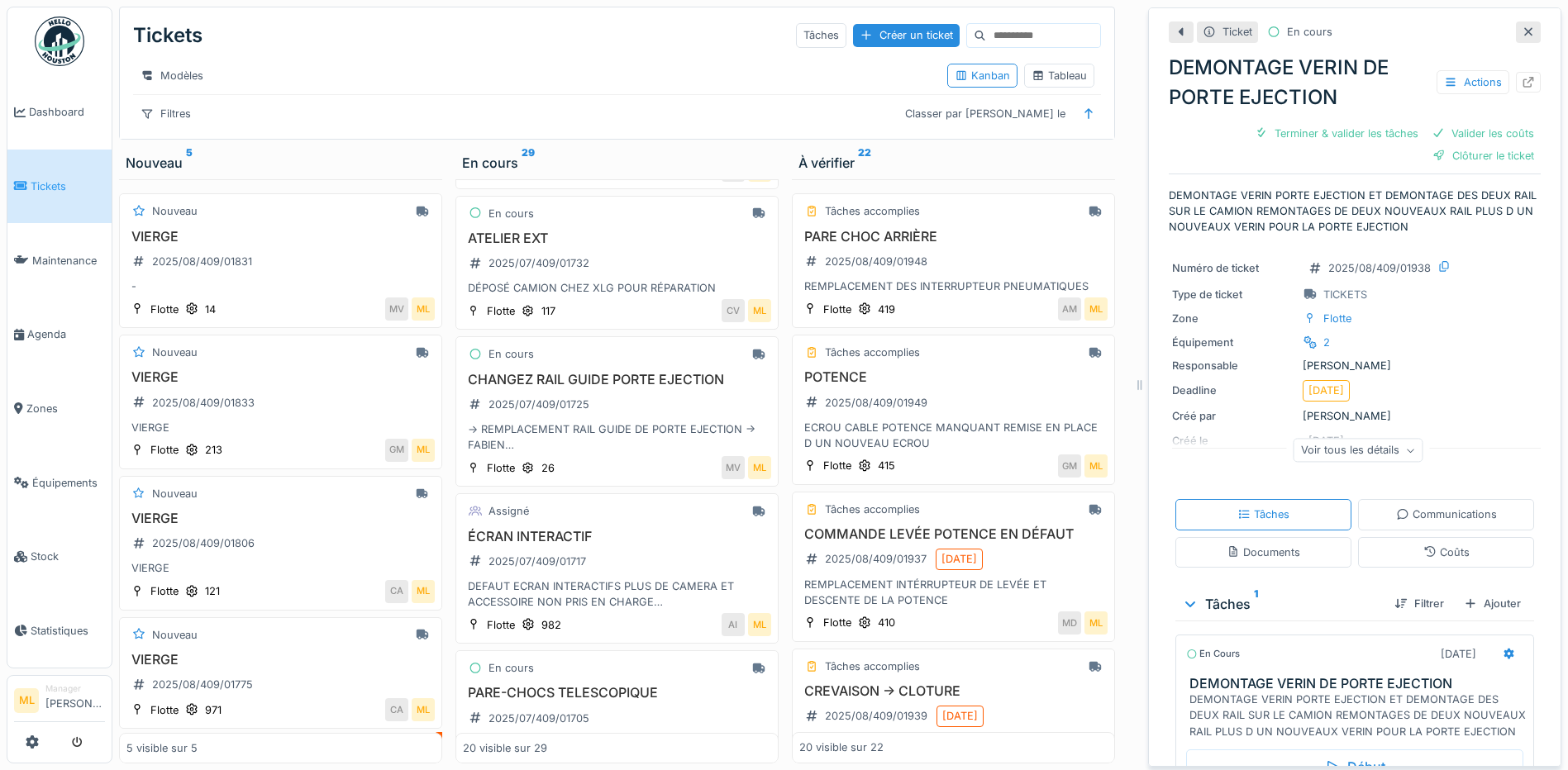
scroll to position [2397, 0]
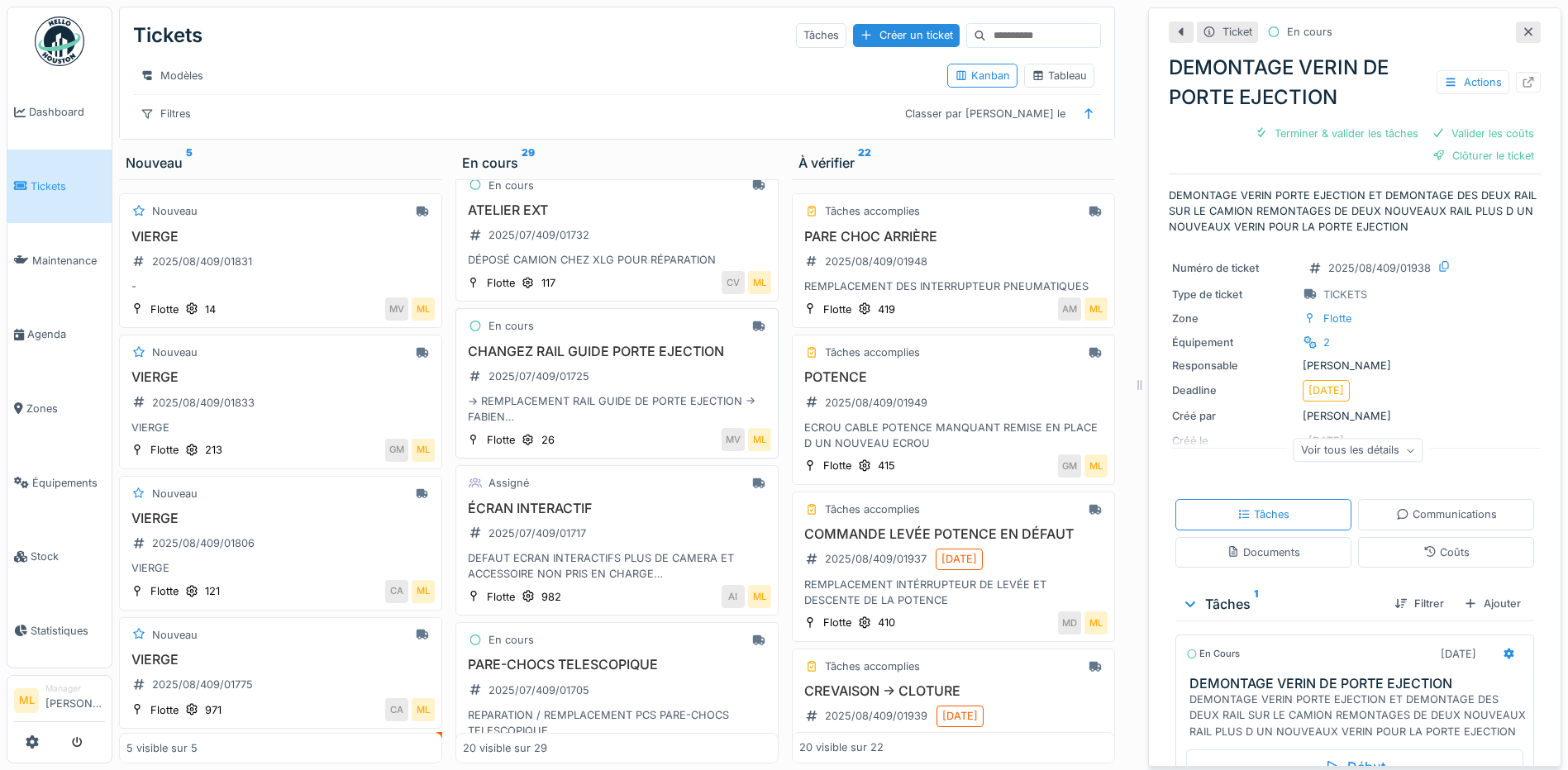
click at [576, 360] on h3 "CHANGEZ RAIL GUIDE PORTE EJECTION" at bounding box center [616, 352] width 308 height 16
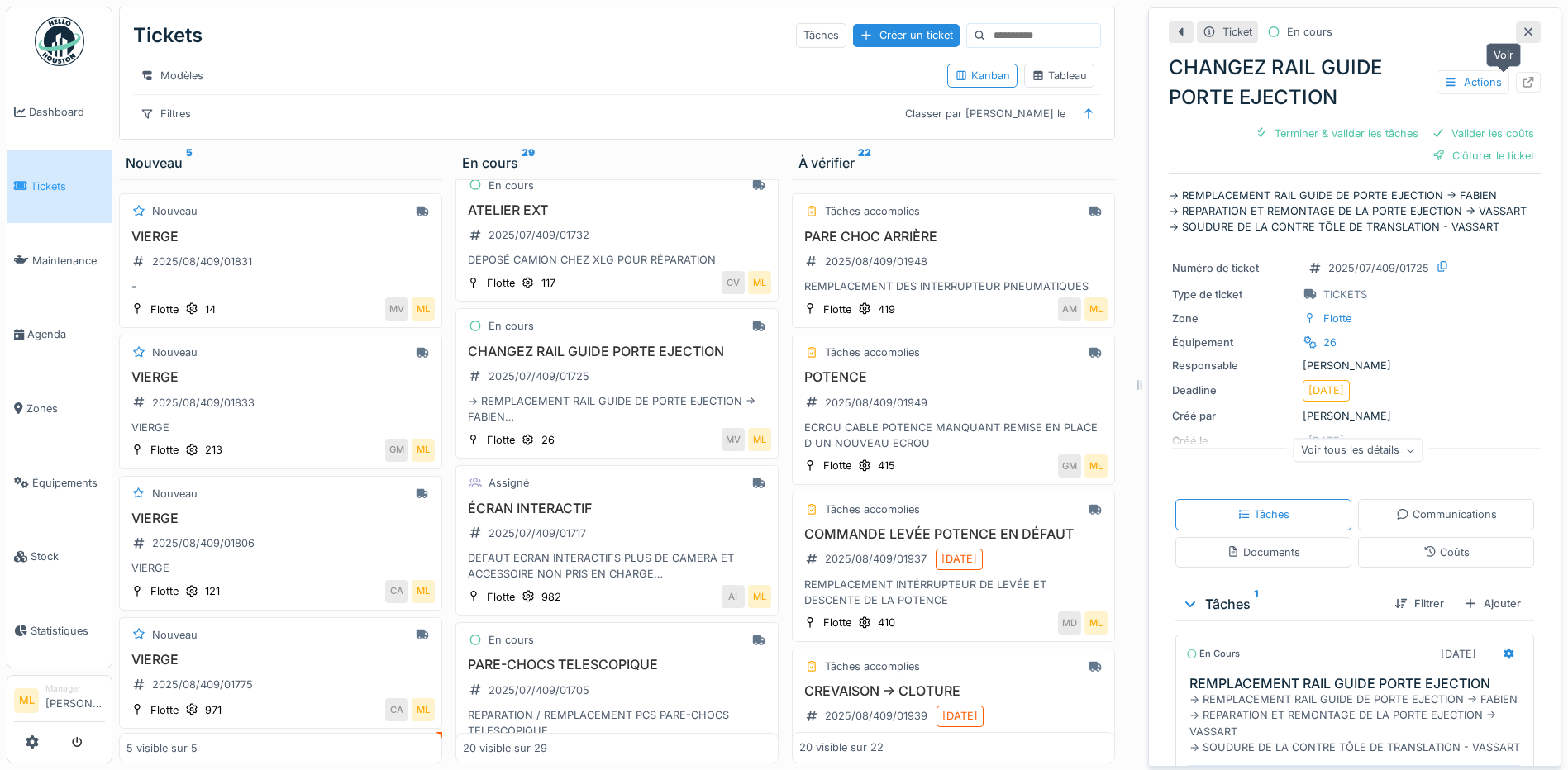
click at [1522, 78] on icon at bounding box center [1528, 83] width 13 height 11
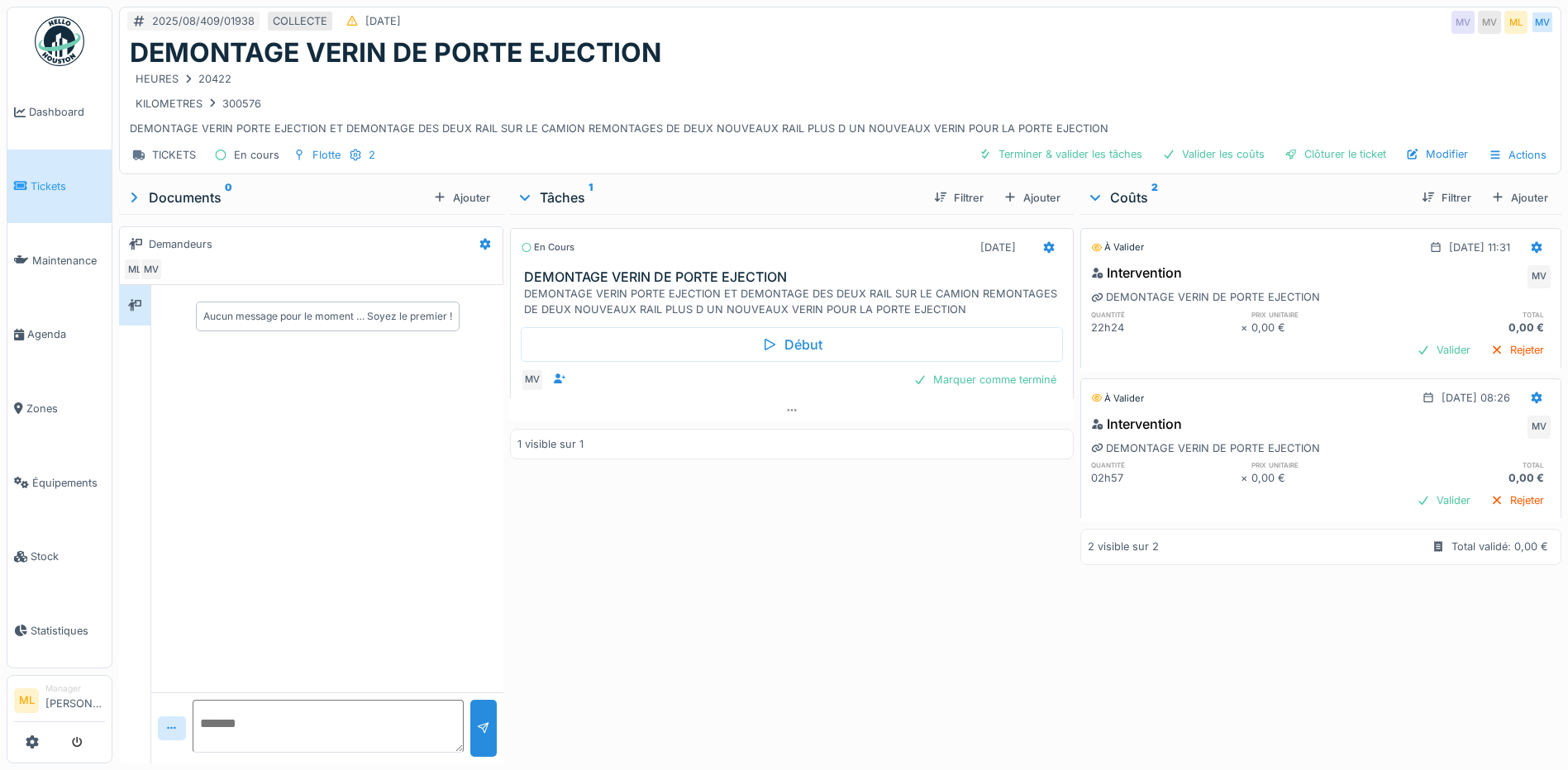
scroll to position [12, 0]
